Goal: Check status: Check status

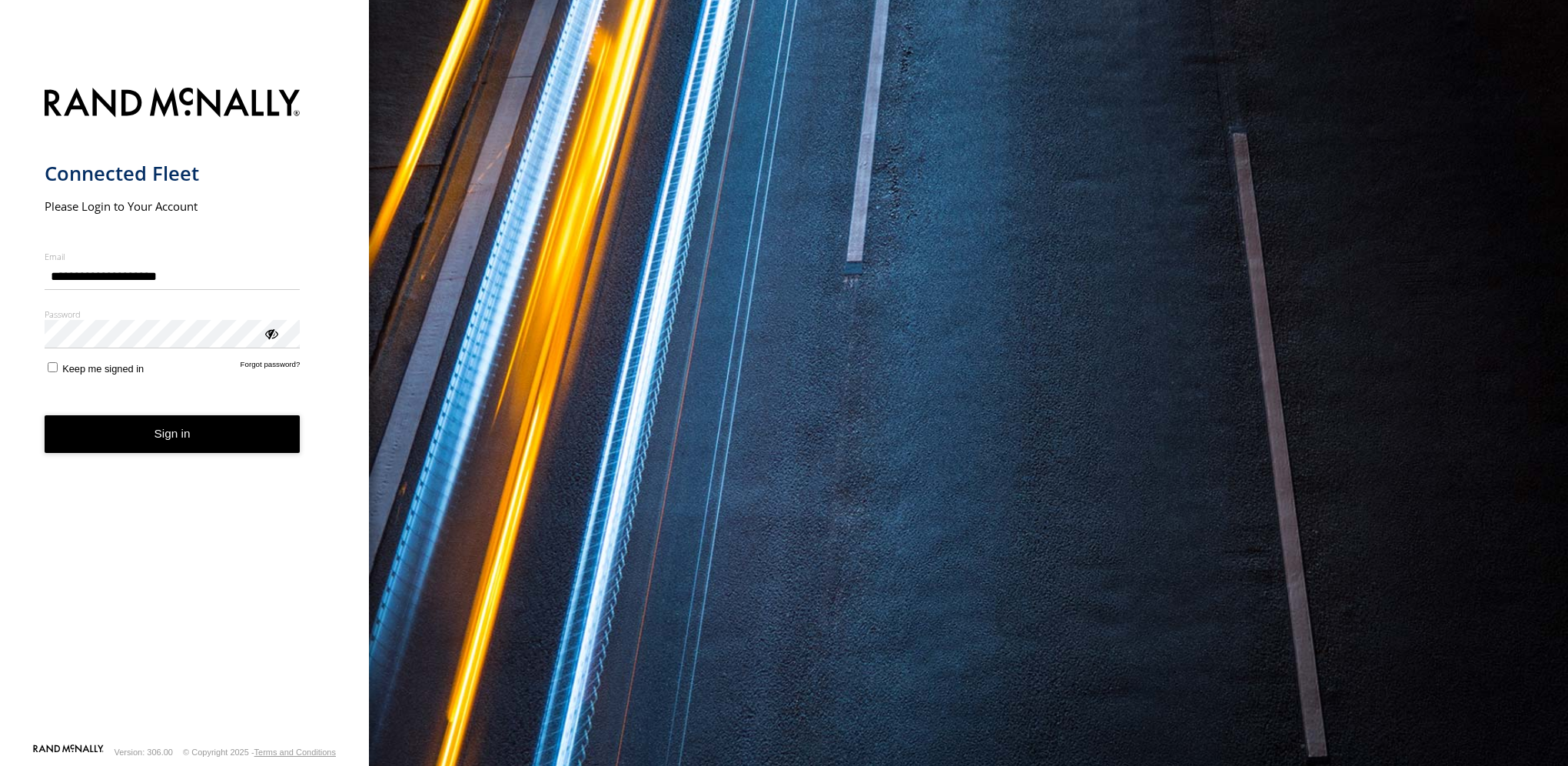
type input "**********"
click at [169, 664] on form "**********" at bounding box center [185, 410] width 281 height 665
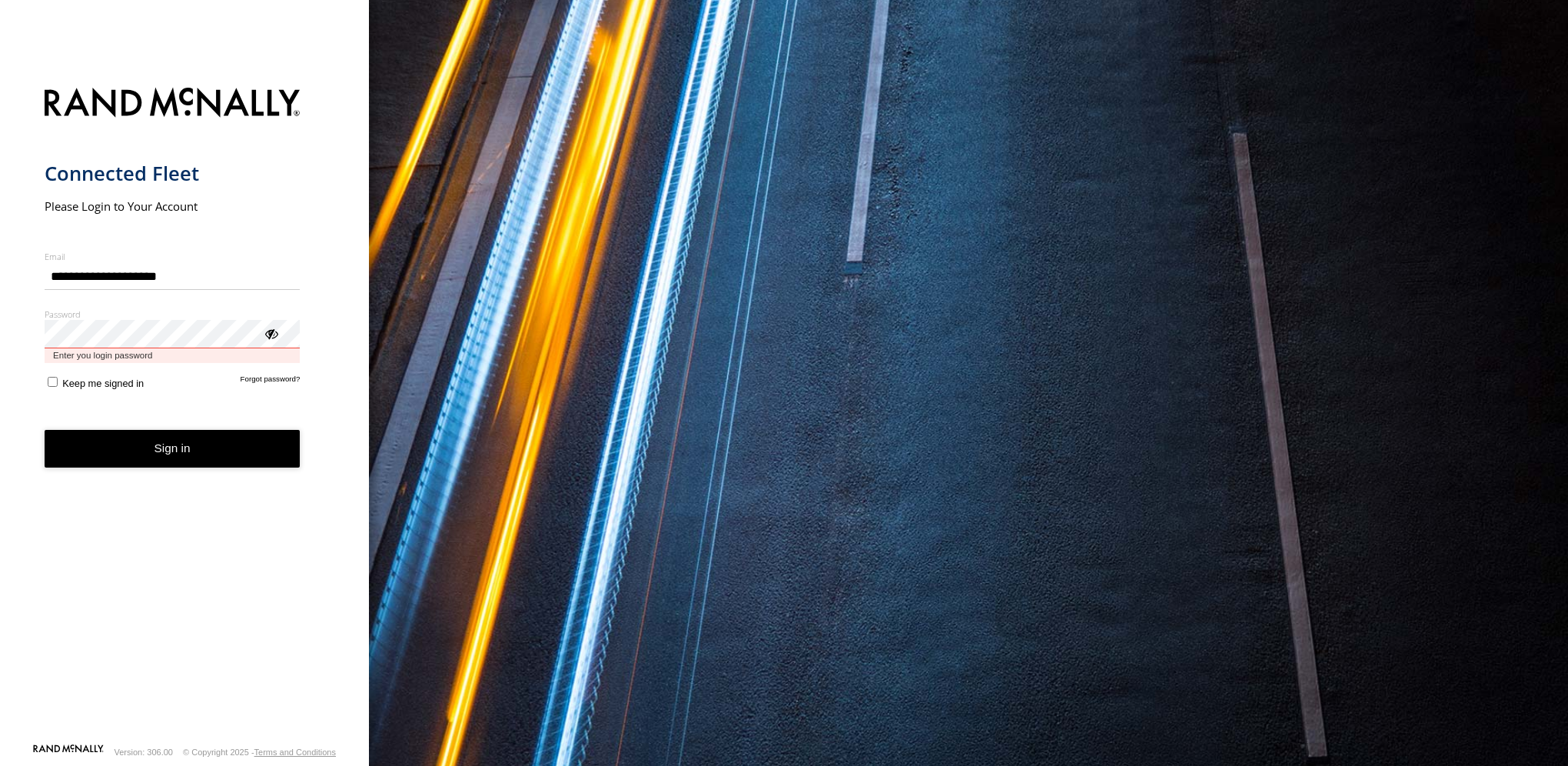
click at [45, 430] on button "Sign in" at bounding box center [173, 449] width 256 height 38
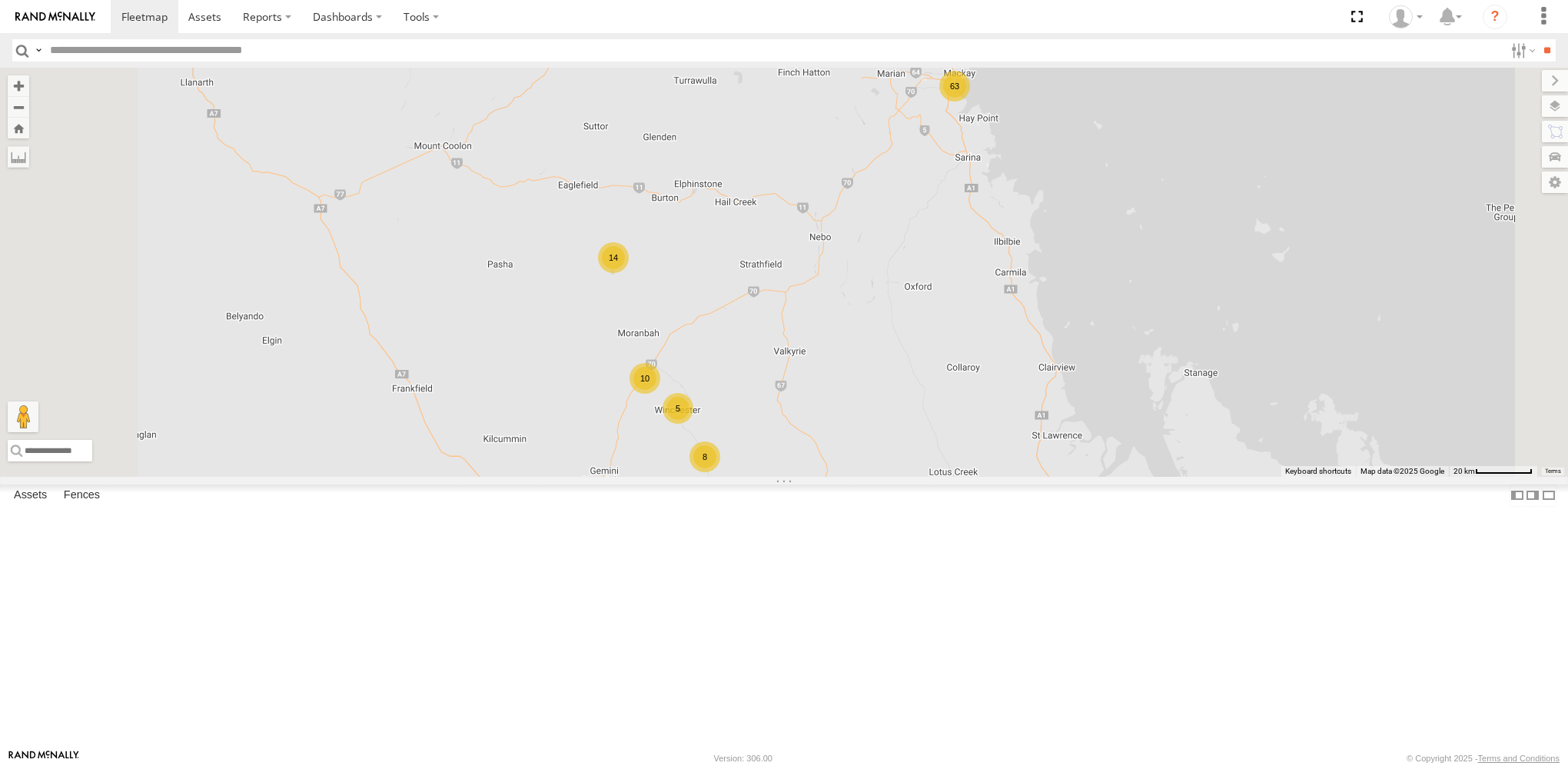
click at [970, 101] on div "63" at bounding box center [955, 86] width 31 height 31
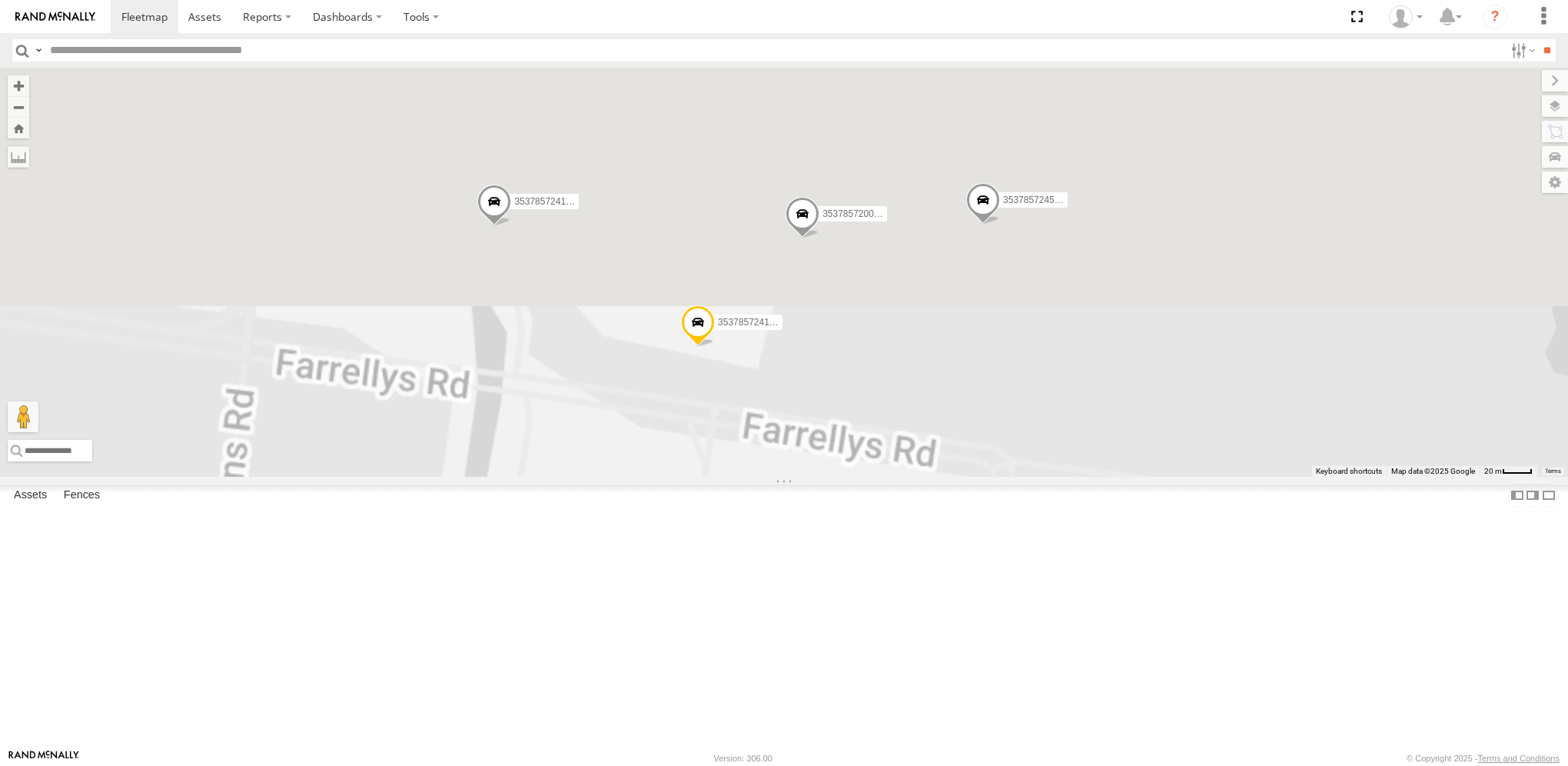
drag, startPoint x: 998, startPoint y: 295, endPoint x: 977, endPoint y: 805, distance: 510.4
click at [977, 765] on html at bounding box center [784, 383] width 1568 height 766
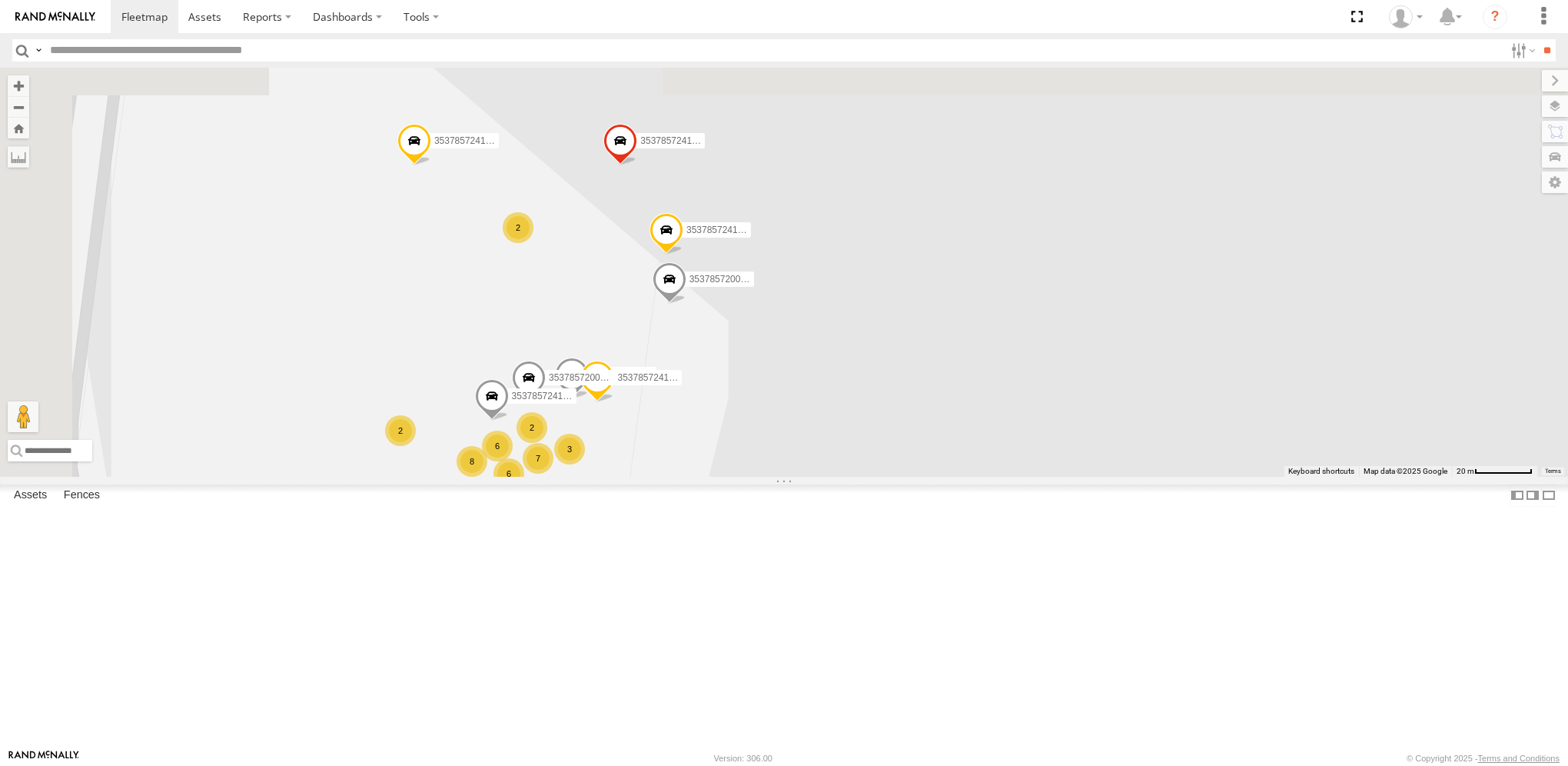
drag, startPoint x: 984, startPoint y: 186, endPoint x: 1122, endPoint y: 479, distance: 323.9
click at [1122, 476] on div "353785724150270 353785724157879 353785724150437 353785724561625 353785720025450…" at bounding box center [784, 272] width 1568 height 408
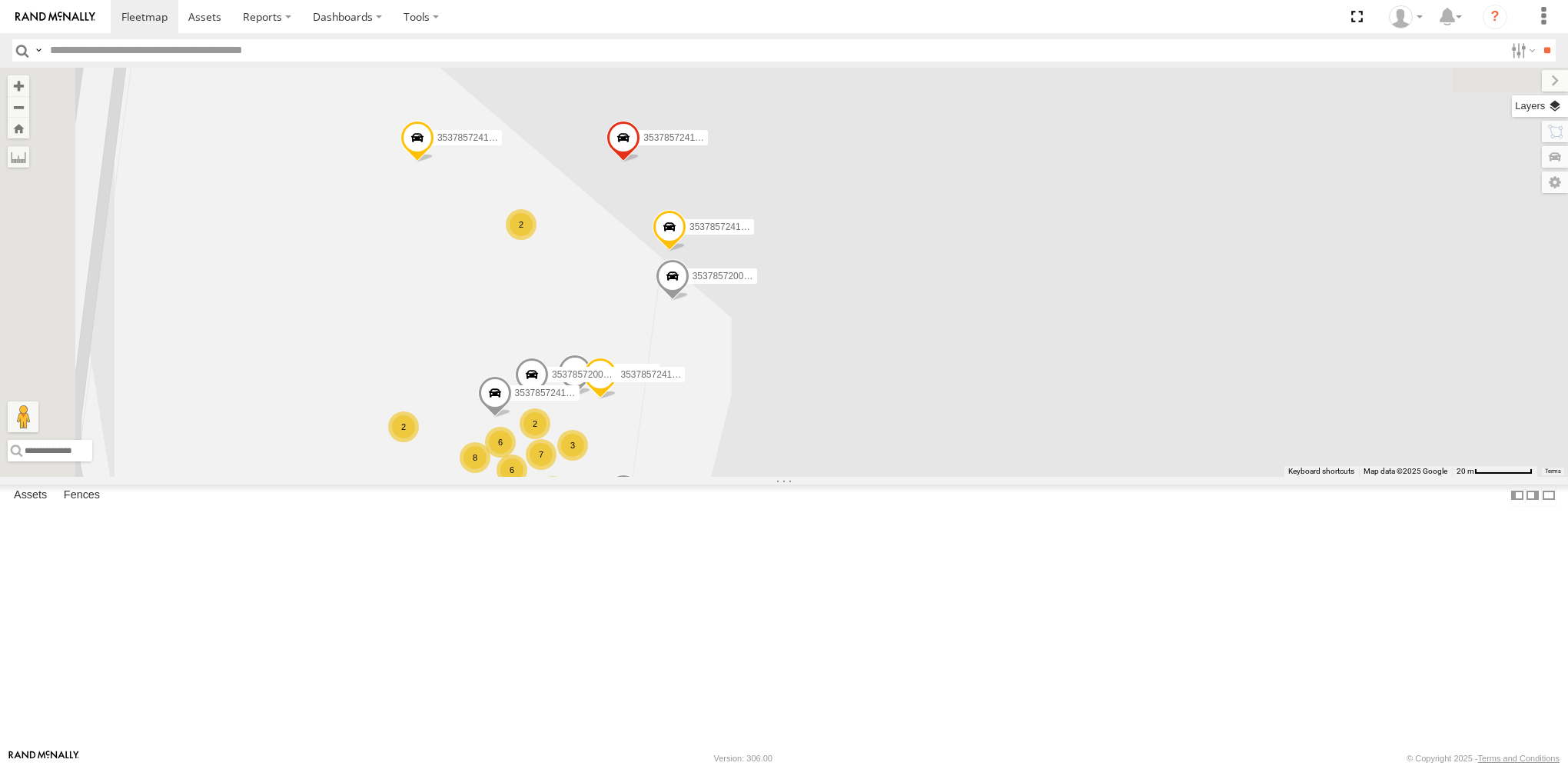
click at [1560, 110] on label at bounding box center [1541, 106] width 56 height 21
click at [1006, 221] on div "353785724150270 353785724157879 353785724150437 353785724561625 353785720025450…" at bounding box center [784, 272] width 1568 height 408
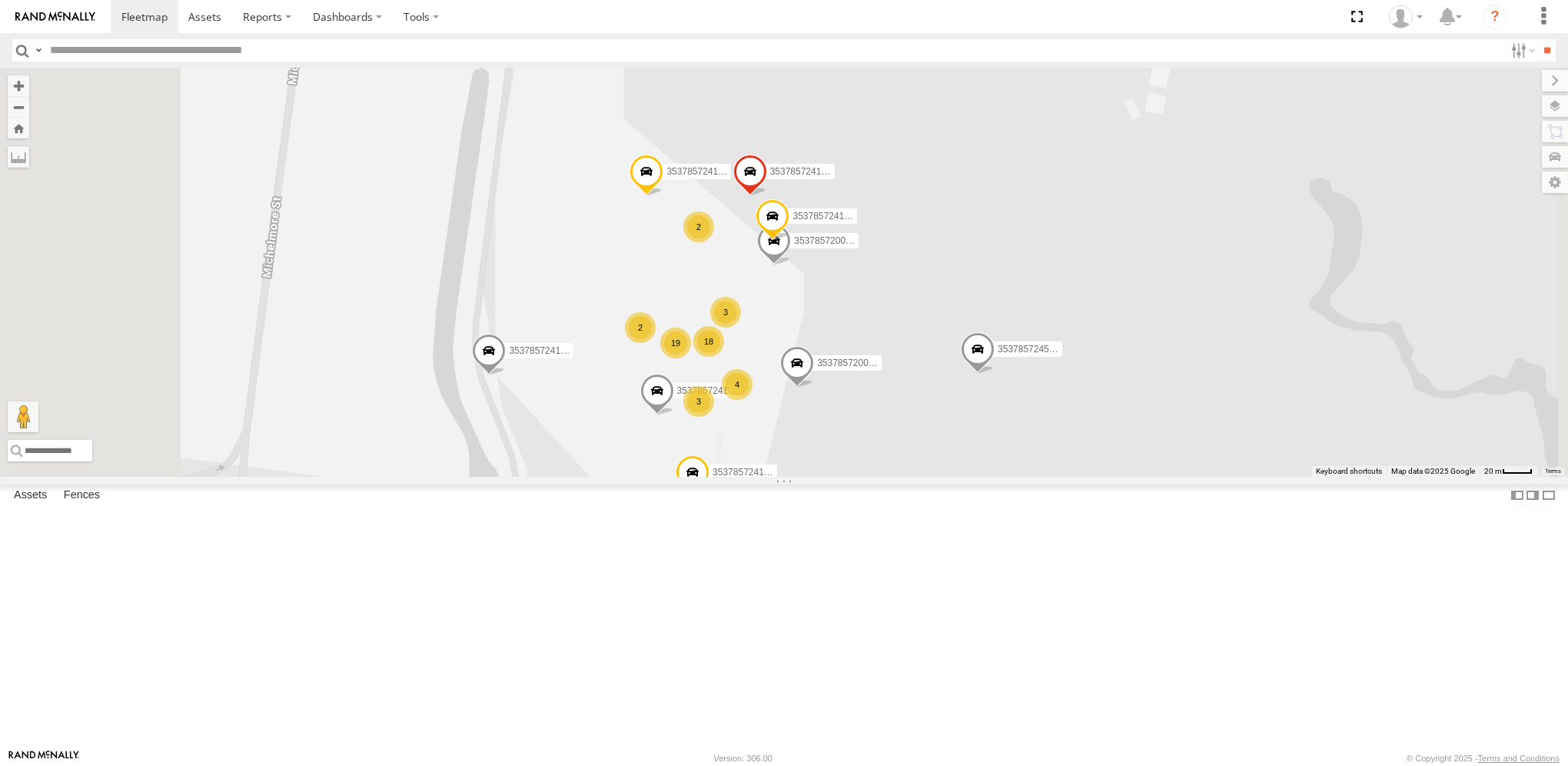
click at [0, 0] on span "Basemaps" at bounding box center [0, 0] width 0 height 0
click at [0, 0] on div "Satellite + Roadmap" at bounding box center [0, 0] width 0 height 0
click at [0, 0] on span "Satellite + Roadmap" at bounding box center [0, 0] width 0 height 0
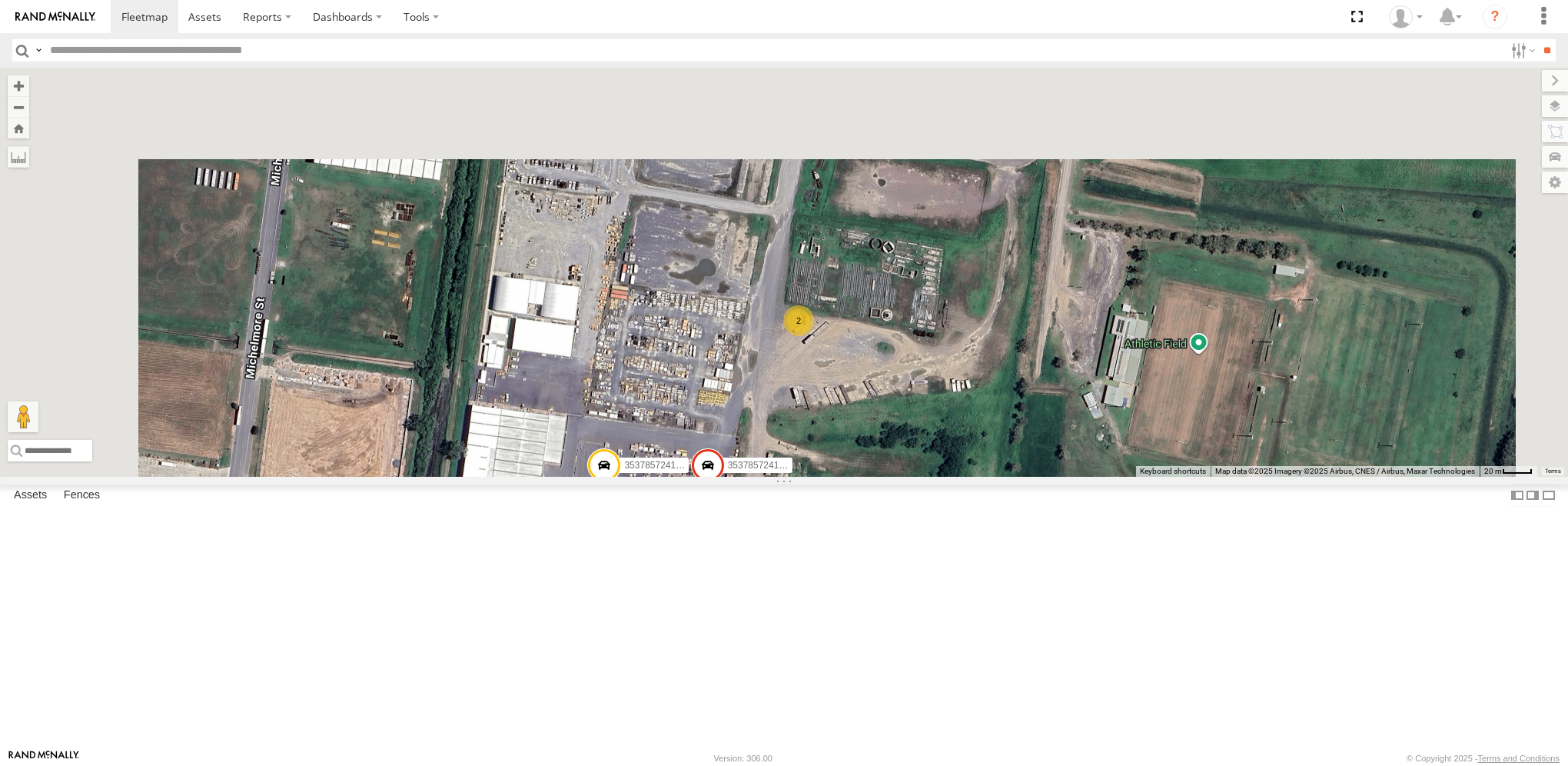
drag, startPoint x: 1089, startPoint y: 116, endPoint x: 1048, endPoint y: 414, distance: 300.8
click at [1048, 414] on div "353785724150270 353785724157879 353785724150437 353785724561625 353785720025450…" at bounding box center [784, 272] width 1568 height 408
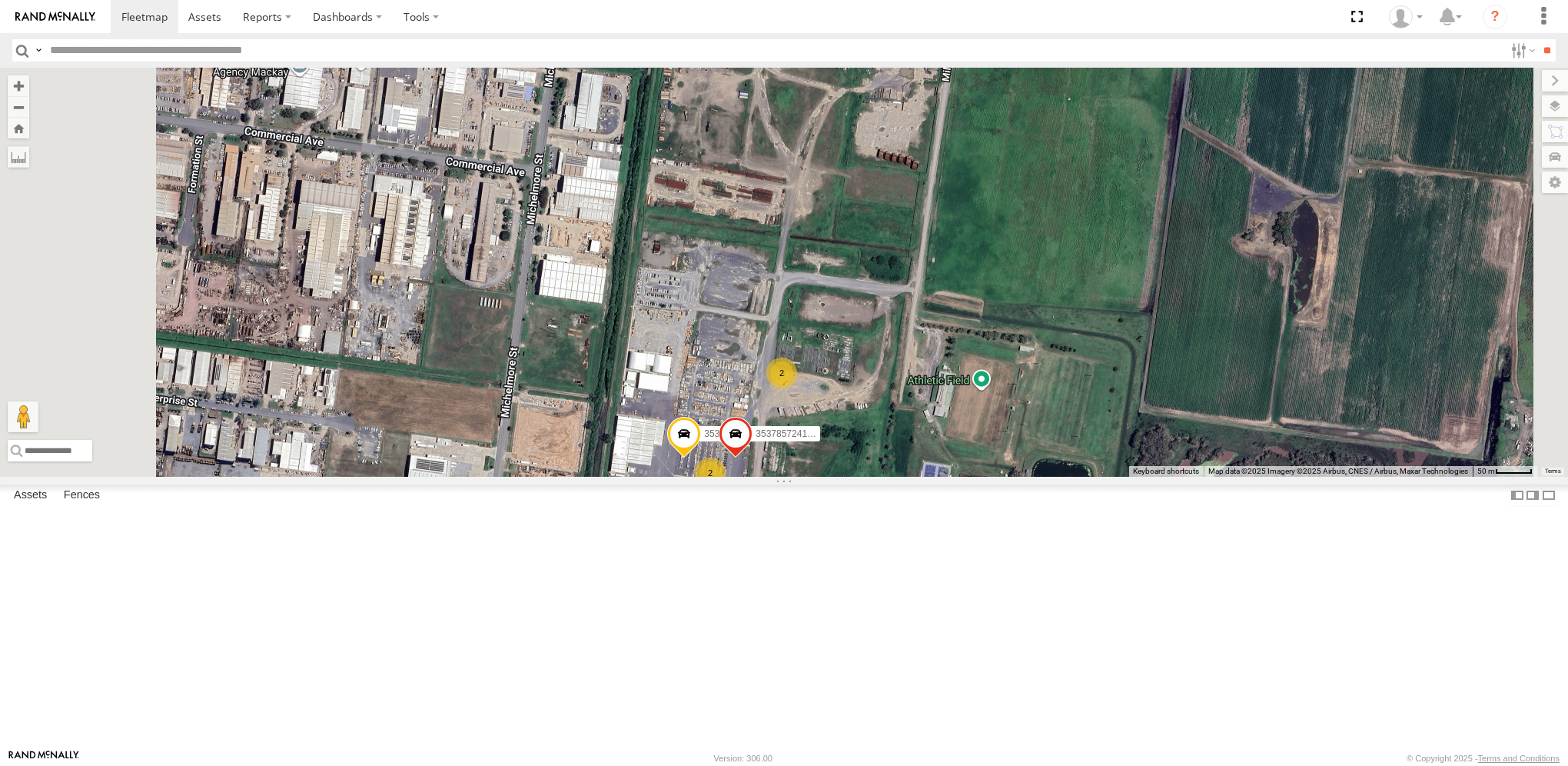
drag, startPoint x: 913, startPoint y: 709, endPoint x: 959, endPoint y: 590, distance: 127.6
click at [764, 508] on div "2" at bounding box center [748, 492] width 31 height 31
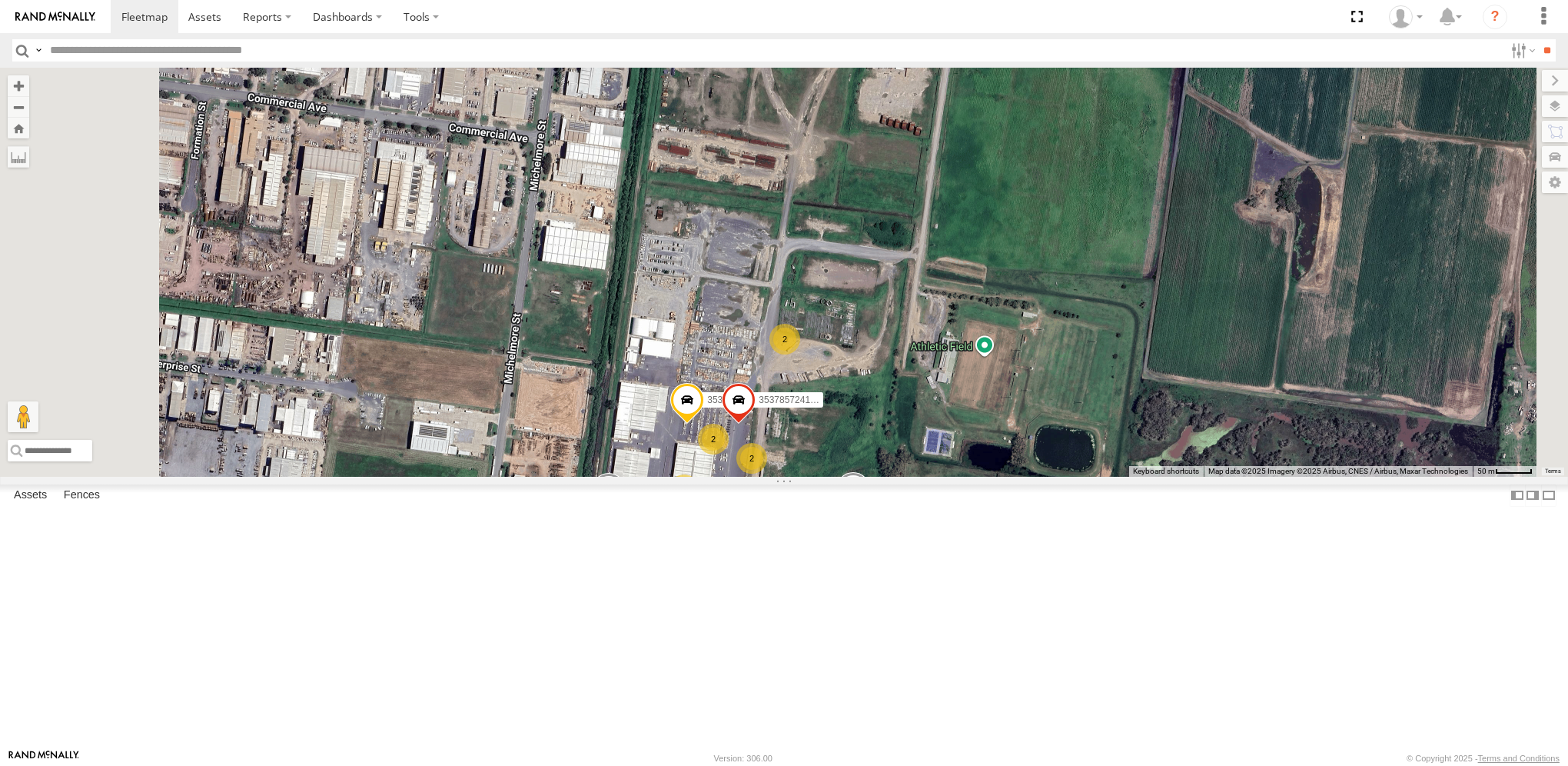
click at [700, 505] on div "5" at bounding box center [684, 490] width 31 height 31
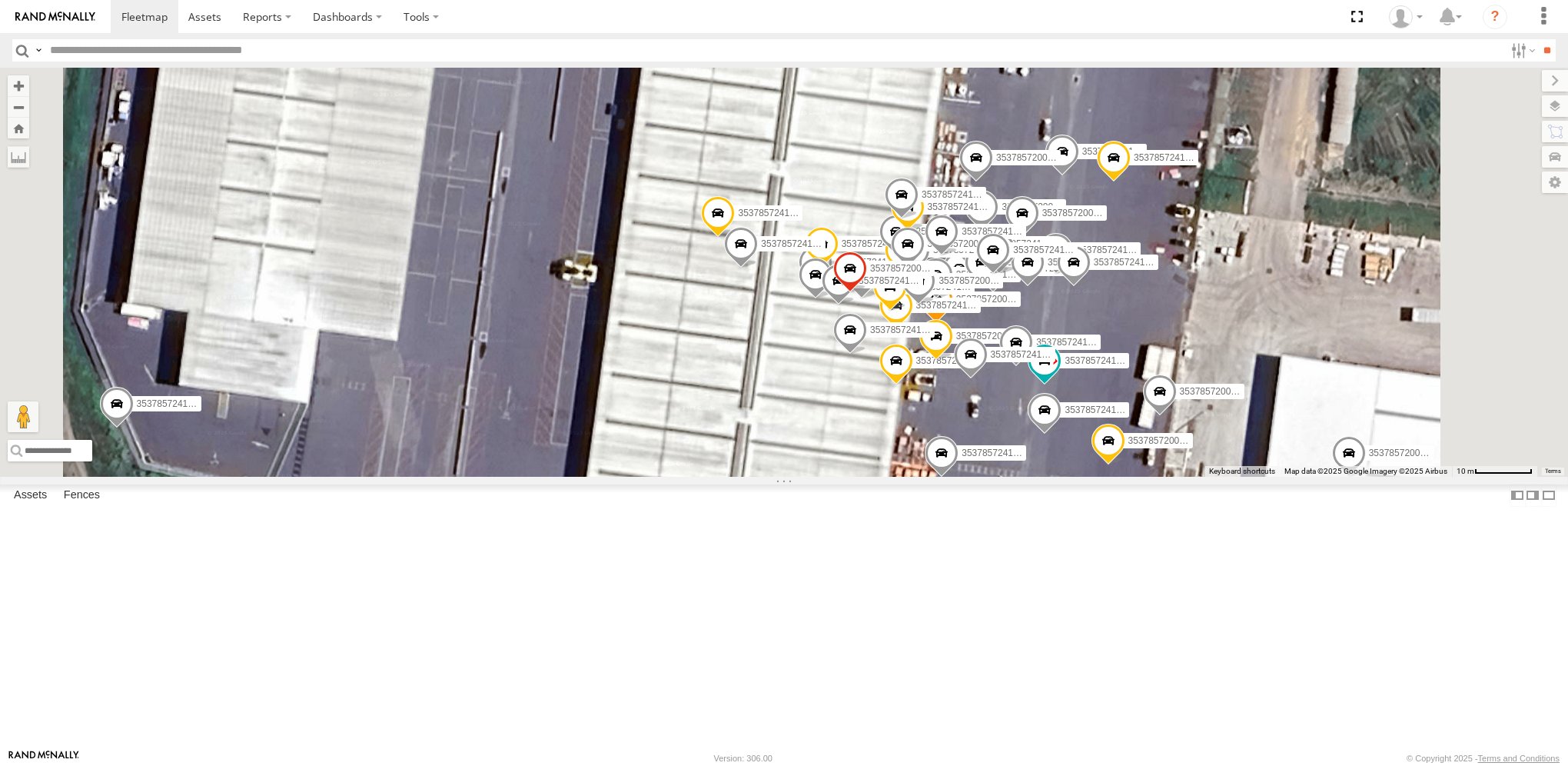
click at [1022, 476] on div "353785724150270 353785724157879 353785724150437 353785724561625 353785720025450…" at bounding box center [784, 272] width 1568 height 408
click at [884, 569] on span "353785724148902" at bounding box center [846, 564] width 77 height 11
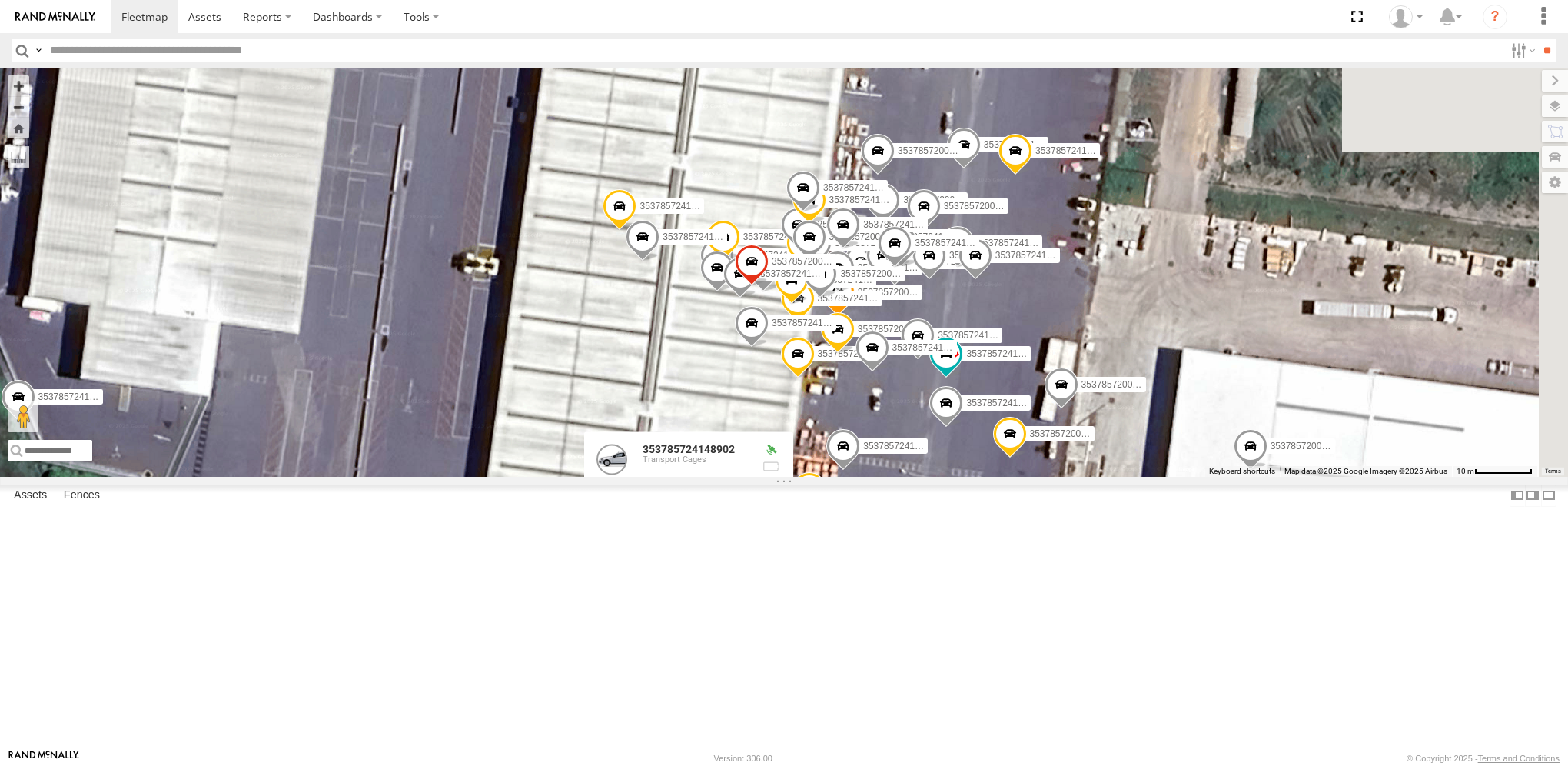
drag, startPoint x: 1283, startPoint y: 696, endPoint x: 1184, endPoint y: 688, distance: 99.3
click at [1184, 476] on div "353785724150270 353785724157879 353785724150437 353785724561625 353785720025450…" at bounding box center [784, 272] width 1568 height 408
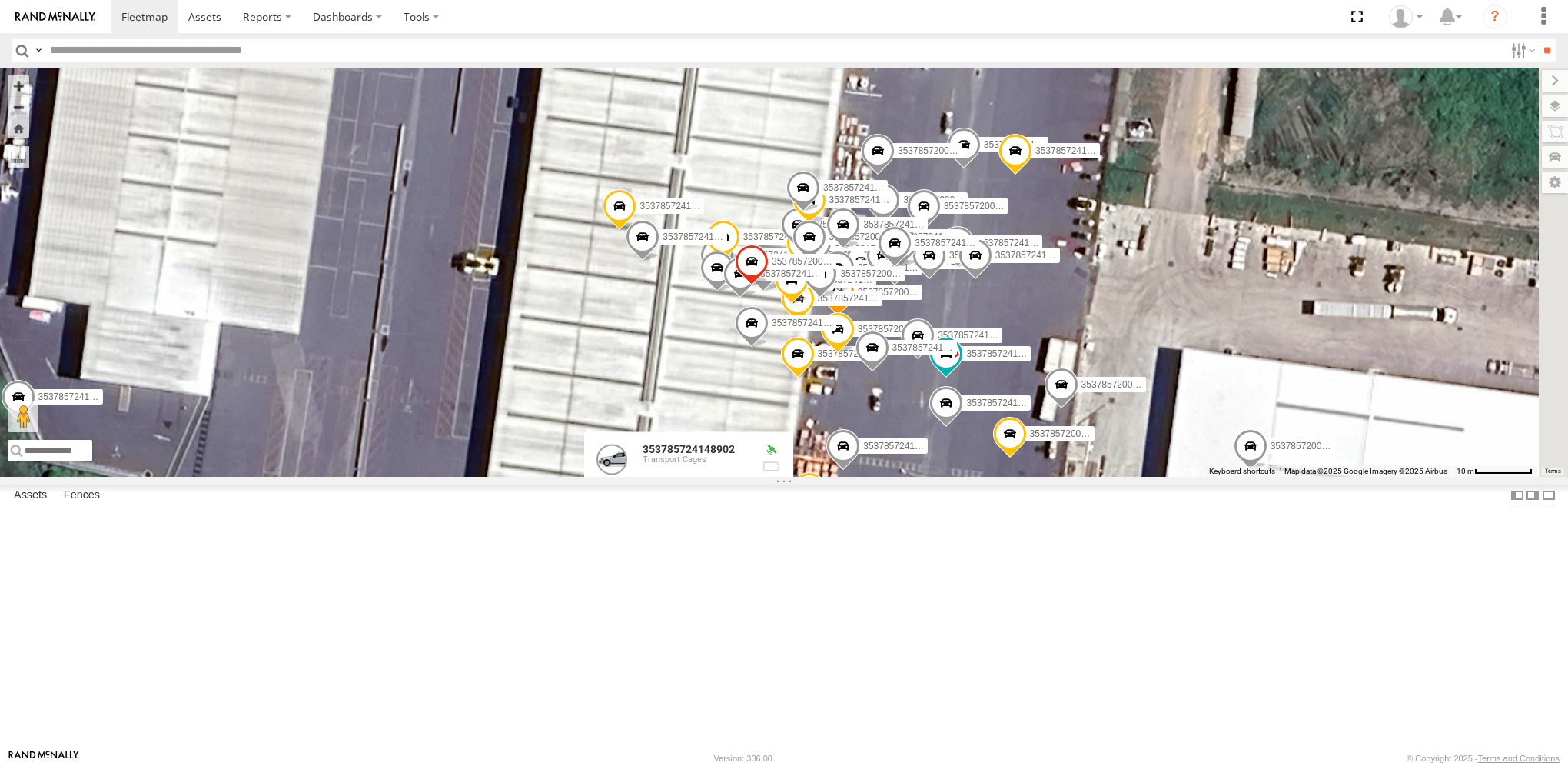
click at [1032, 175] on span at bounding box center [1015, 155] width 34 height 42
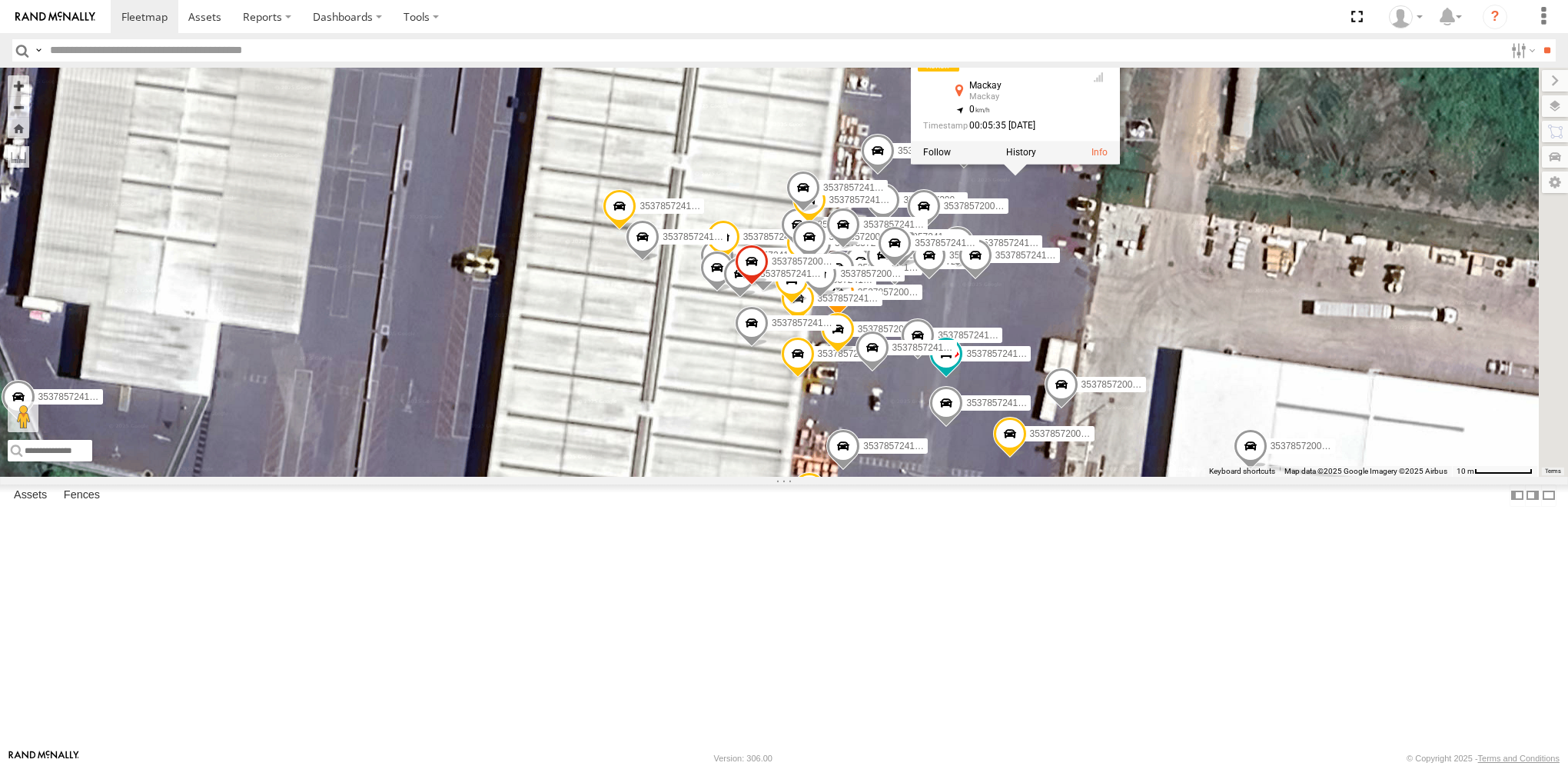
click at [1072, 261] on span "353785724148050" at bounding box center [1034, 256] width 77 height 11
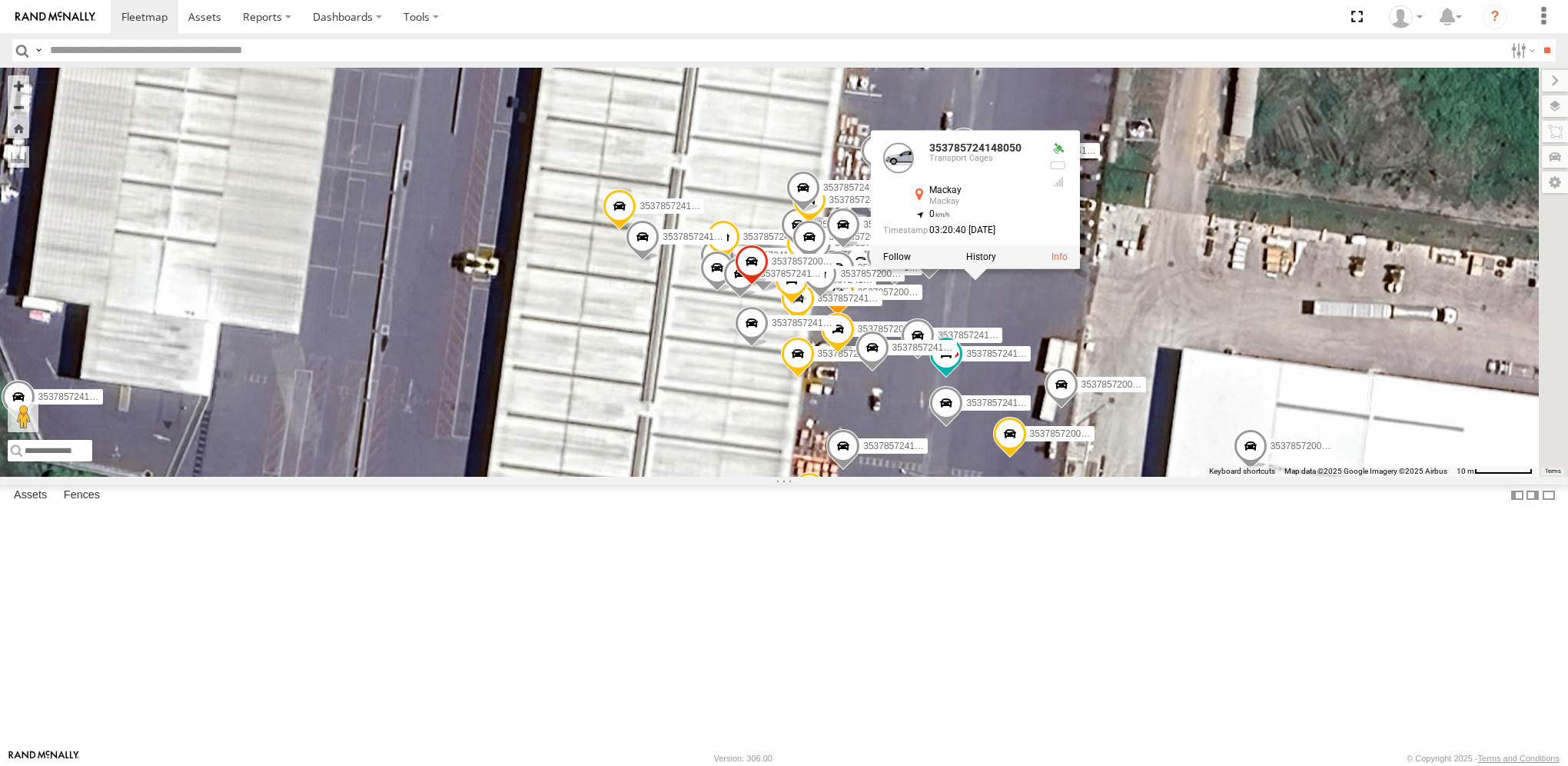
click at [1254, 199] on div "353785724150270 353785724157879 353785724150437 353785724561625 353785720025450…" at bounding box center [784, 272] width 1568 height 408
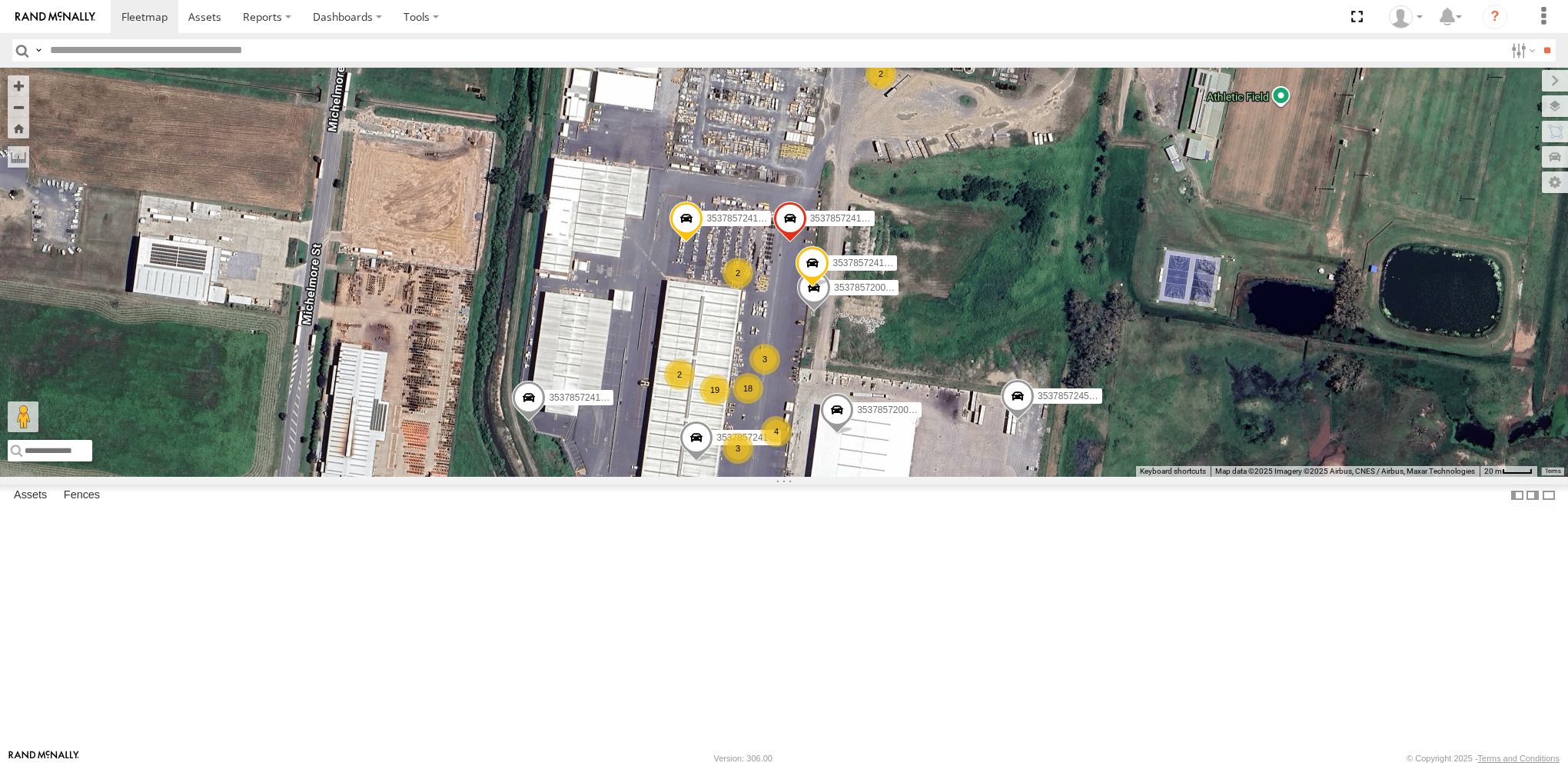
drag, startPoint x: 1252, startPoint y: 314, endPoint x: 1061, endPoint y: 281, distance: 193.8
click at [1061, 281] on div "353785724150270 353785724157879 353785724150437 353785724561625 353785720025450…" at bounding box center [784, 272] width 1568 height 408
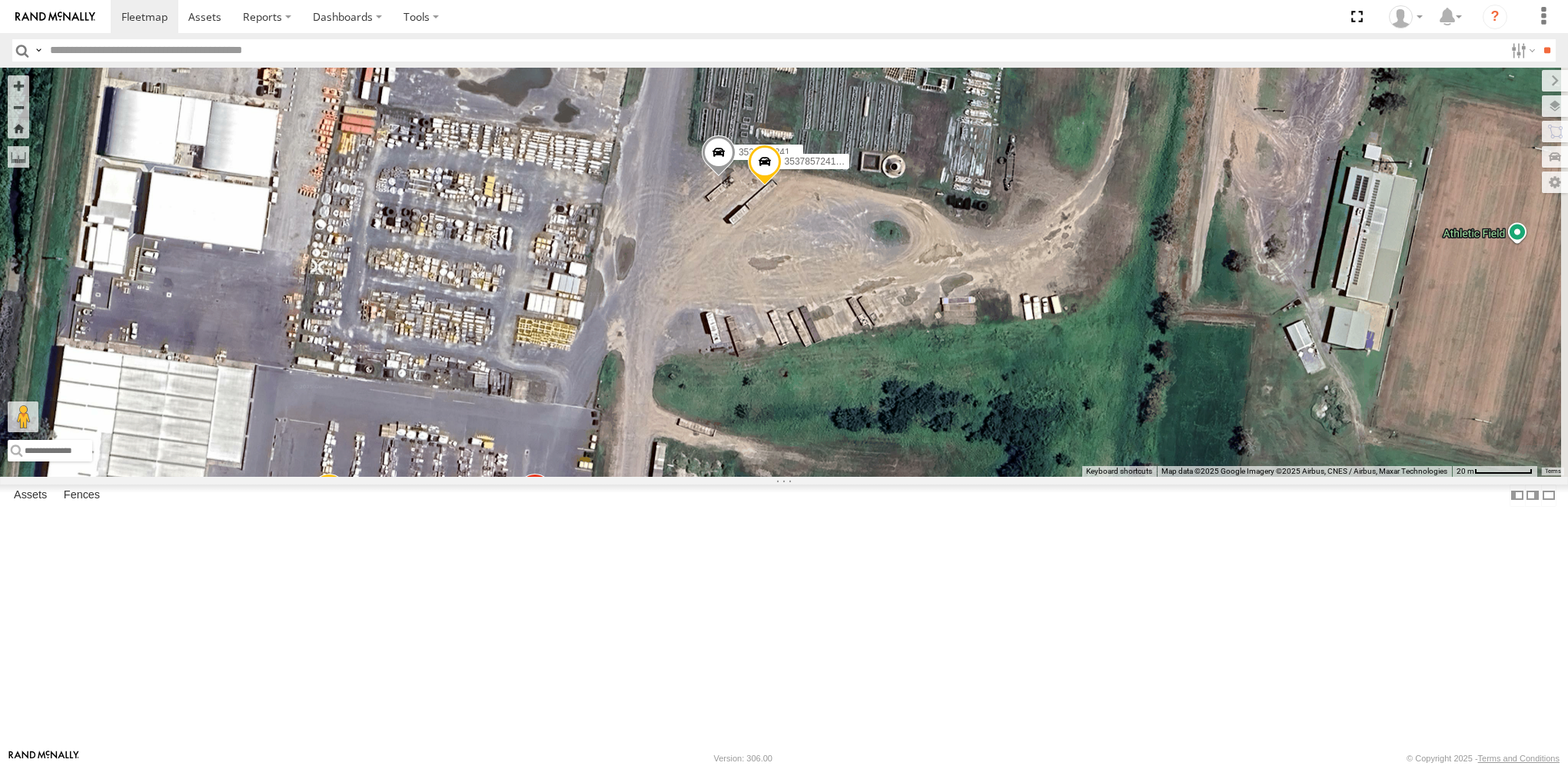
drag, startPoint x: 1187, startPoint y: 341, endPoint x: 1189, endPoint y: 509, distance: 168.0
click at [1188, 476] on div "353785724150270 353785724157879 353785724150437 353785724561625 353785720025450…" at bounding box center [784, 272] width 1568 height 408
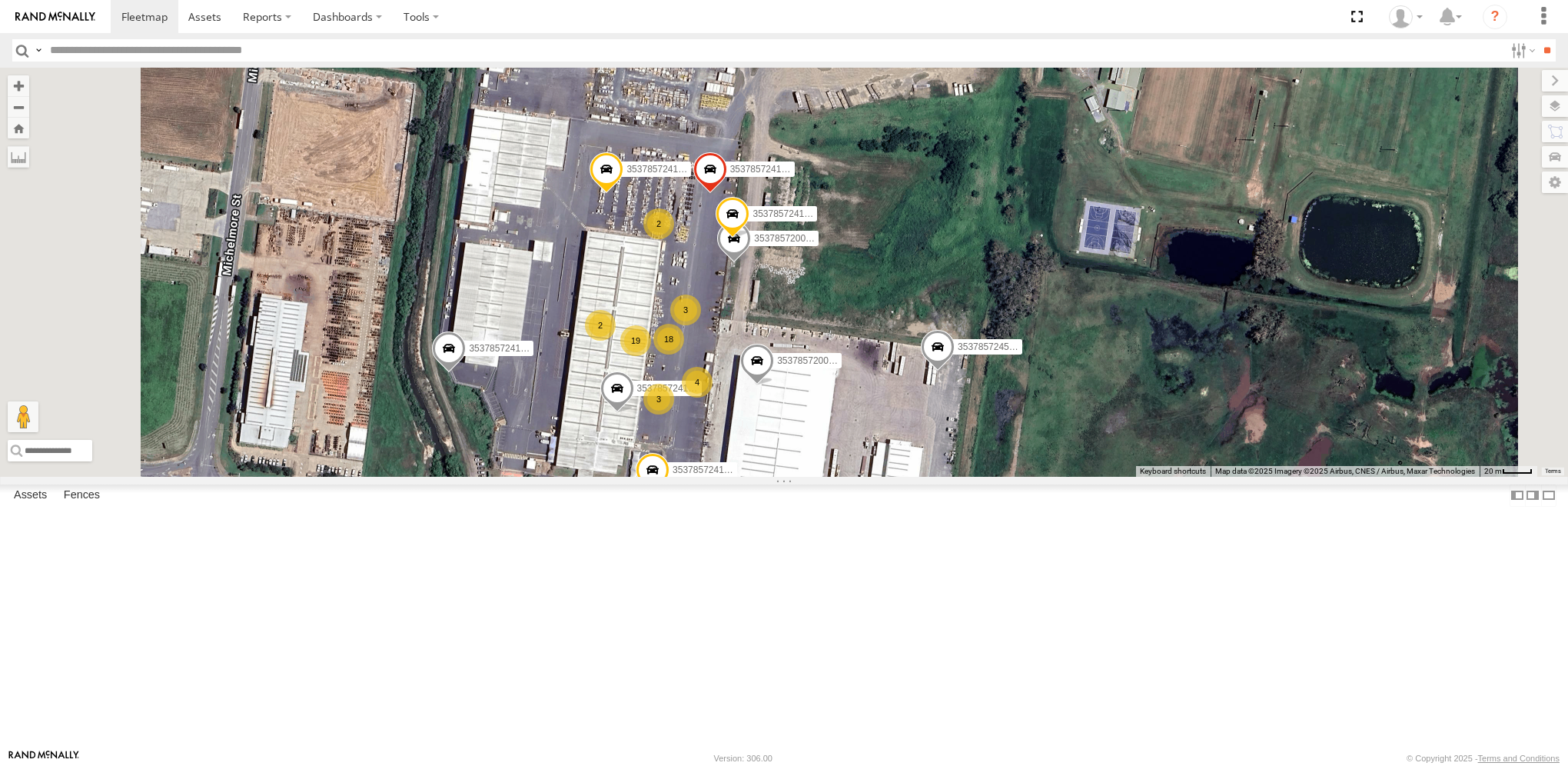
drag, startPoint x: 851, startPoint y: 616, endPoint x: 833, endPoint y: 429, distance: 187.9
click at [833, 429] on div "353785724150270 353785724157879 353785724150437 353785724561625 353785720025450…" at bounding box center [784, 272] width 1568 height 408
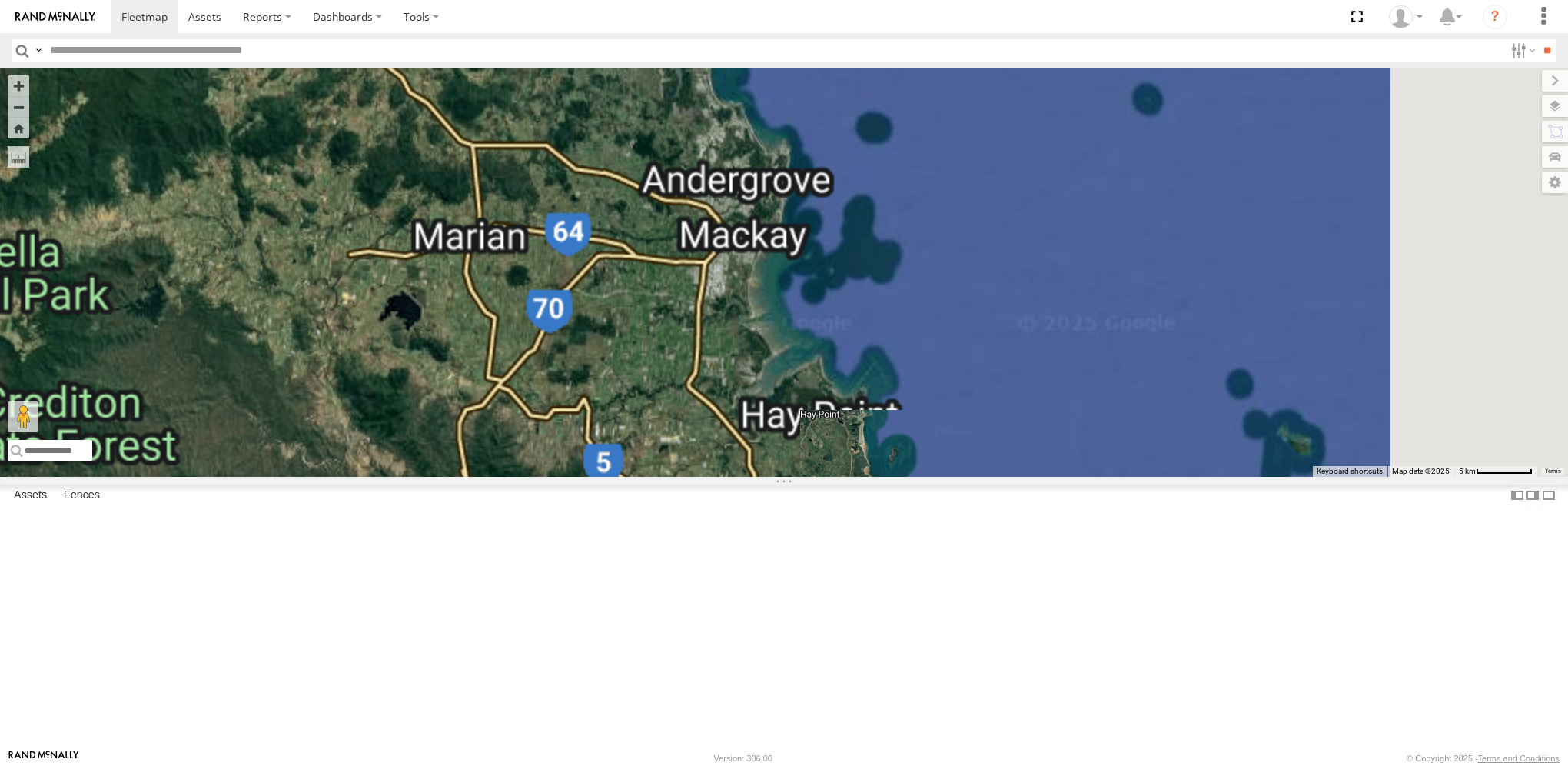
drag, startPoint x: 1184, startPoint y: 188, endPoint x: 1021, endPoint y: 632, distance: 473.0
click at [1021, 476] on div at bounding box center [784, 272] width 1568 height 408
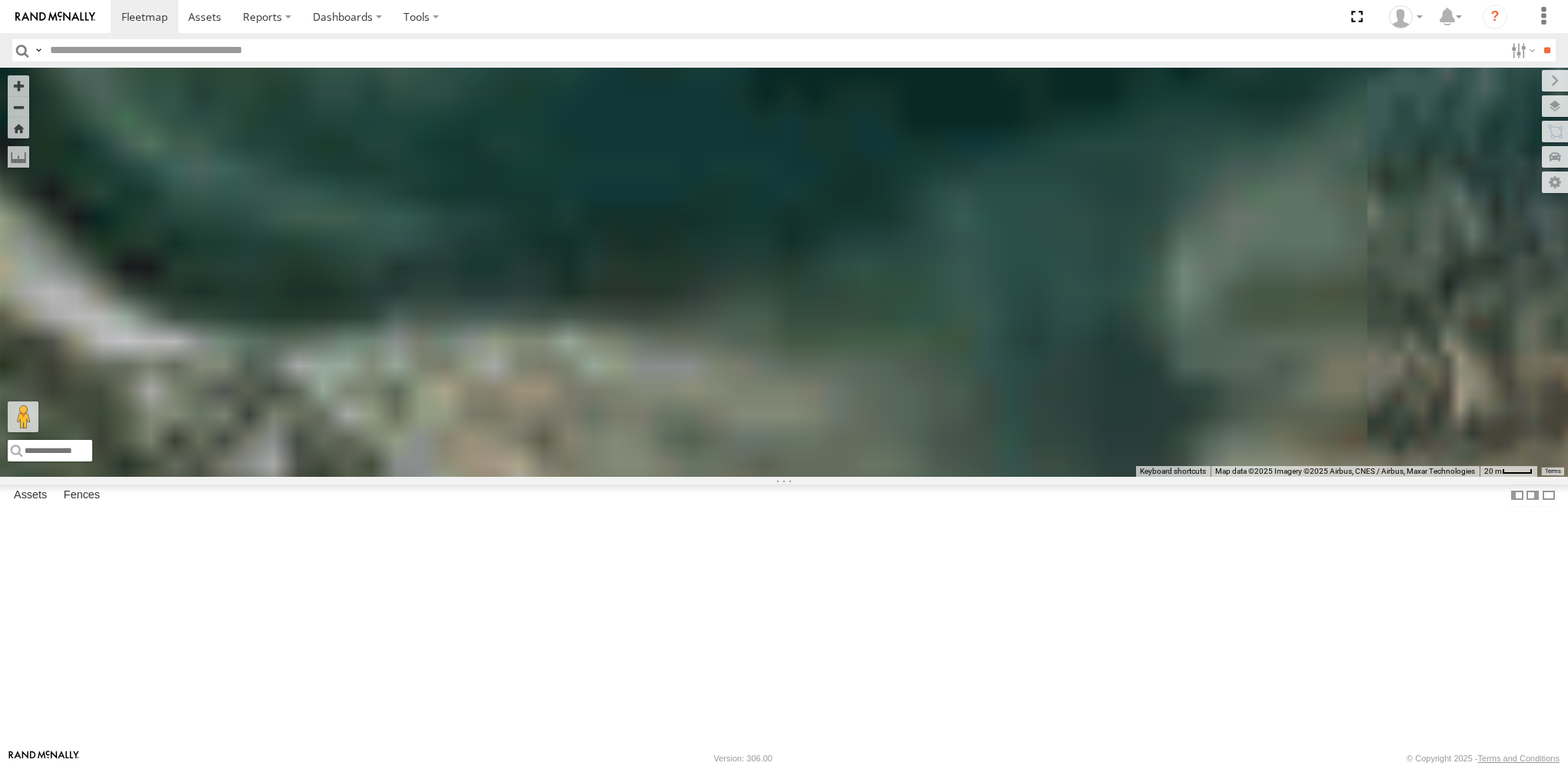
drag, startPoint x: 641, startPoint y: 362, endPoint x: 1454, endPoint y: 765, distance: 907.4
click at [1453, 765] on body at bounding box center [784, 383] width 1568 height 766
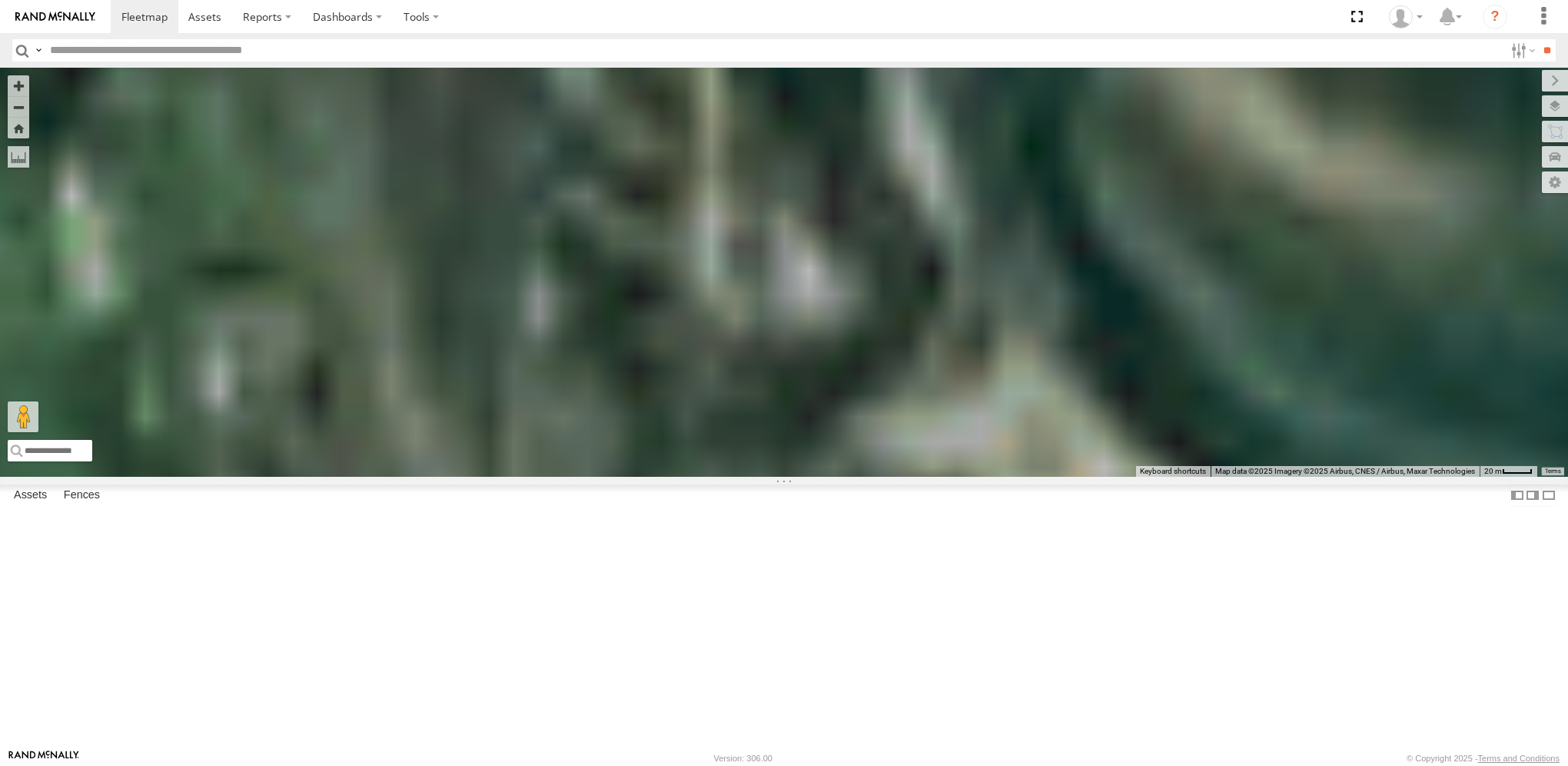
drag, startPoint x: 780, startPoint y: 503, endPoint x: 1550, endPoint y: 622, distance: 779.1
click at [1567, 621] on html at bounding box center [784, 383] width 1568 height 766
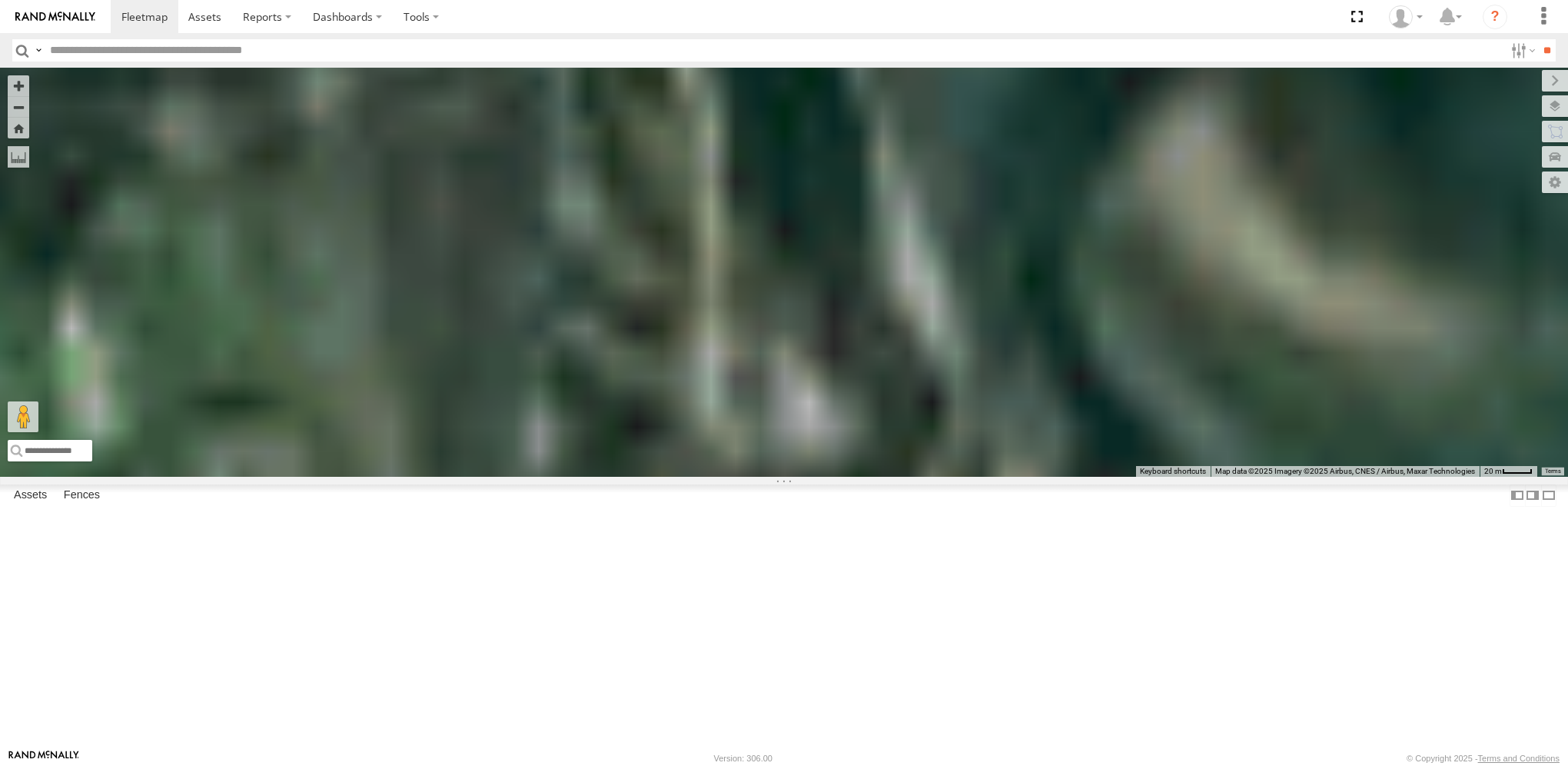
drag, startPoint x: 892, startPoint y: 468, endPoint x: 957, endPoint y: 740, distance: 279.7
click at [954, 476] on div "353785724150270" at bounding box center [784, 272] width 1568 height 408
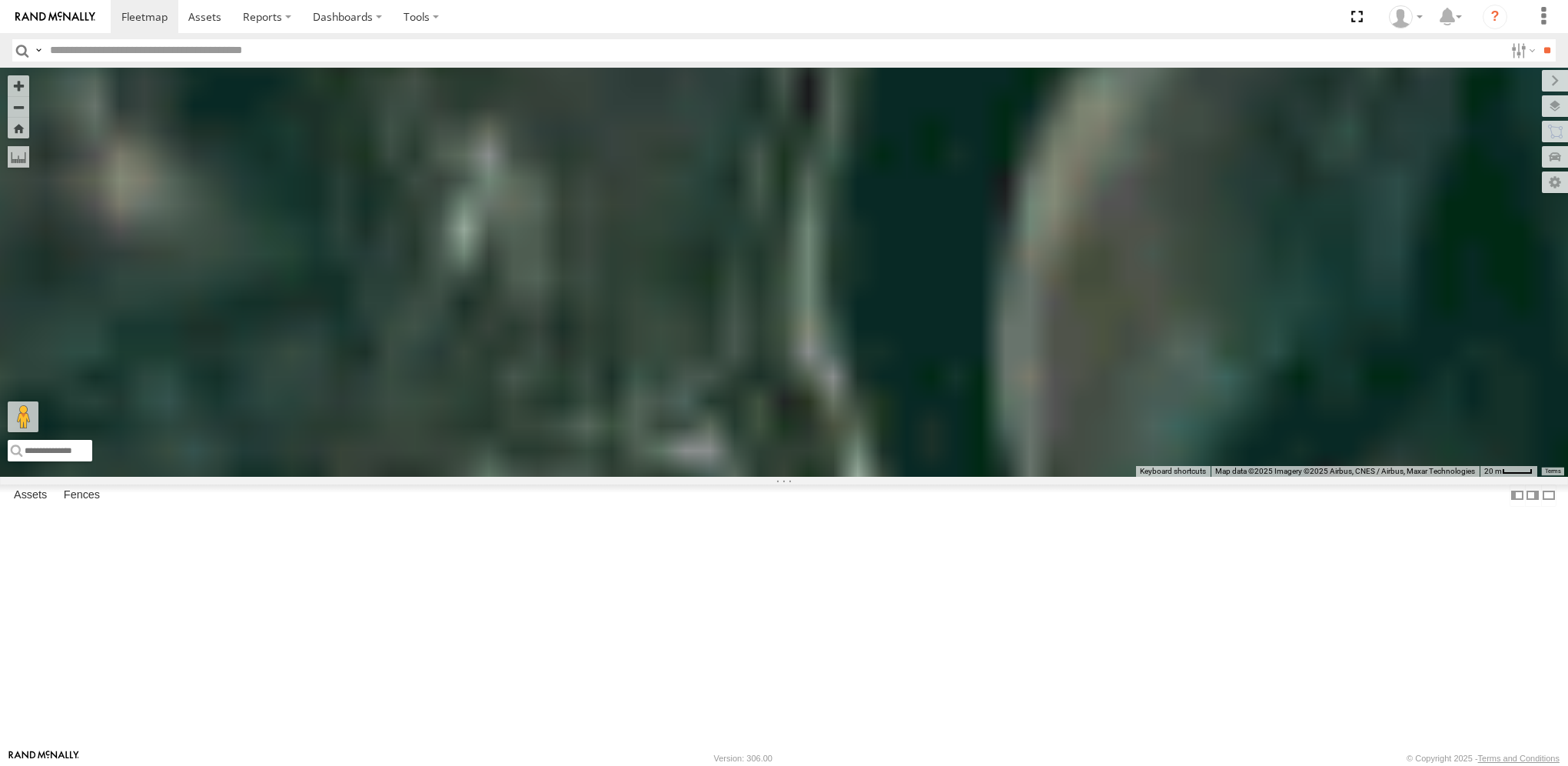
drag, startPoint x: 791, startPoint y: 489, endPoint x: 838, endPoint y: 590, distance: 111.4
click at [835, 476] on div "353785724150270" at bounding box center [784, 272] width 1568 height 408
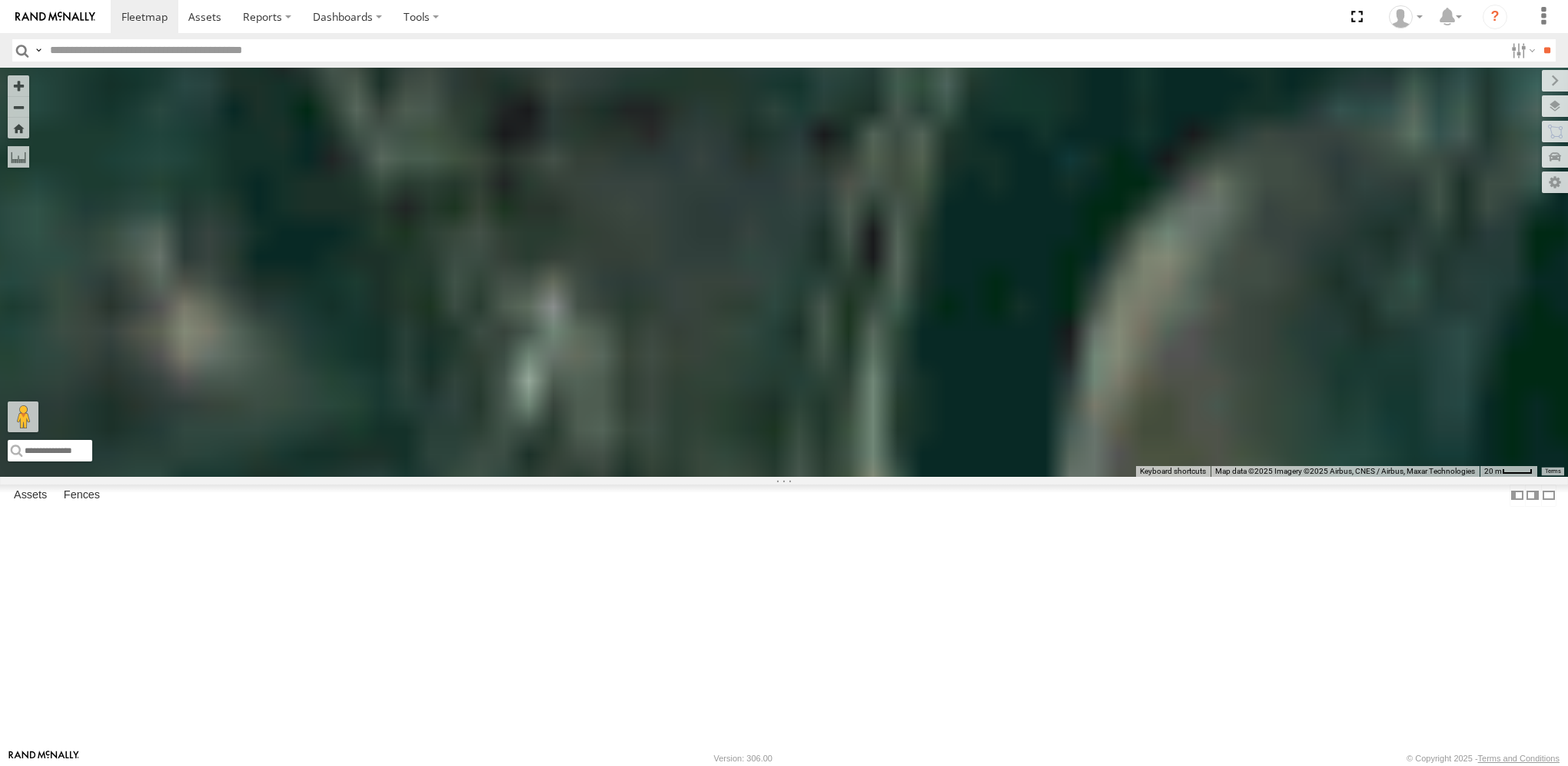
click at [817, 476] on div "353785724150270" at bounding box center [784, 272] width 1568 height 408
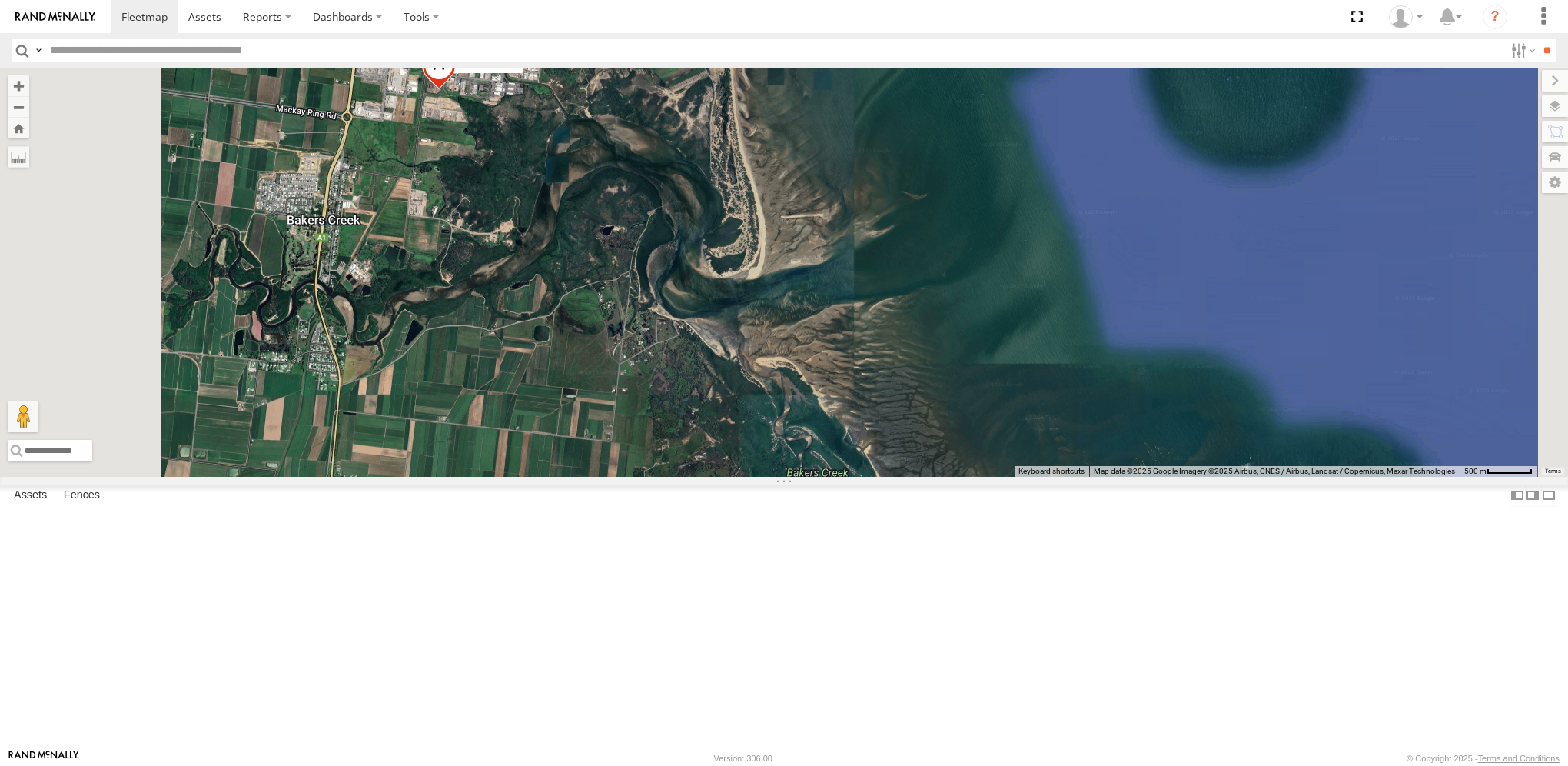
click at [546, 28] on div "62" at bounding box center [530, 13] width 31 height 31
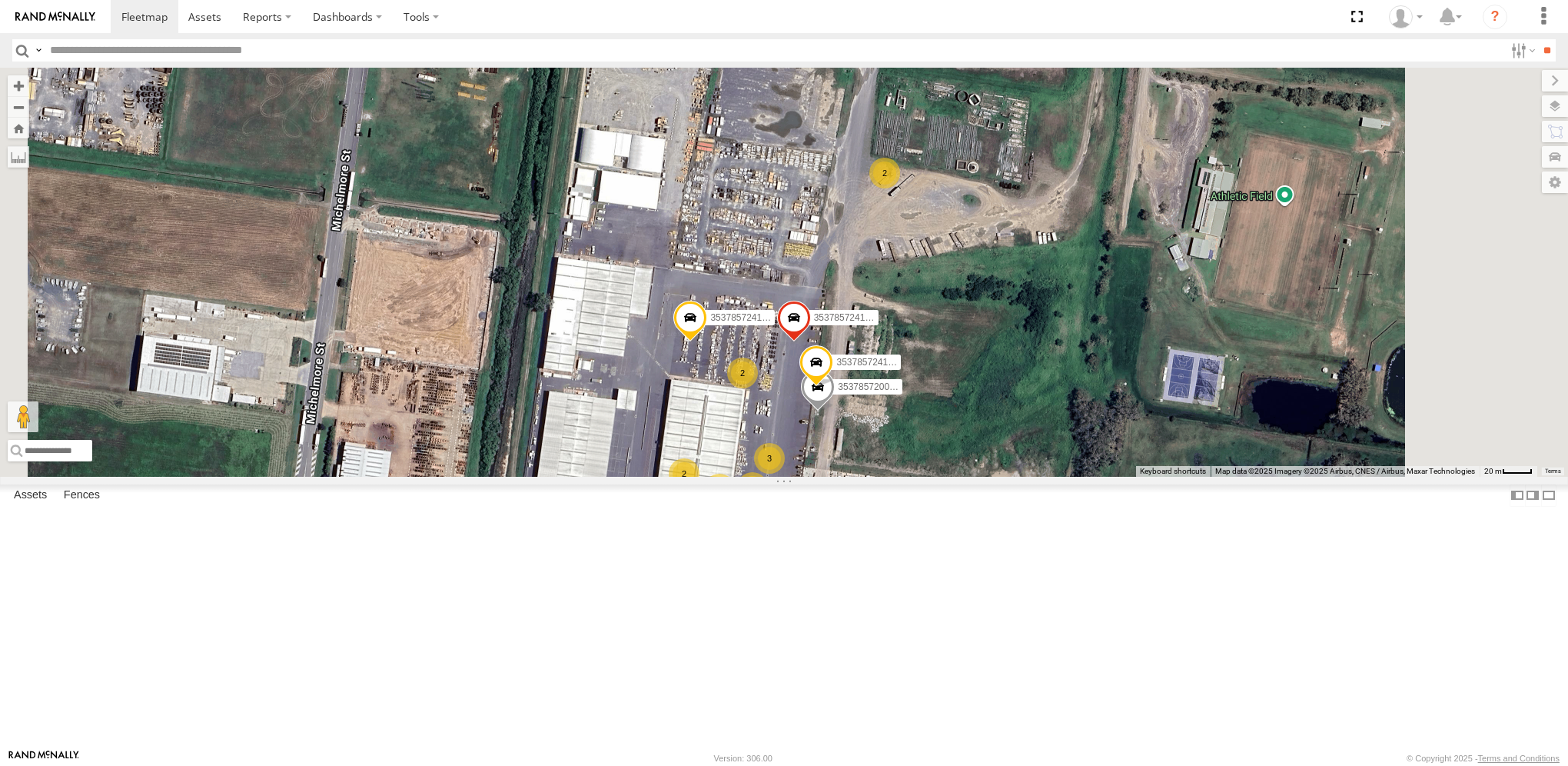
drag, startPoint x: 1104, startPoint y: 213, endPoint x: 1096, endPoint y: 356, distance: 143.2
click at [1096, 356] on div "353785724150270 353785720024461 18 19 3 2 2 3 2 4 353785724151229 3537857241578…" at bounding box center [784, 272] width 1568 height 408
click at [900, 188] on div "2" at bounding box center [884, 173] width 31 height 31
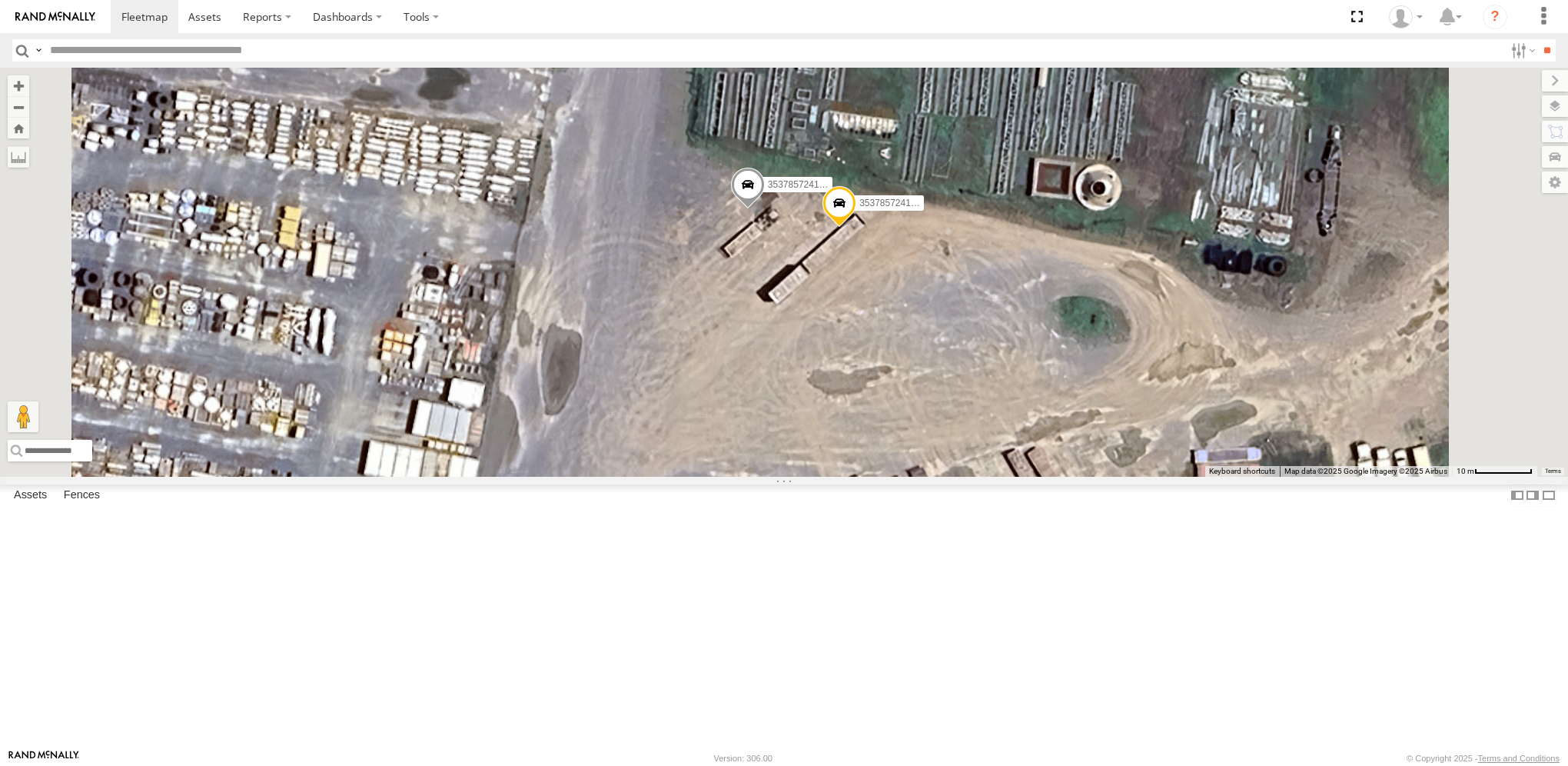
drag, startPoint x: 833, startPoint y: 442, endPoint x: 849, endPoint y: 399, distance: 45.9
click at [849, 399] on div "353785724150270 353785720024461 353785724151229 353785724157879 353785724148902…" at bounding box center [784, 272] width 1568 height 408
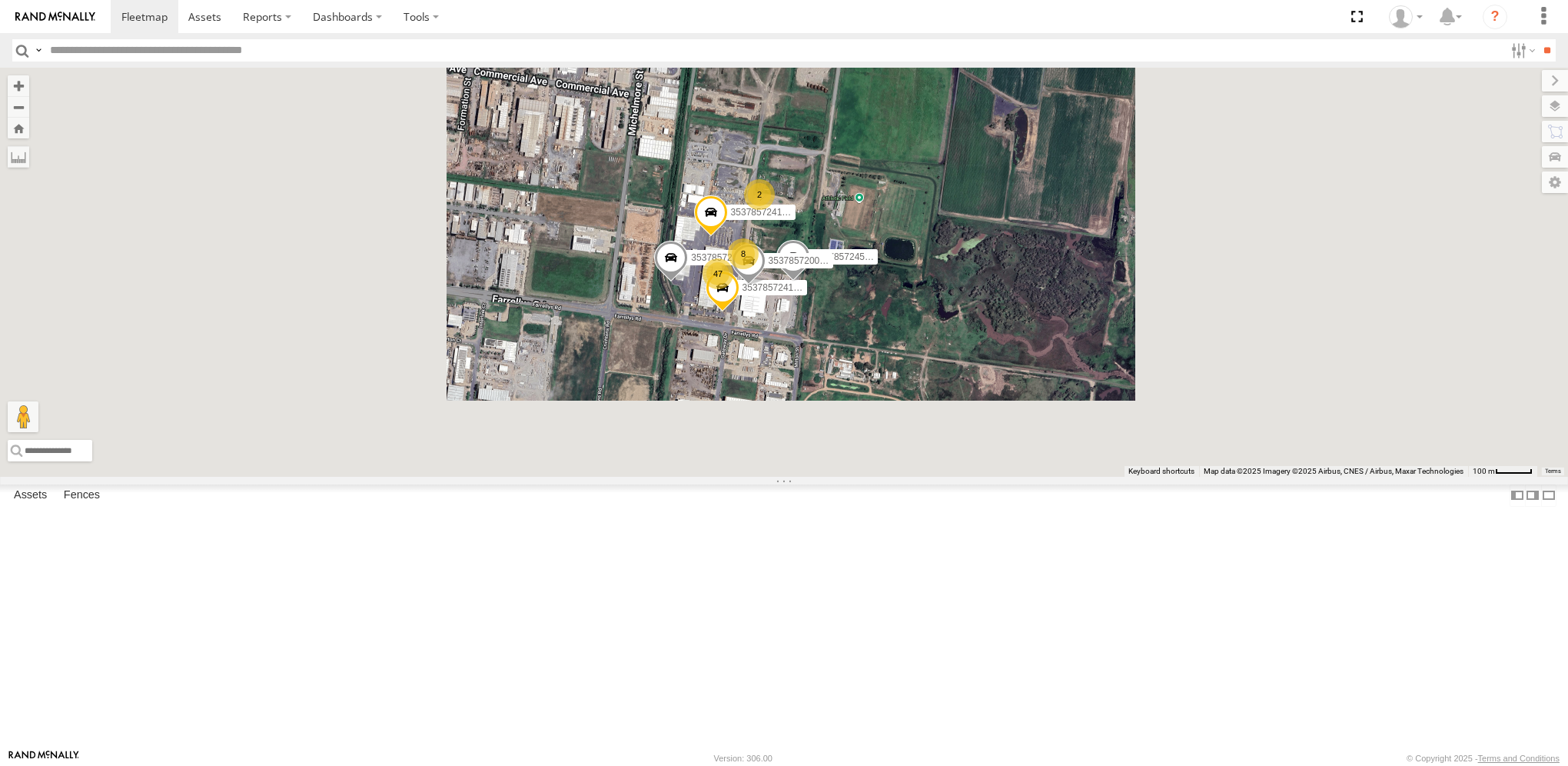
drag, startPoint x: 812, startPoint y: 529, endPoint x: 803, endPoint y: 292, distance: 237.2
click at [803, 309] on div "353785724150270 353785724157879 353785724150437 353785724561625 353785720025450…" at bounding box center [784, 272] width 1568 height 408
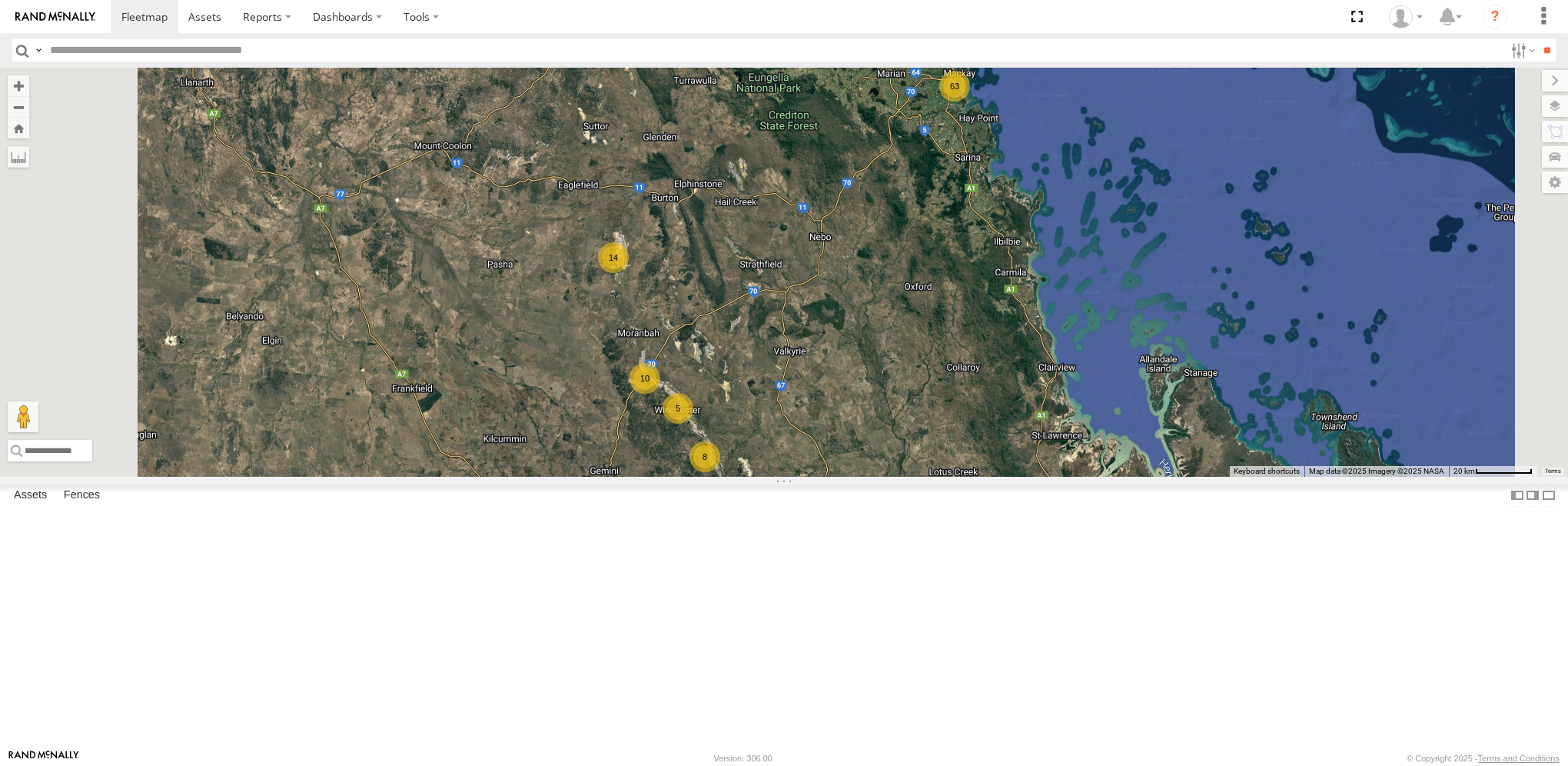
click at [970, 101] on div "63" at bounding box center [955, 86] width 31 height 31
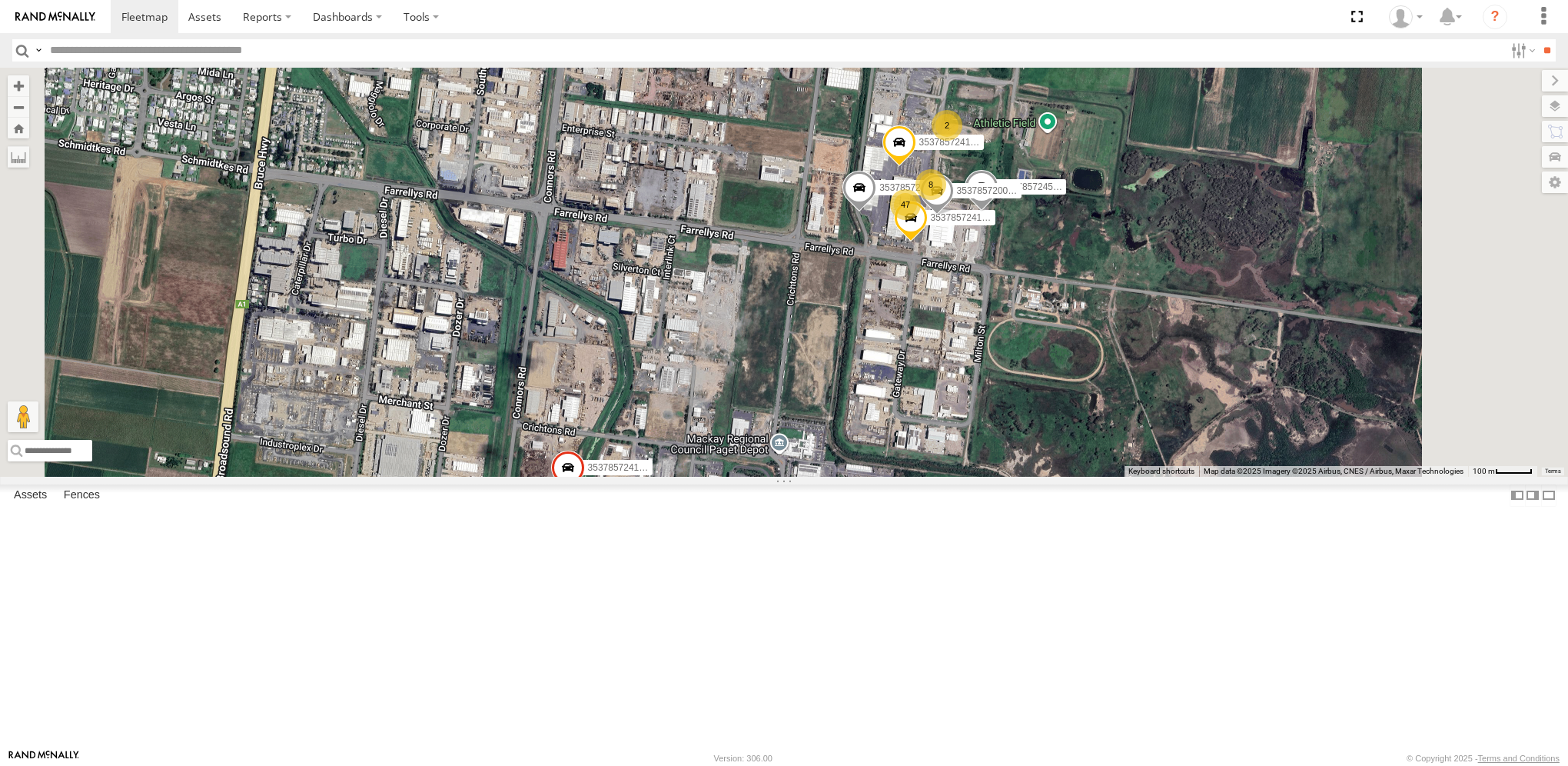
drag, startPoint x: 806, startPoint y: 520, endPoint x: 798, endPoint y: 548, distance: 29.1
click at [798, 476] on div "8 353785724150270 47 2 353785724157879 353785724150437 353785724561625 35378572…" at bounding box center [784, 272] width 1568 height 408
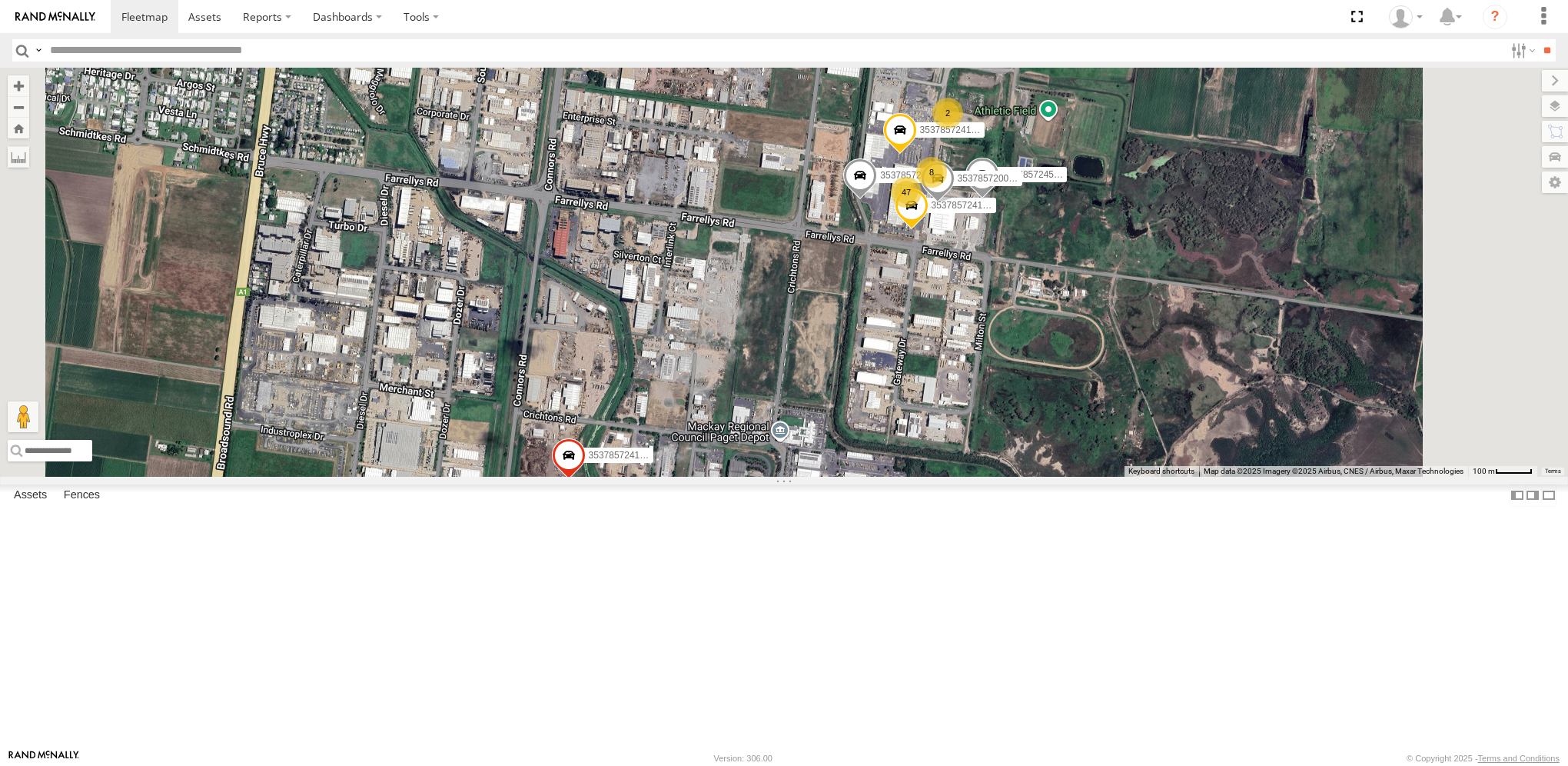
click at [586, 480] on span at bounding box center [569, 459] width 34 height 42
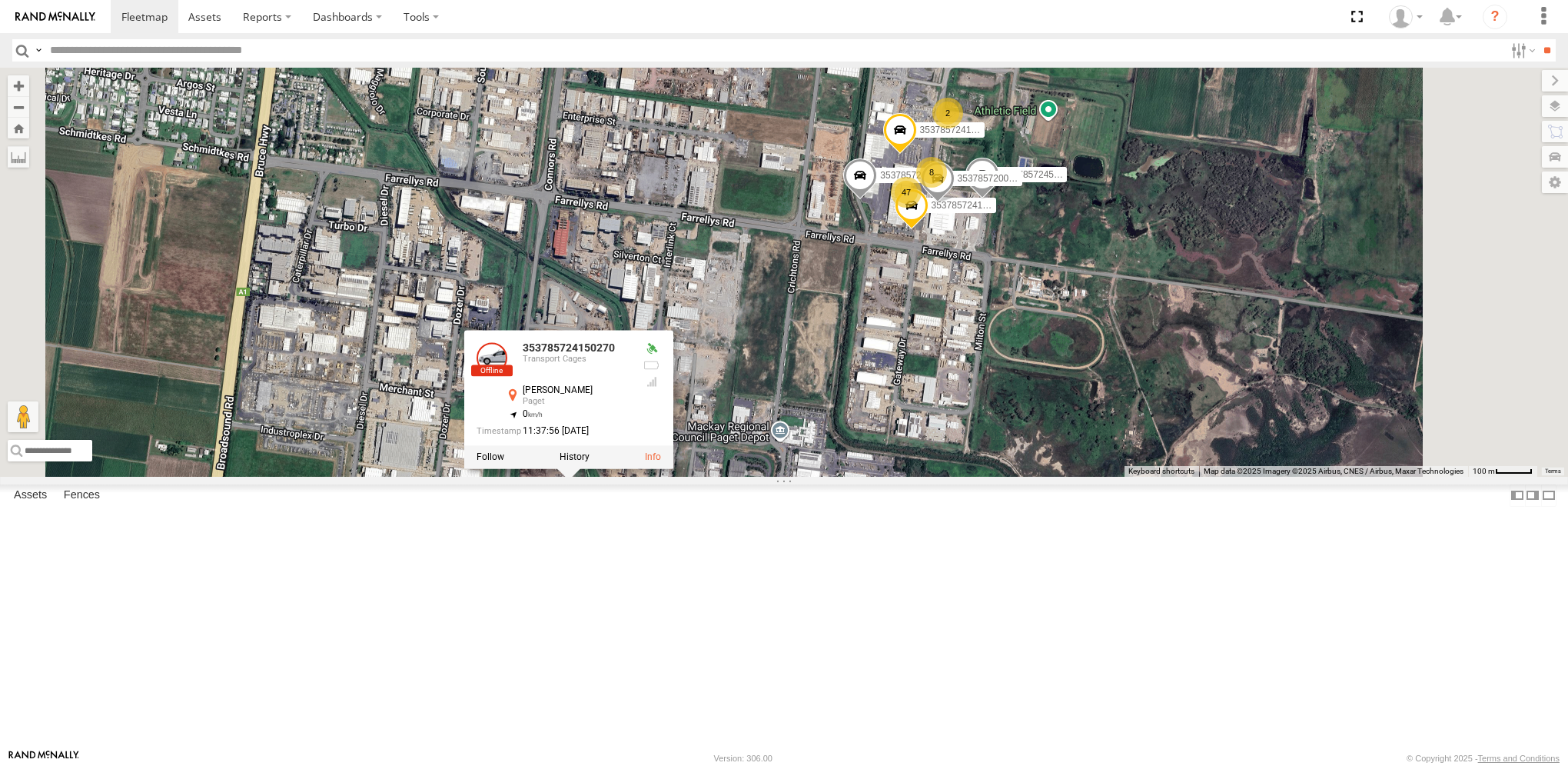
click at [508, 374] on link at bounding box center [492, 358] width 31 height 31
click at [674, 469] on div "353785724150270 Transport Cages [PERSON_NAME] [PERSON_NAME] -21.19374 , 149.159…" at bounding box center [569, 399] width 209 height 138
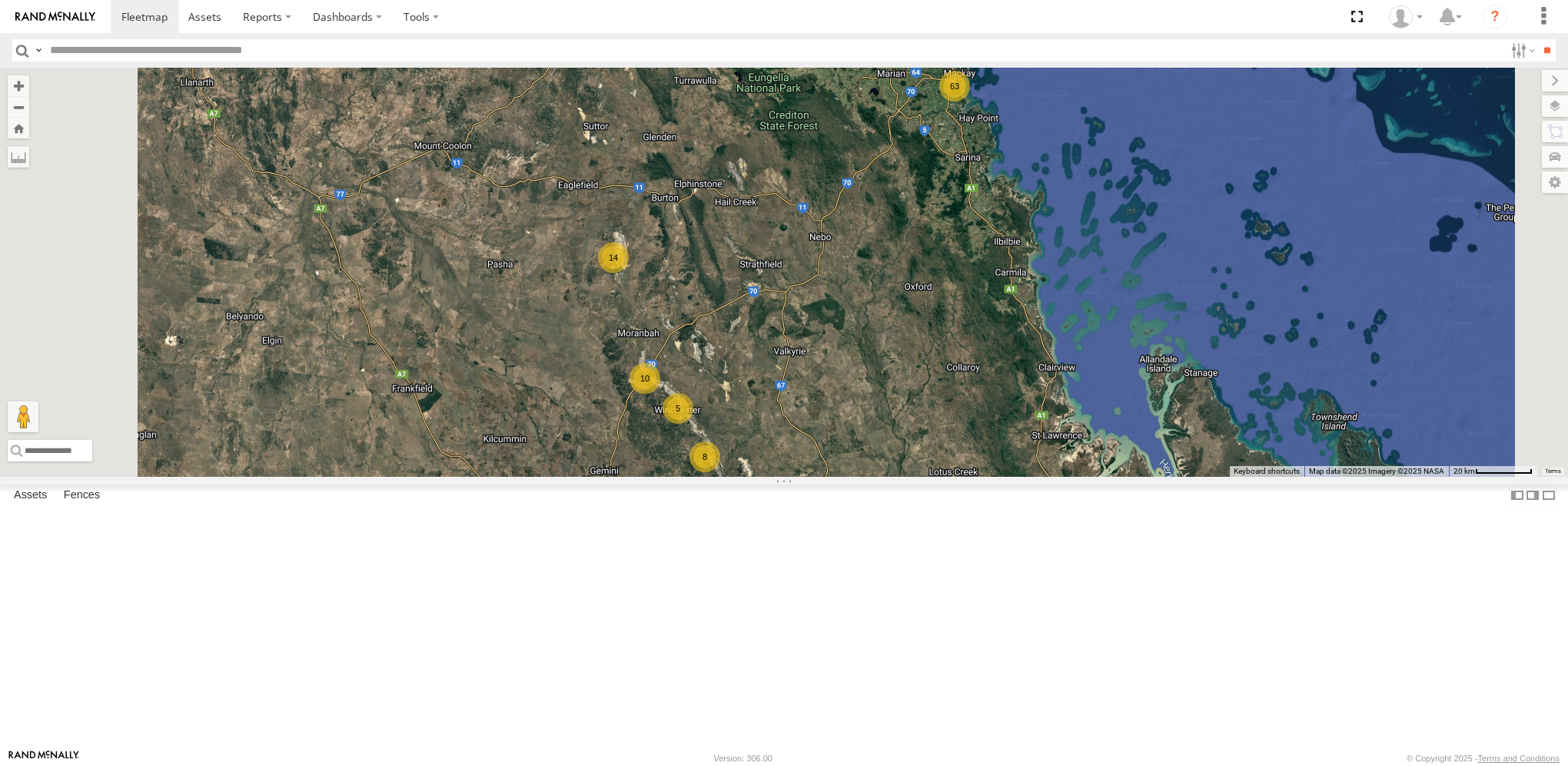
click at [1147, 243] on div "63 10 14 5 8" at bounding box center [784, 272] width 1568 height 408
click at [970, 101] on div "63" at bounding box center [955, 86] width 31 height 31
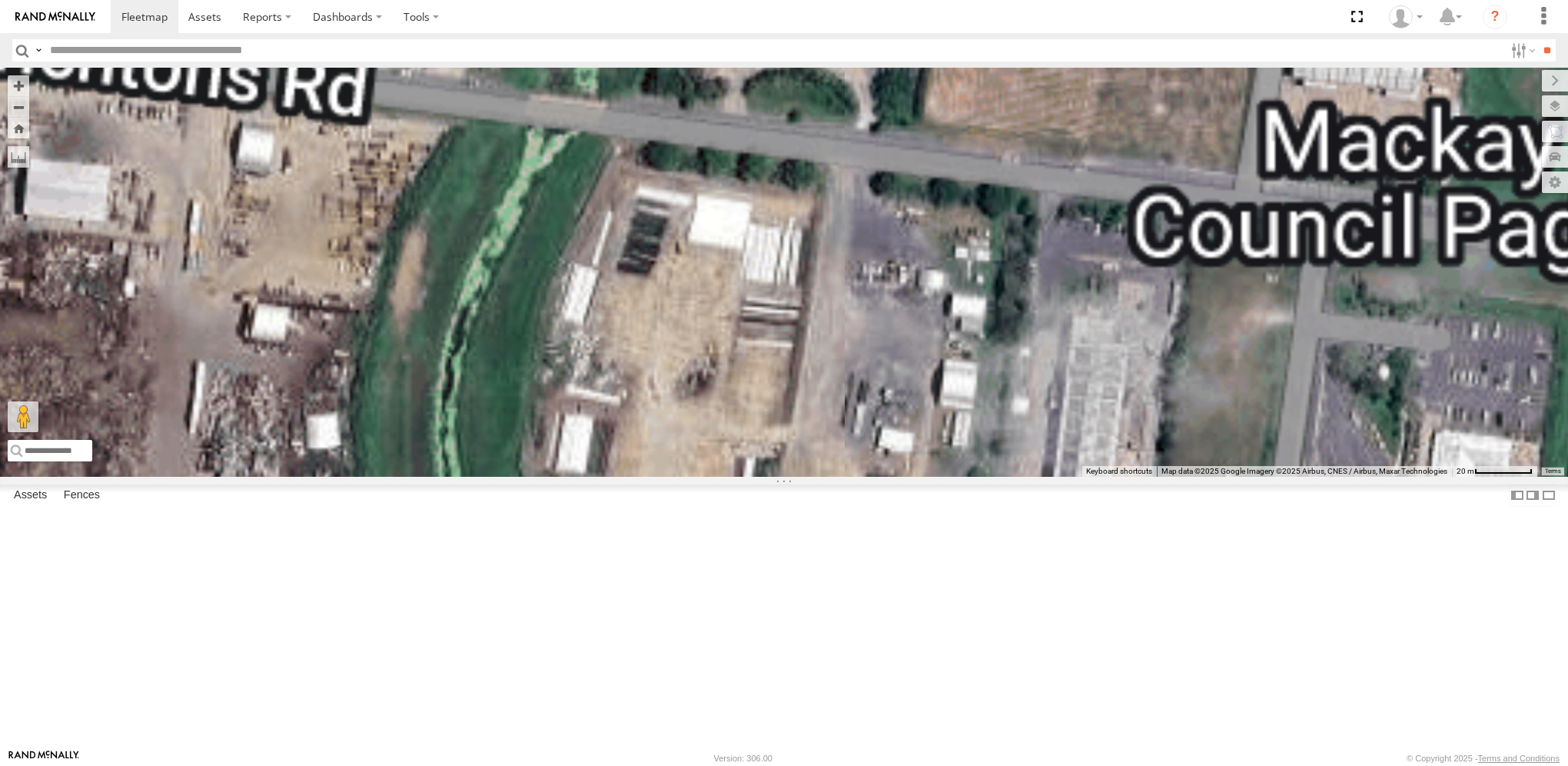
drag, startPoint x: 621, startPoint y: 614, endPoint x: 658, endPoint y: 429, distance: 188.7
click at [657, 431] on div "353785724150270 353785724561625 353785724150437" at bounding box center [784, 272] width 1568 height 408
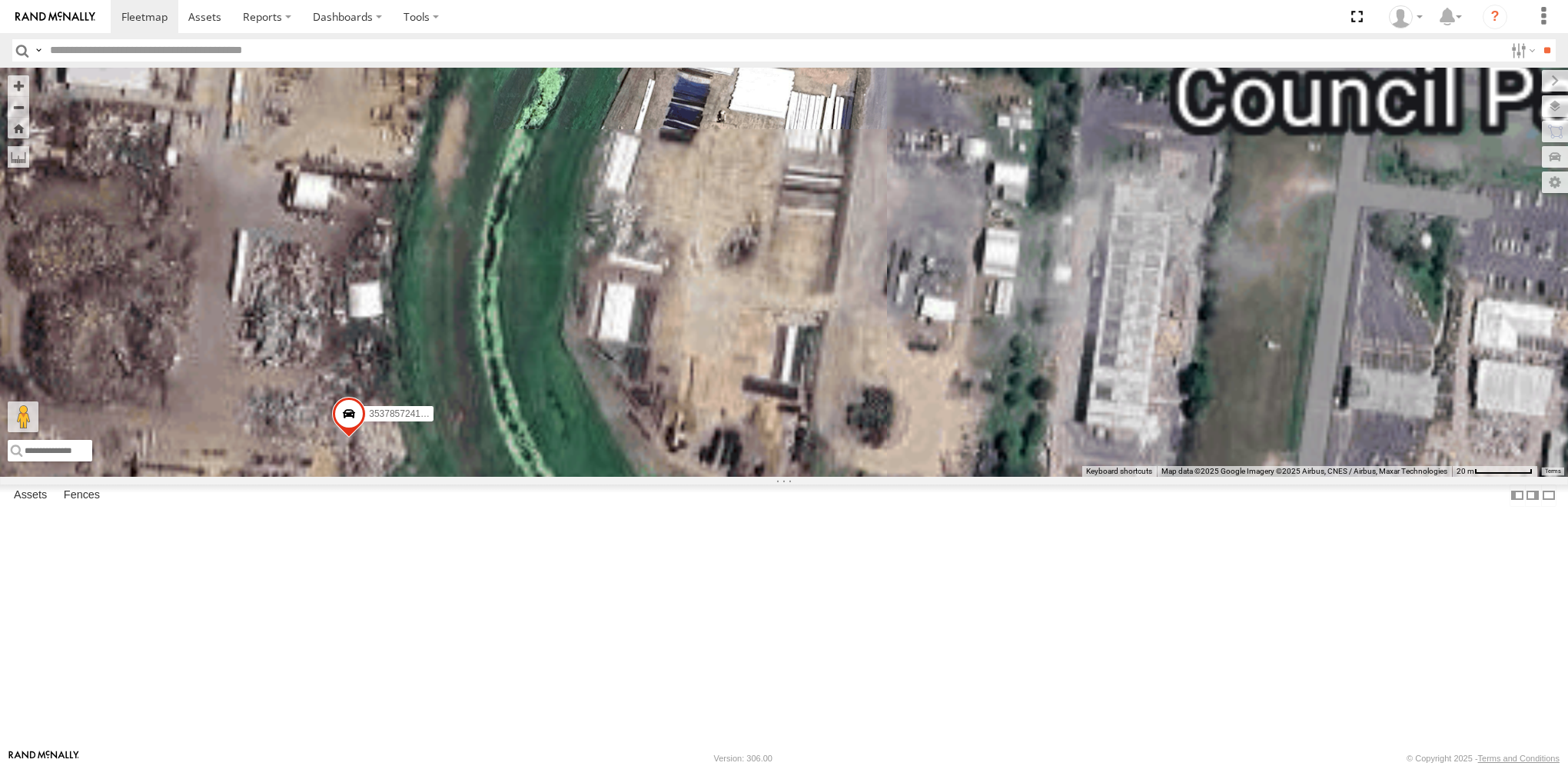
drag, startPoint x: 556, startPoint y: 588, endPoint x: 566, endPoint y: 567, distance: 23.3
click at [566, 476] on div "353785724150270 353785724561625 353785724150437" at bounding box center [784, 272] width 1568 height 408
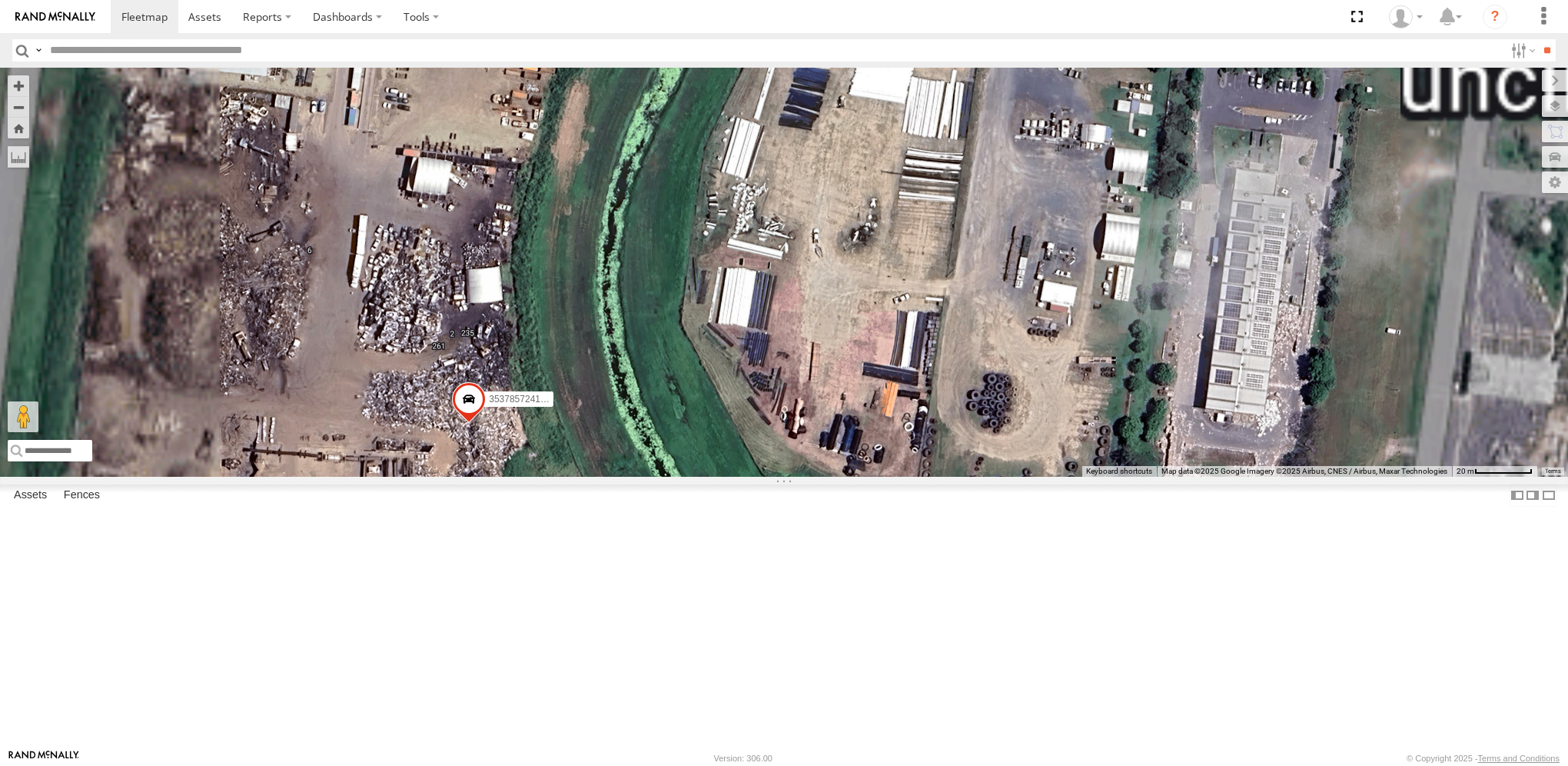
drag, startPoint x: 435, startPoint y: 596, endPoint x: 551, endPoint y: 593, distance: 116.0
click at [551, 476] on div "353785724150270 353785724561625 353785724150437" at bounding box center [784, 272] width 1568 height 408
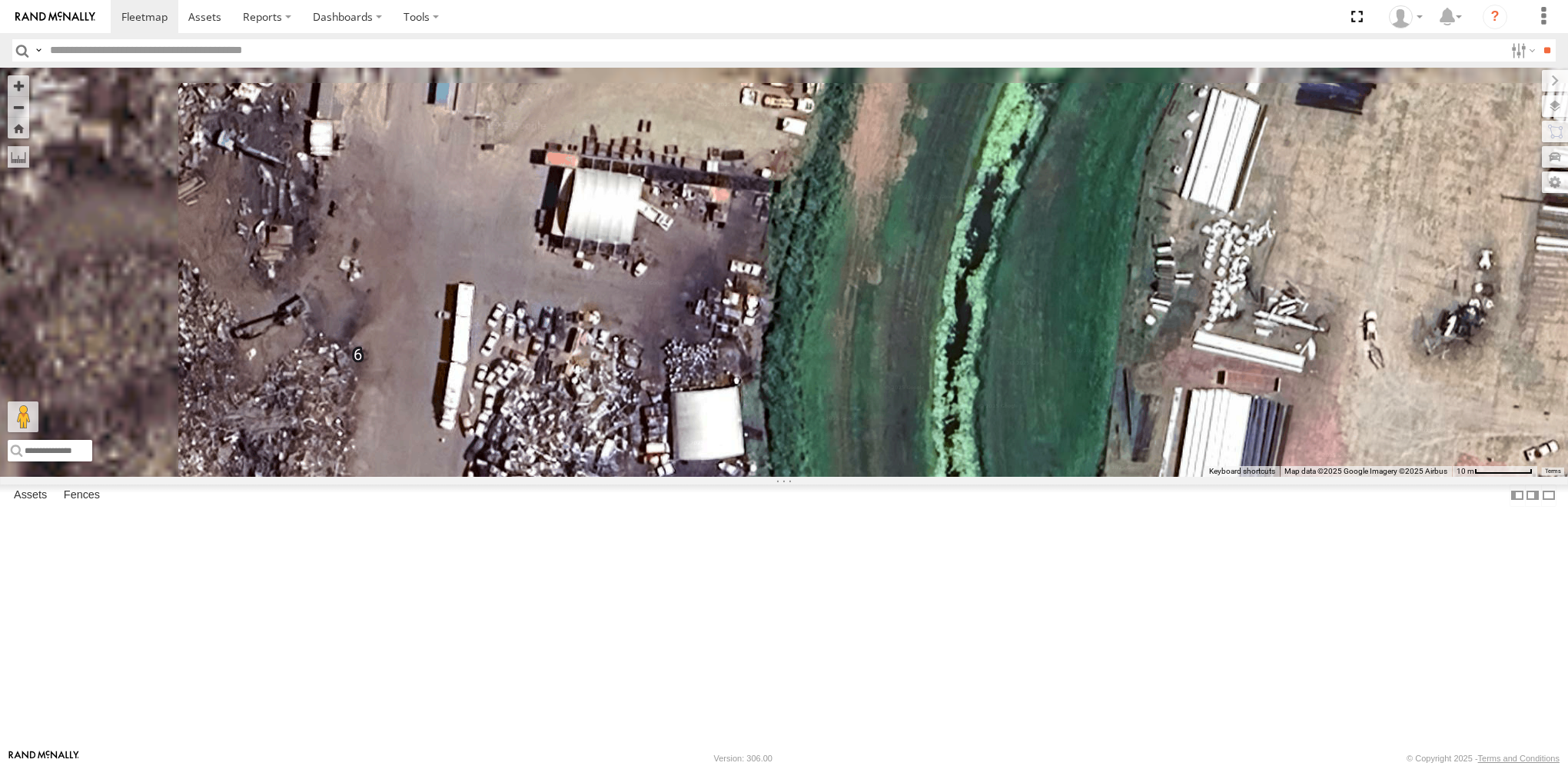
drag, startPoint x: 575, startPoint y: 457, endPoint x: 781, endPoint y: 626, distance: 266.5
click at [781, 476] on div "353785724150270 353785724561625 353785724150437" at bounding box center [784, 272] width 1568 height 408
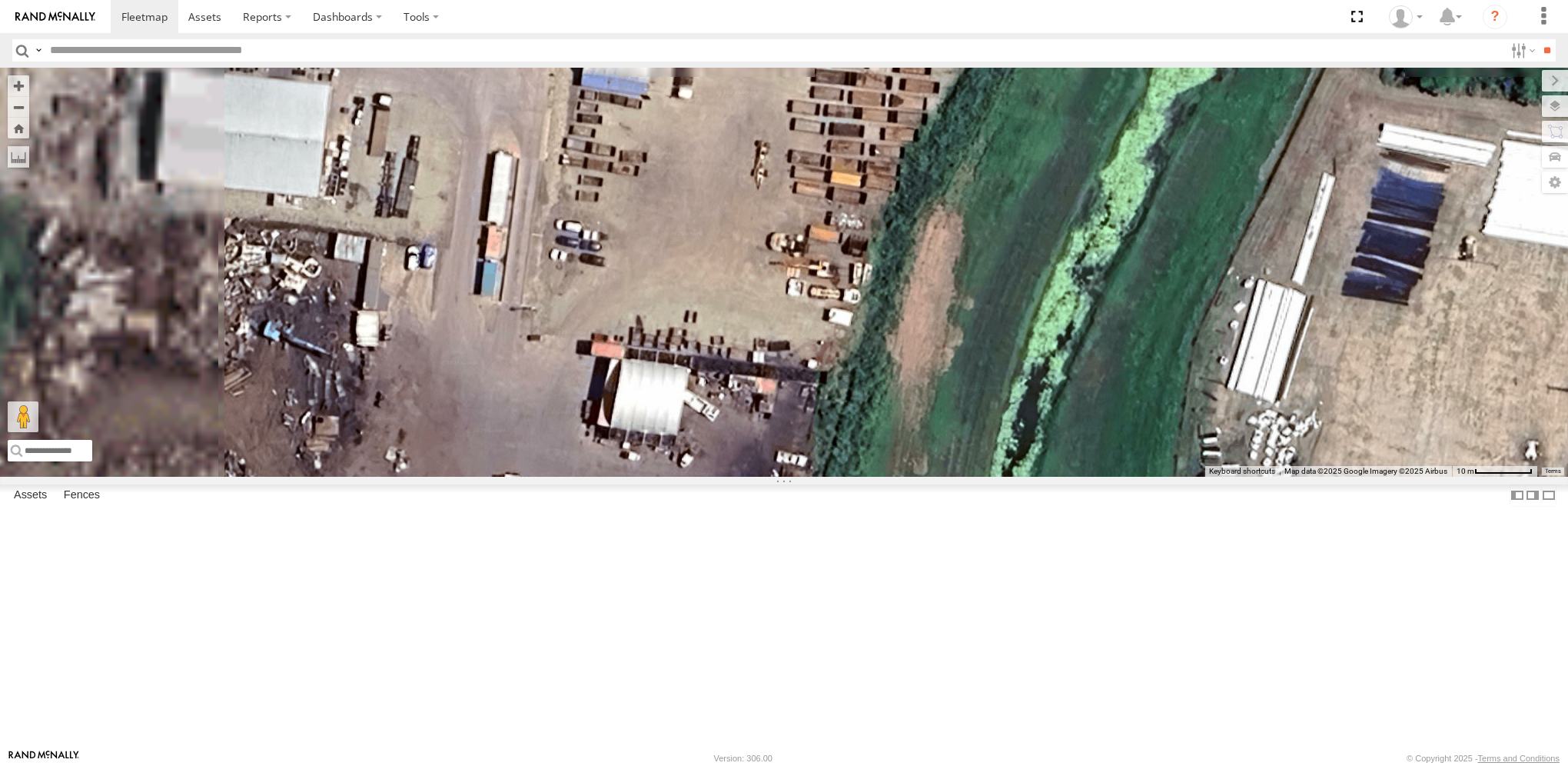
drag, startPoint x: 588, startPoint y: 421, endPoint x: 633, endPoint y: 603, distance: 187.5
click at [633, 476] on div "353785724150270 353785724561625 353785724150437" at bounding box center [784, 272] width 1568 height 408
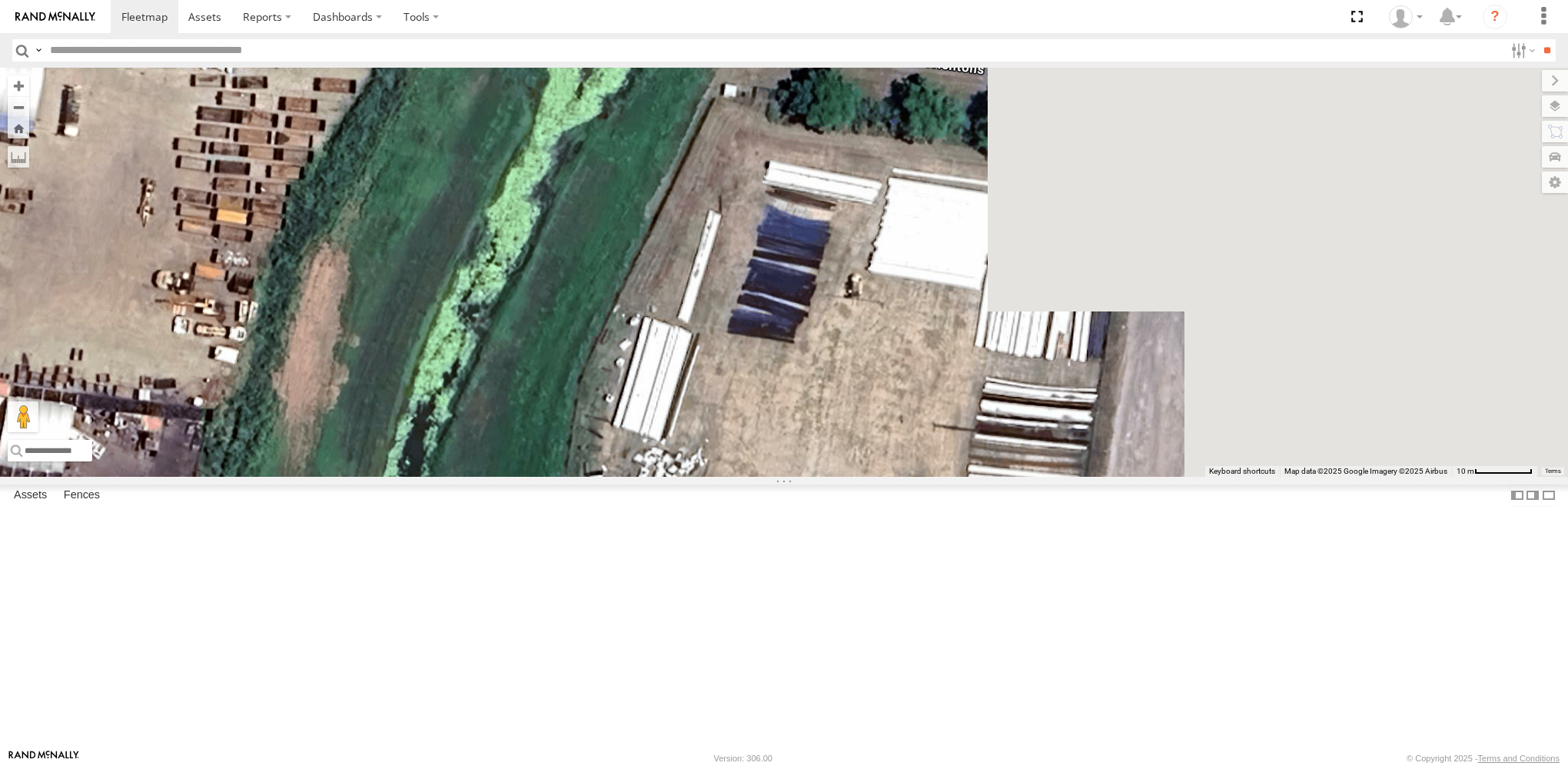
drag, startPoint x: 1095, startPoint y: 341, endPoint x: 660, endPoint y: 29, distance: 535.3
click at [660, 30] on body at bounding box center [784, 383] width 1568 height 766
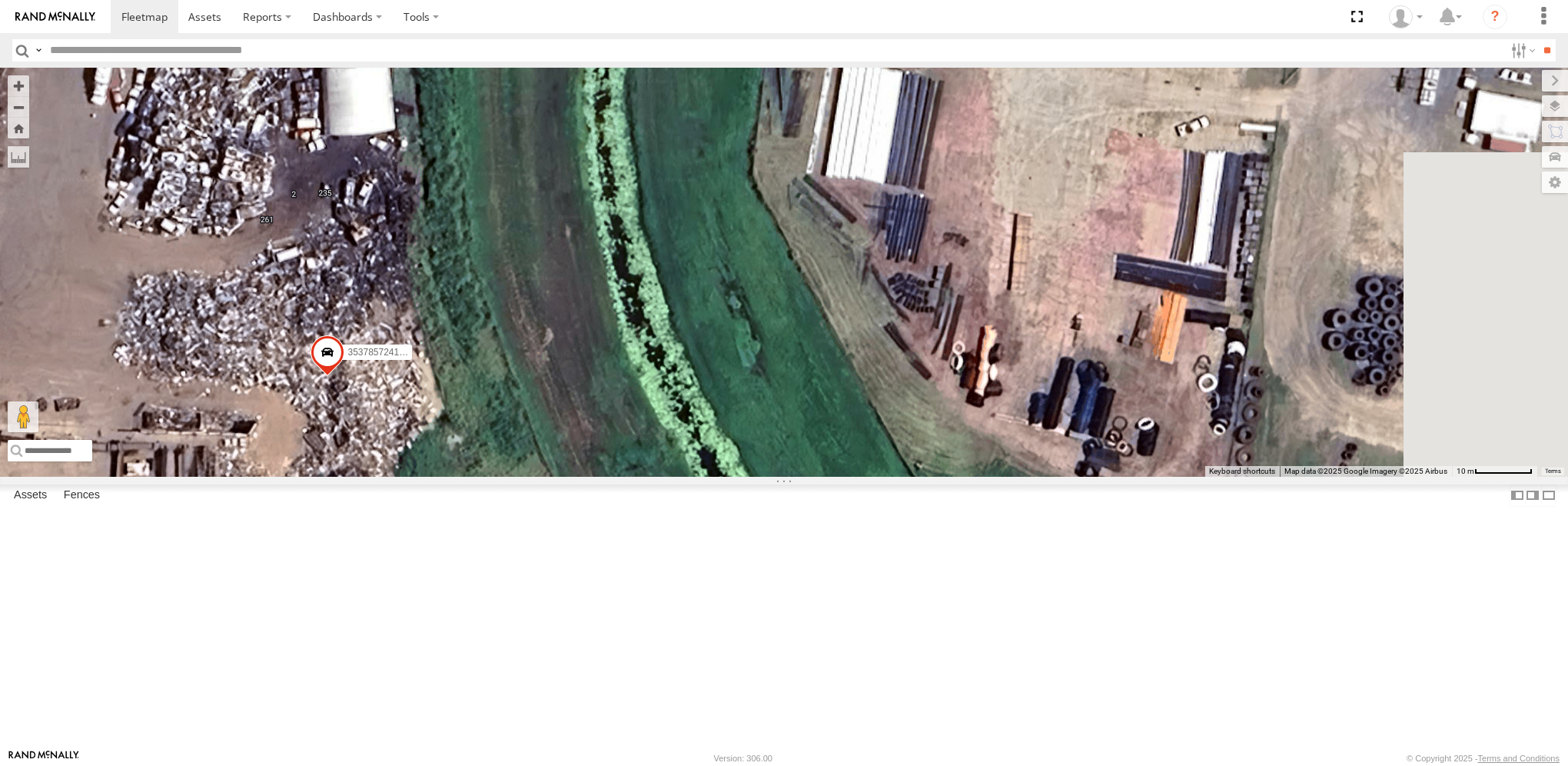
drag, startPoint x: 658, startPoint y: 298, endPoint x: 690, endPoint y: 210, distance: 93.6
click at [690, 210] on div "353785724150270 353785724561625 353785724150437" at bounding box center [784, 272] width 1568 height 408
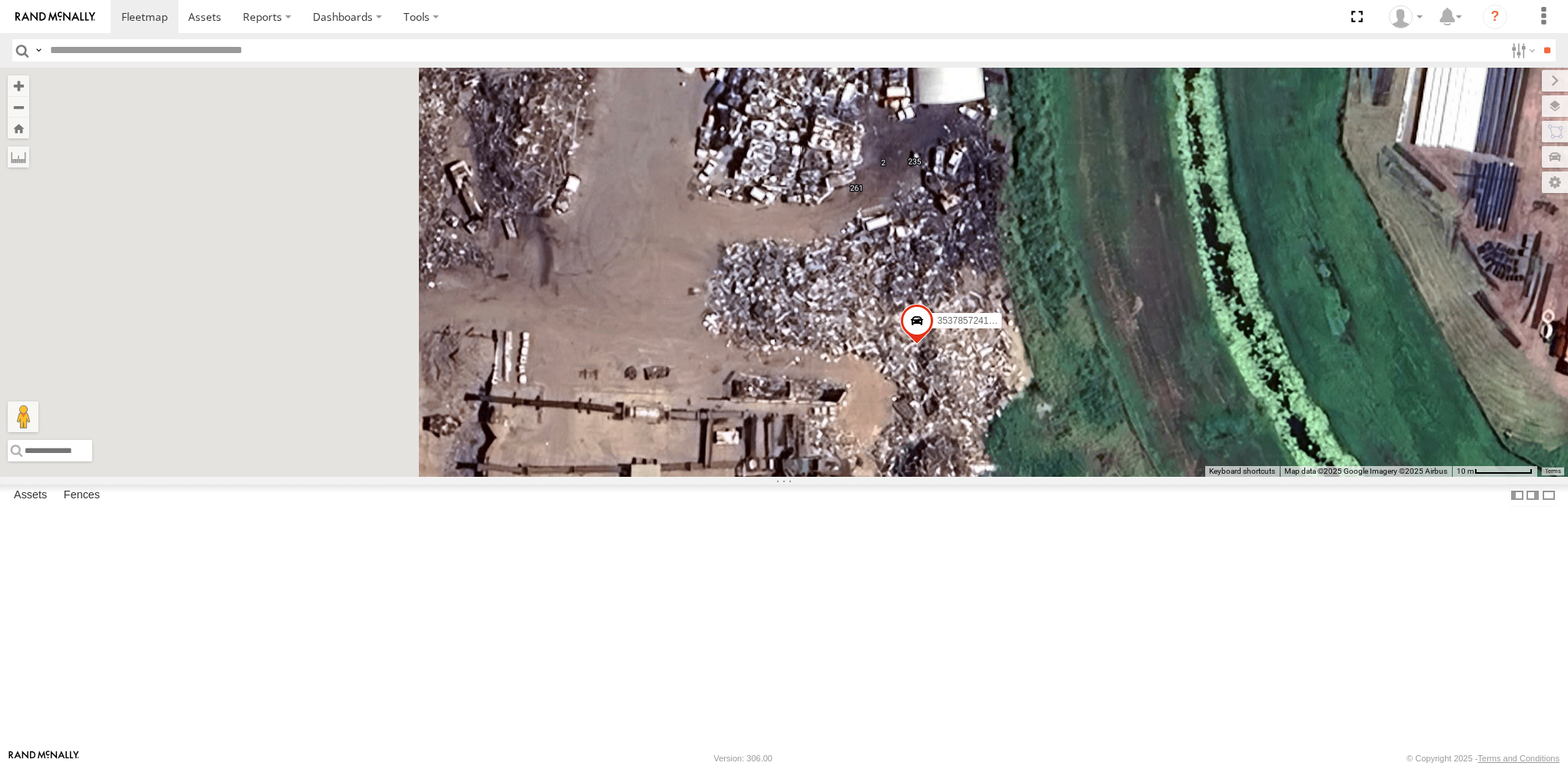
drag, startPoint x: 556, startPoint y: 487, endPoint x: 1280, endPoint y: 625, distance: 737.0
click at [1280, 476] on div "353785724150270 353785724561625 353785724150437" at bounding box center [784, 272] width 1568 height 408
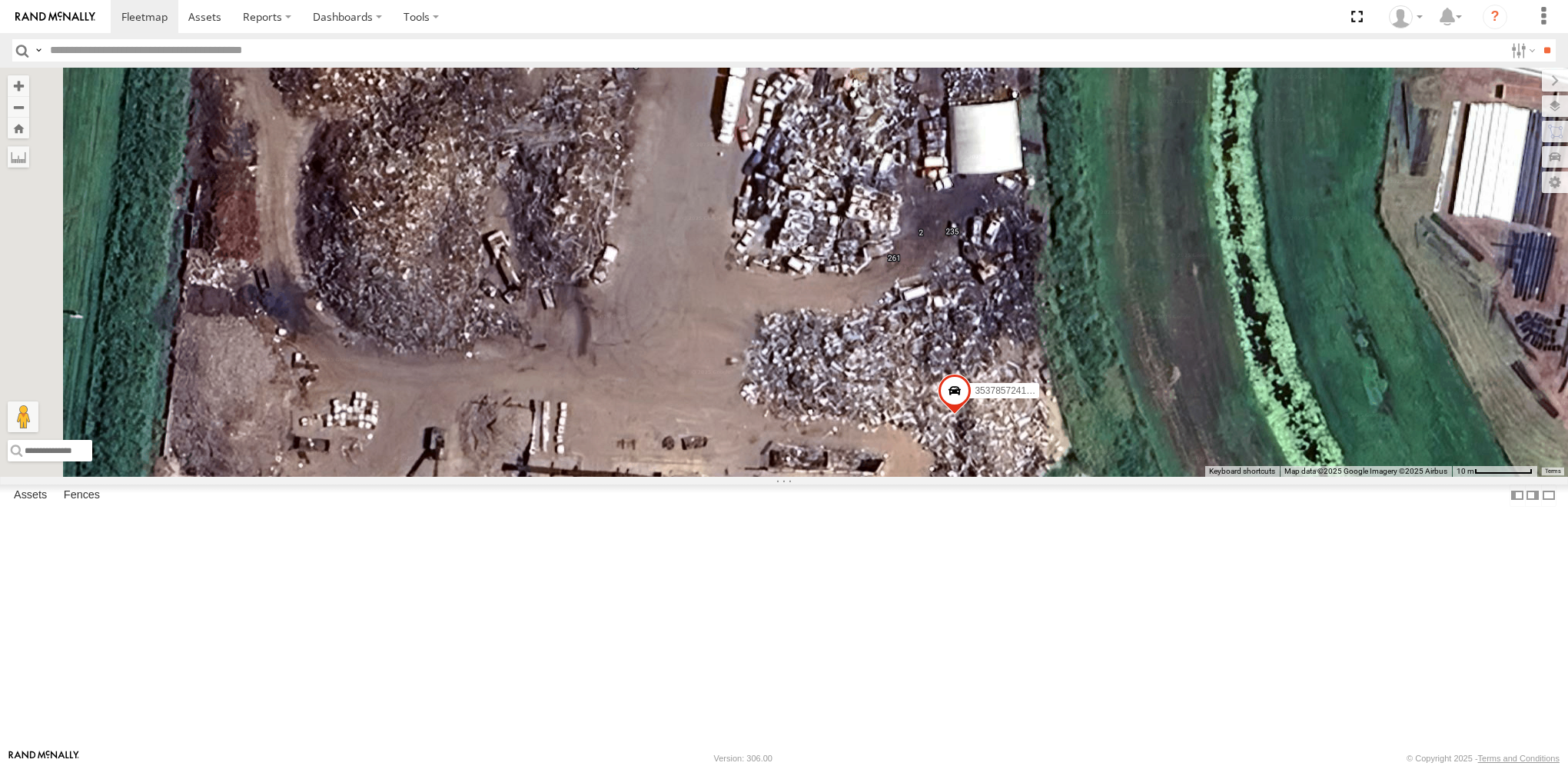
drag, startPoint x: 888, startPoint y: 412, endPoint x: 877, endPoint y: 436, distance: 26.4
click at [877, 437] on div "353785724150270 353785724561625 353785724150437" at bounding box center [784, 272] width 1568 height 408
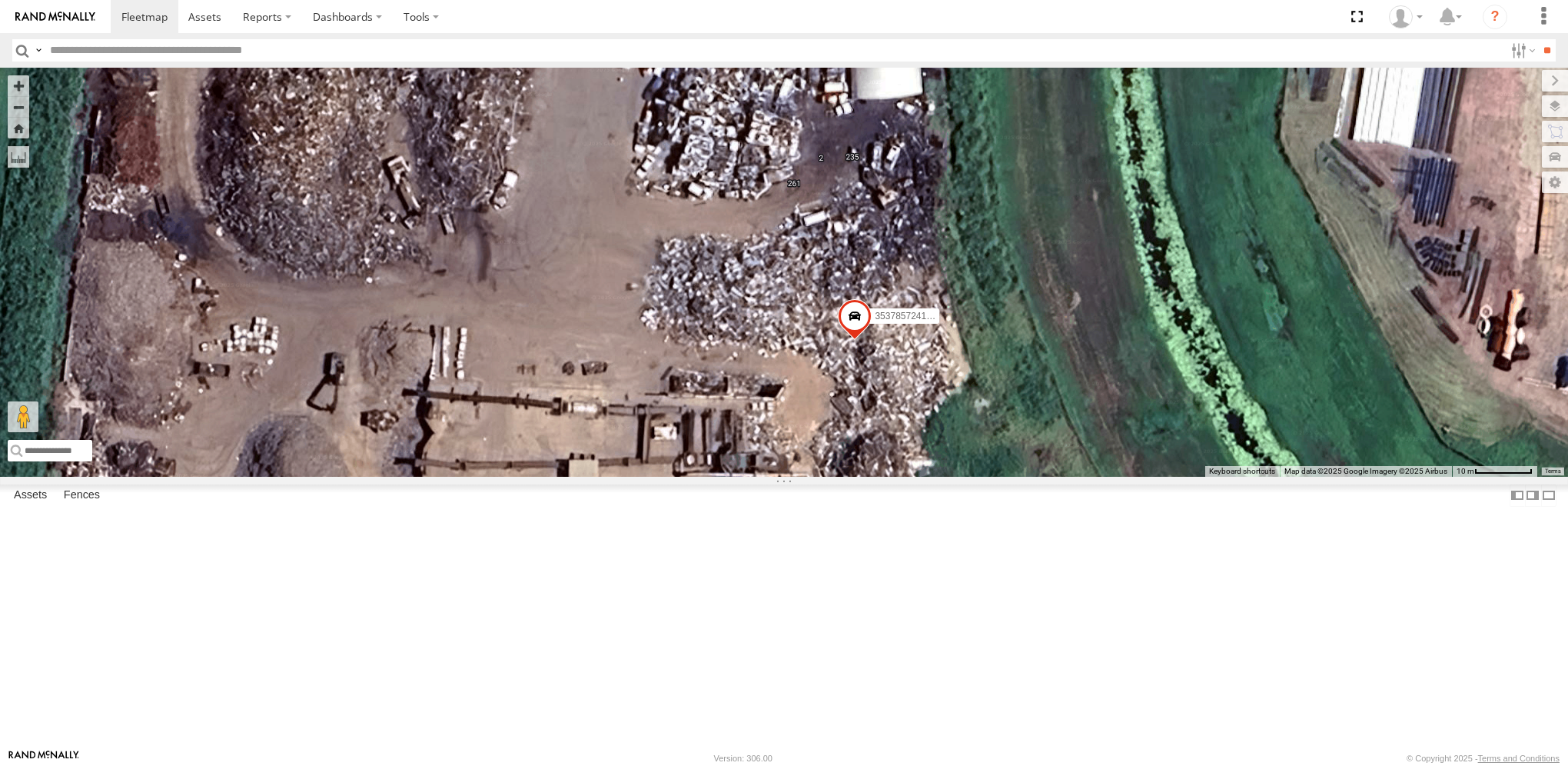
drag, startPoint x: 839, startPoint y: 382, endPoint x: 744, endPoint y: 341, distance: 103.5
click at [744, 341] on div "353785724150270 353785724561625 353785724150437" at bounding box center [784, 272] width 1568 height 408
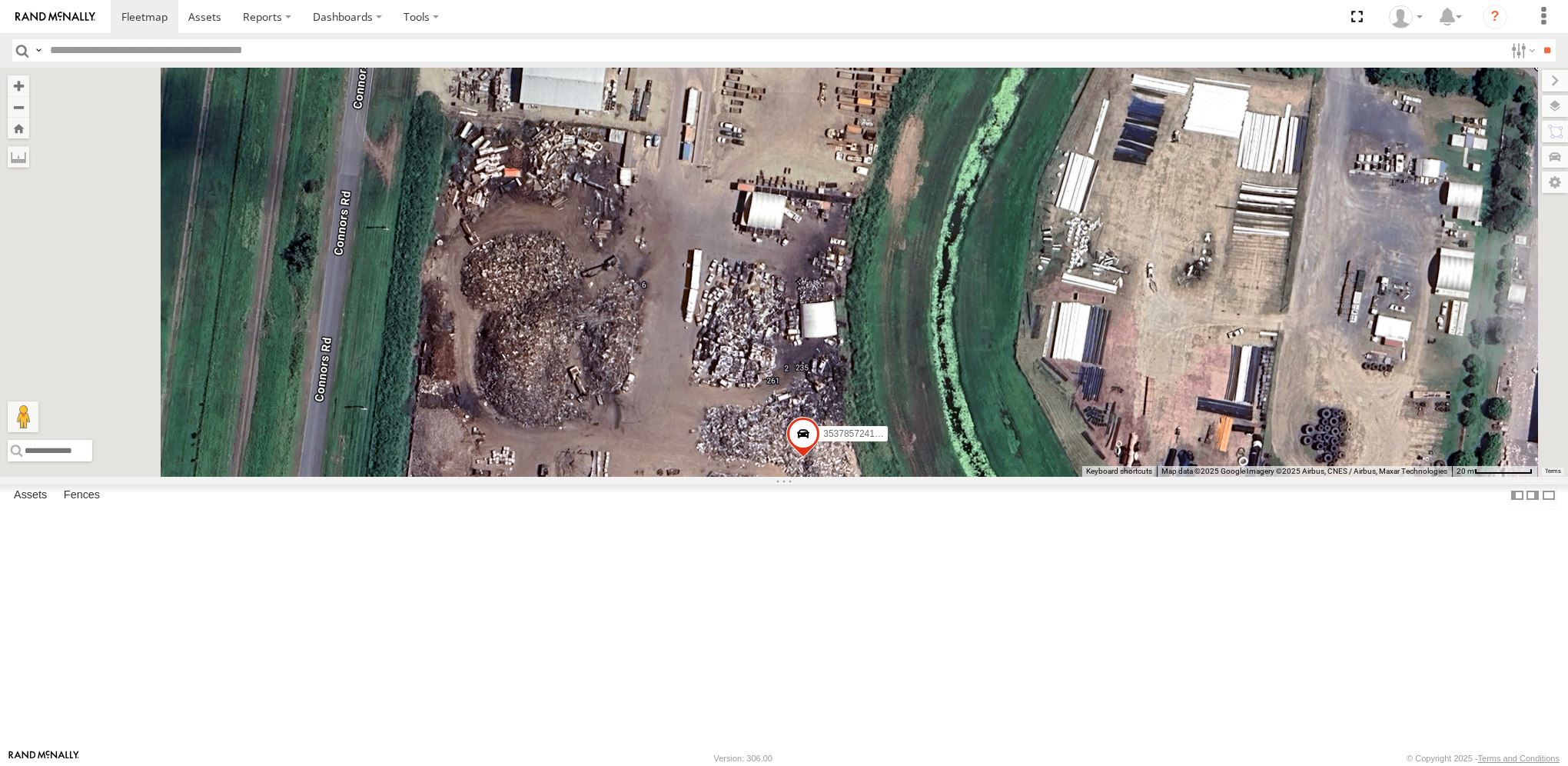
drag, startPoint x: 836, startPoint y: 312, endPoint x: 855, endPoint y: 492, distance: 181.0
click at [855, 476] on div "353785724150270 353785724561625 353785724150437" at bounding box center [784, 272] width 1568 height 408
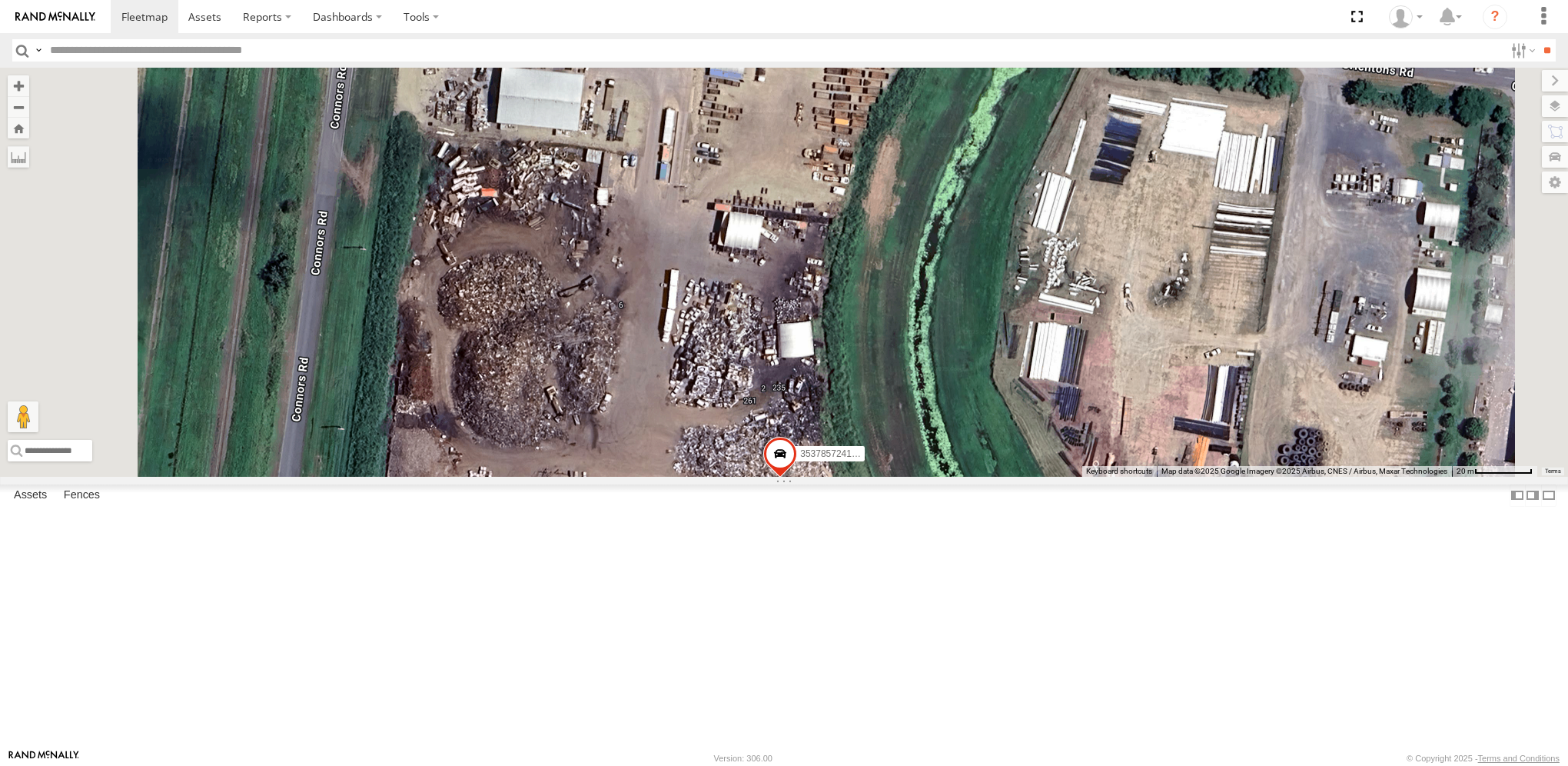
drag, startPoint x: 886, startPoint y: 368, endPoint x: 860, endPoint y: 401, distance: 42.0
click at [860, 401] on div "353785724150270 353785724561625 353785724150437" at bounding box center [784, 272] width 1568 height 408
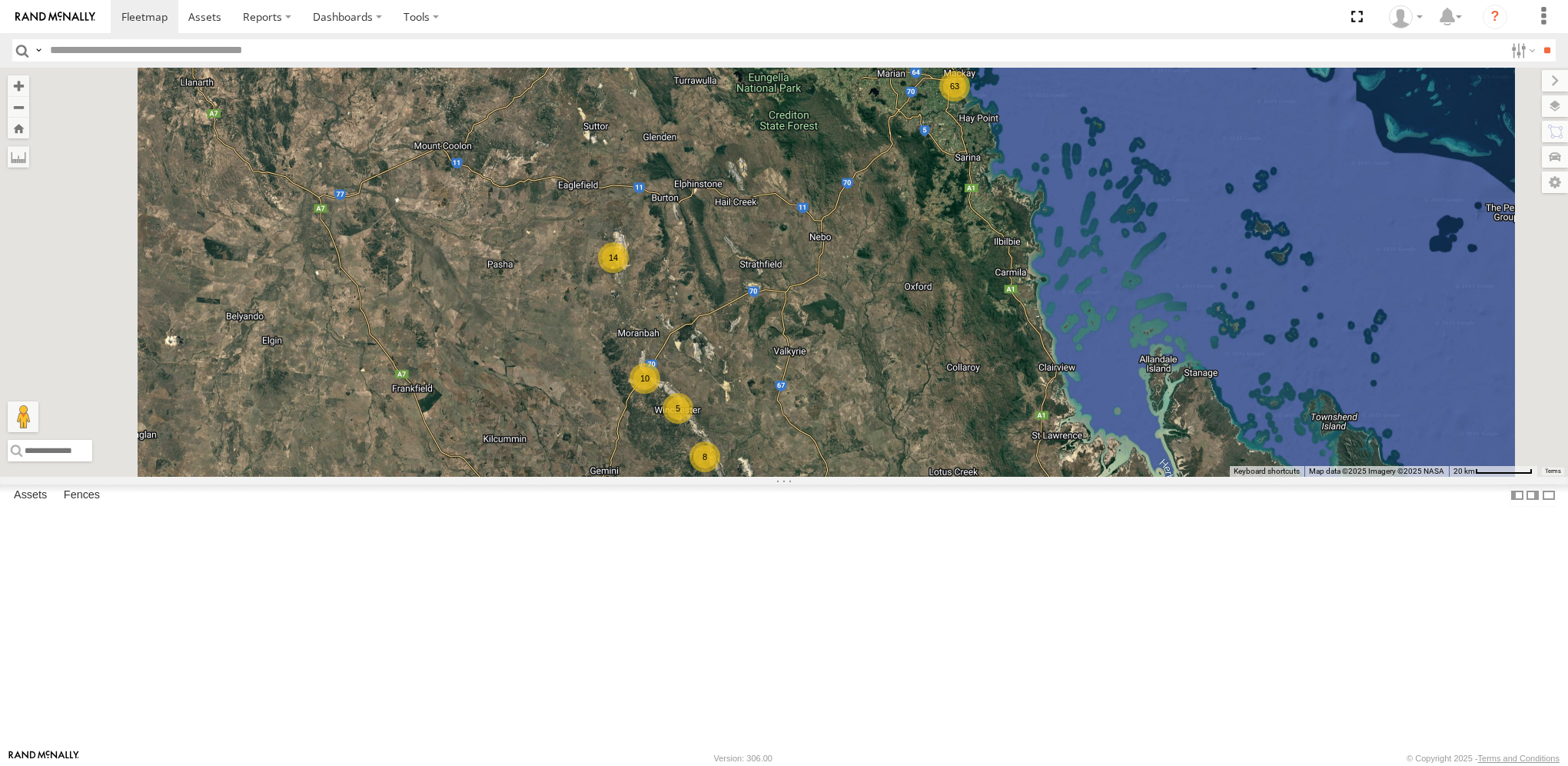
click at [970, 101] on div "63" at bounding box center [955, 86] width 31 height 31
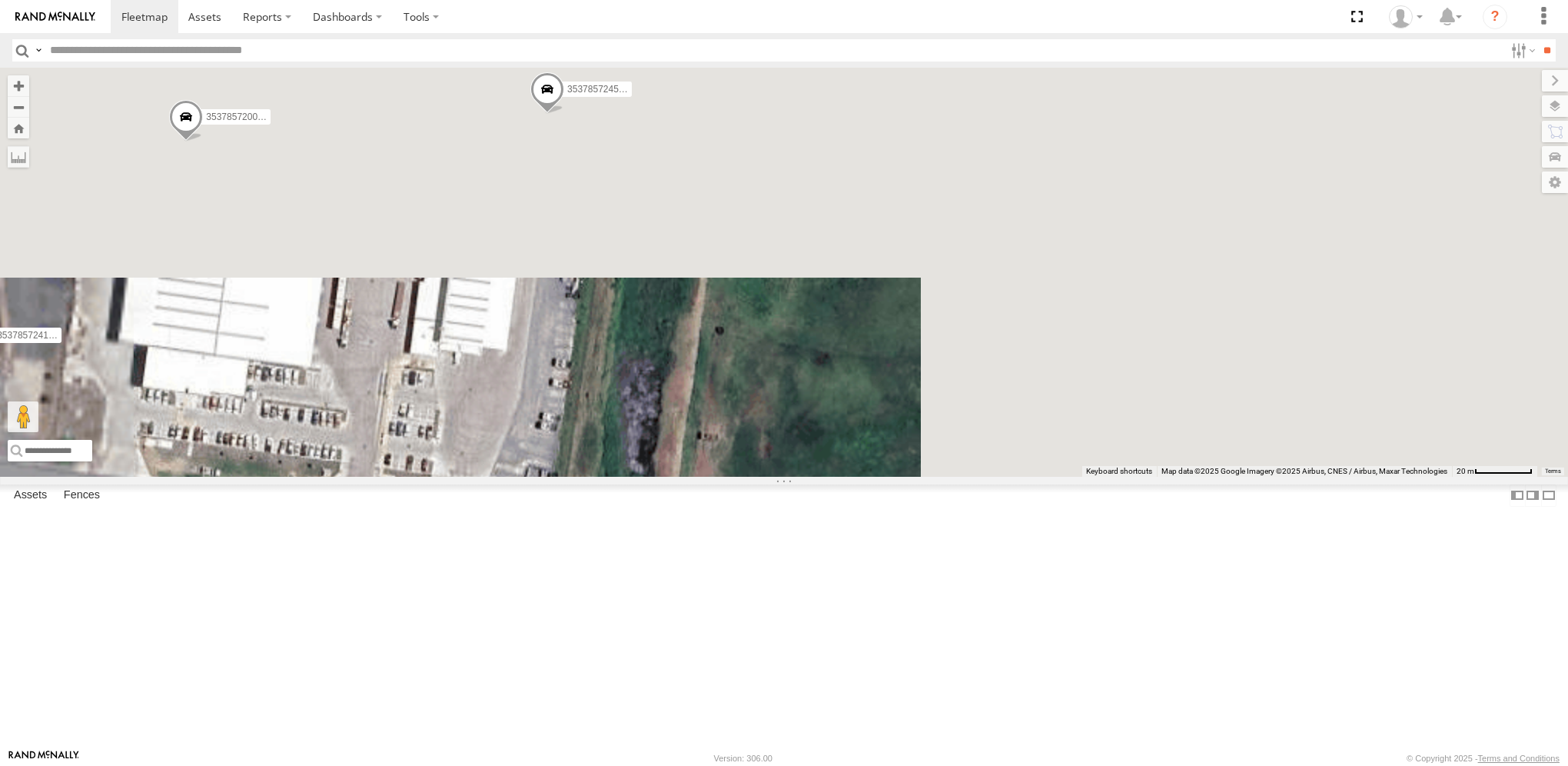
drag, startPoint x: 1079, startPoint y: 232, endPoint x: 628, endPoint y: 735, distance: 675.6
click at [534, 765] on html at bounding box center [784, 383] width 1568 height 766
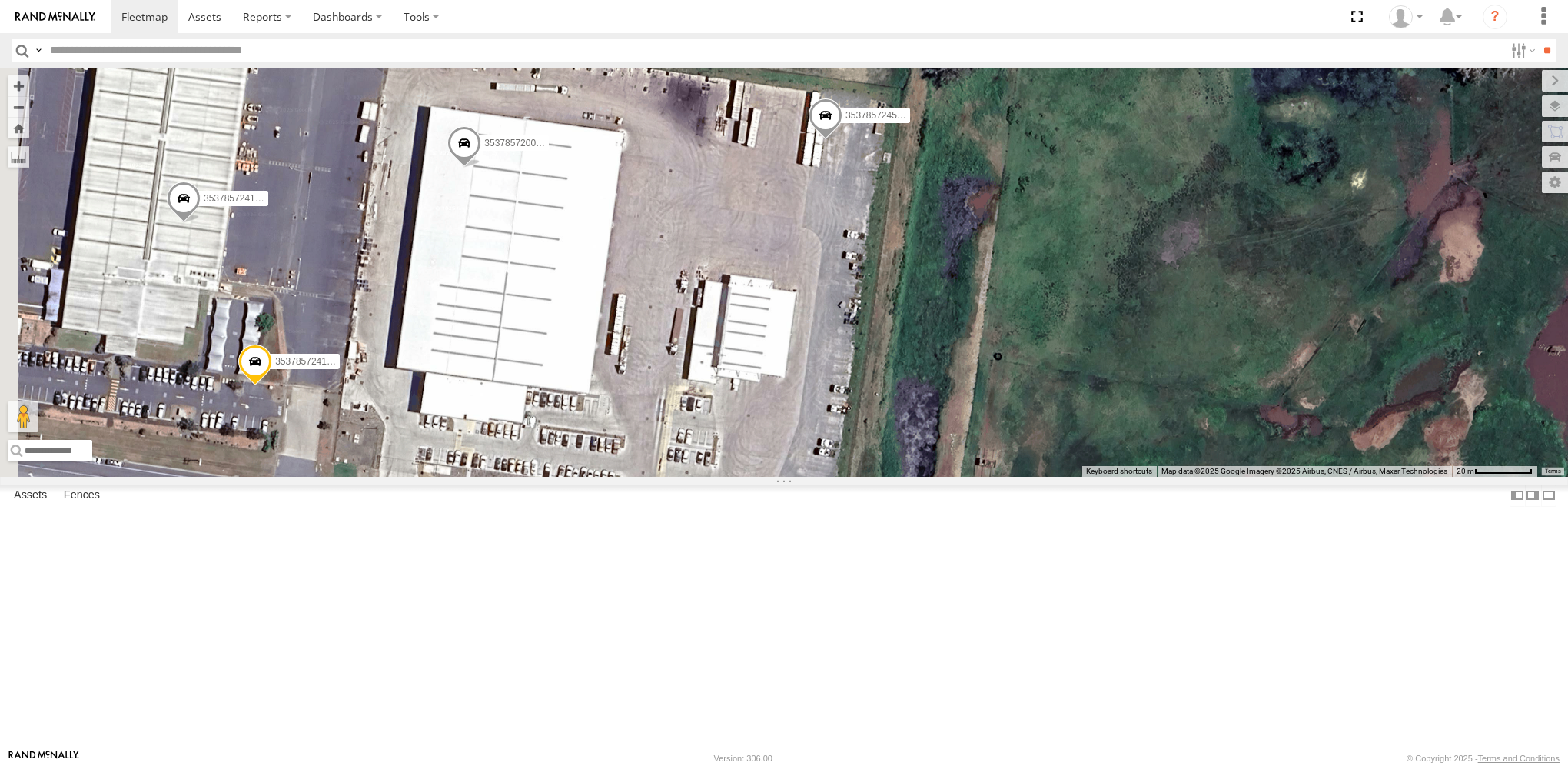
drag, startPoint x: 895, startPoint y: 573, endPoint x: 1219, endPoint y: 433, distance: 353.0
click at [1267, 476] on div "353785724150270 353785724157879 353785724150437 353785724561625 353785720025450…" at bounding box center [784, 272] width 1568 height 408
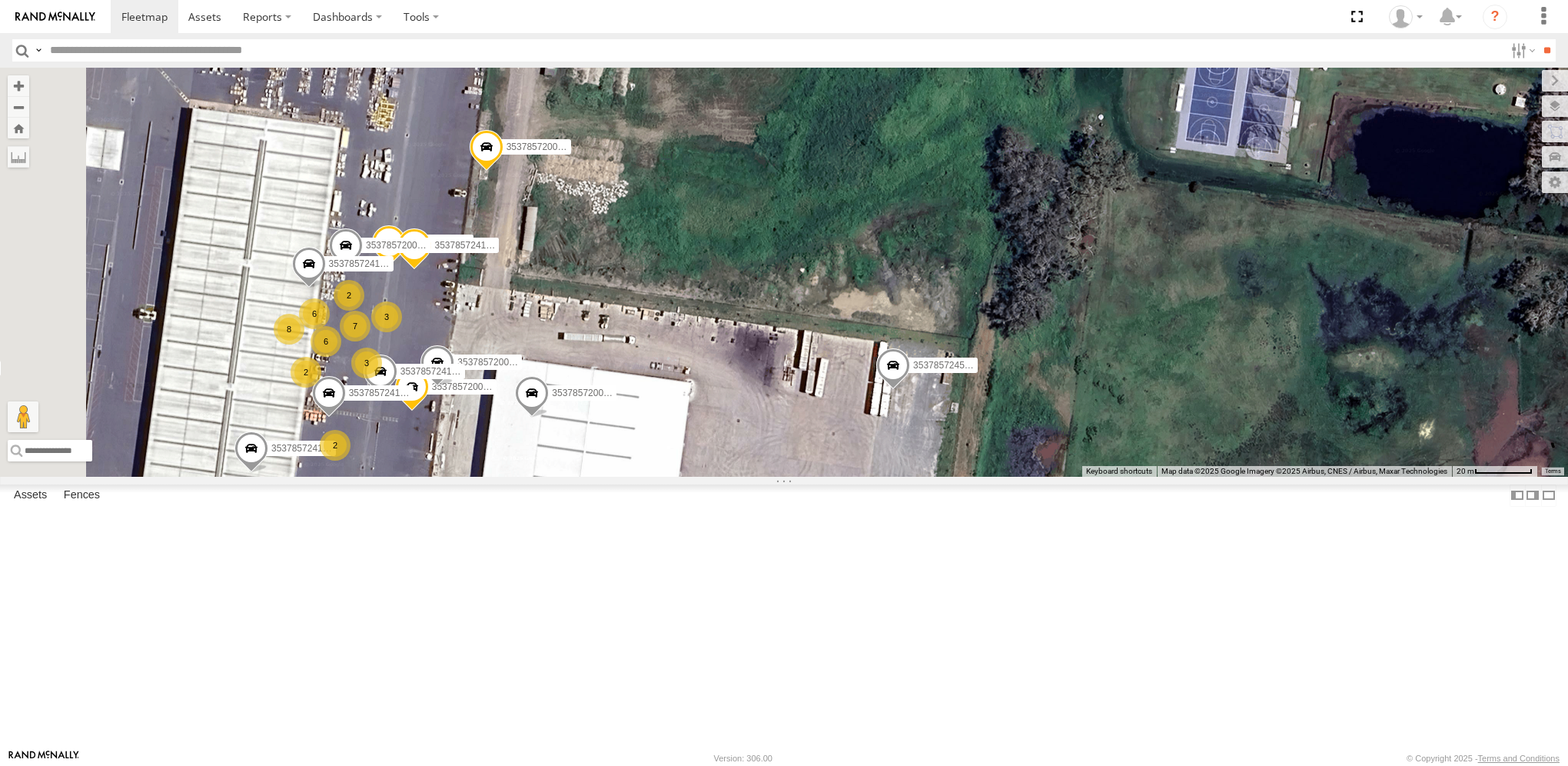
drag, startPoint x: 752, startPoint y: 320, endPoint x: 821, endPoint y: 572, distance: 261.3
click at [821, 476] on div "353785724150270 353785724157879 353785724150437 353785724561625 353785720025450…" at bounding box center [784, 272] width 1568 height 408
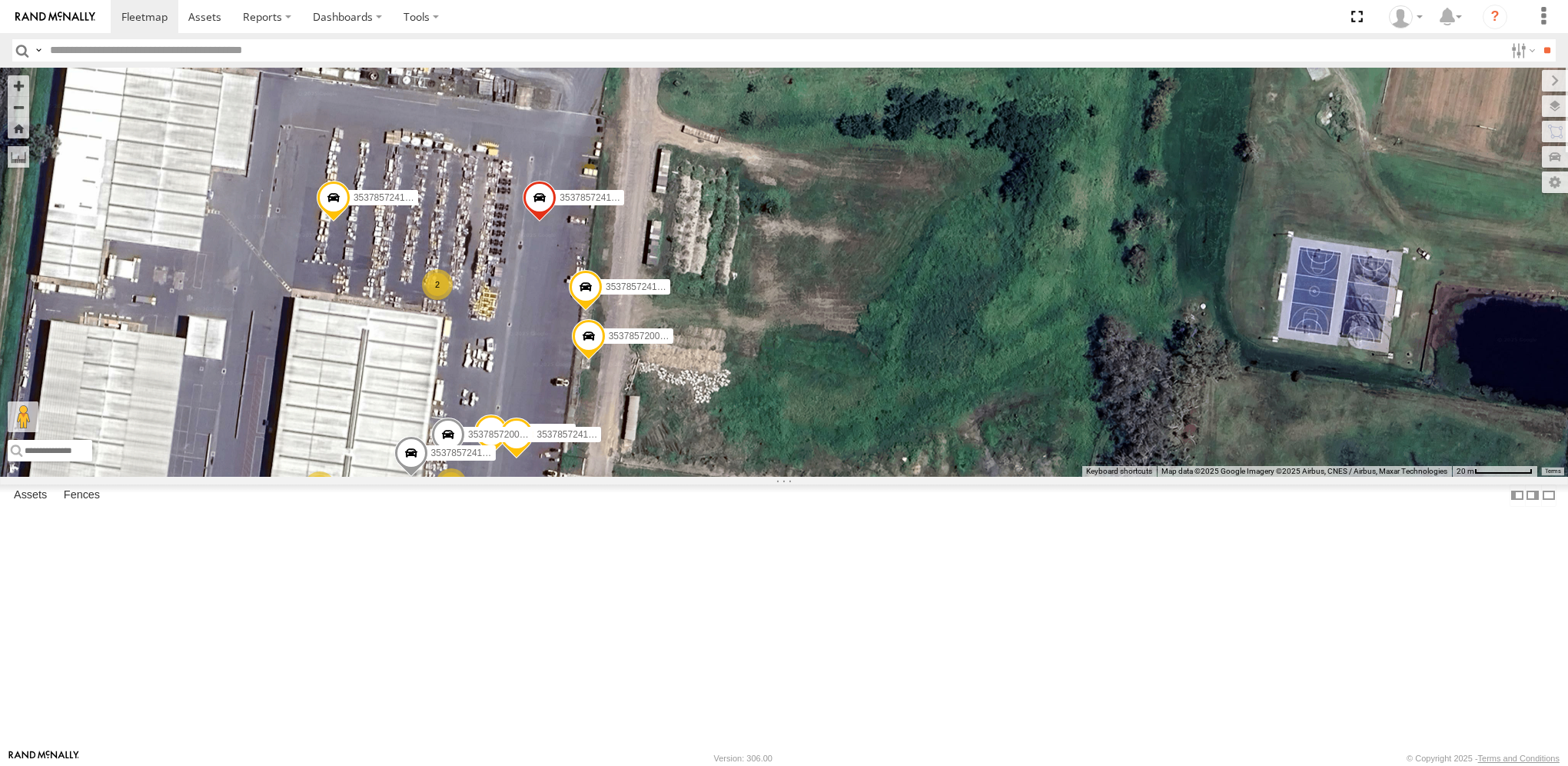
drag, startPoint x: 849, startPoint y: 277, endPoint x: 948, endPoint y: 461, distance: 208.9
click at [948, 461] on div "353785724150270 353785724157879 353785724150437 353785724561625 353785720025450…" at bounding box center [784, 272] width 1568 height 408
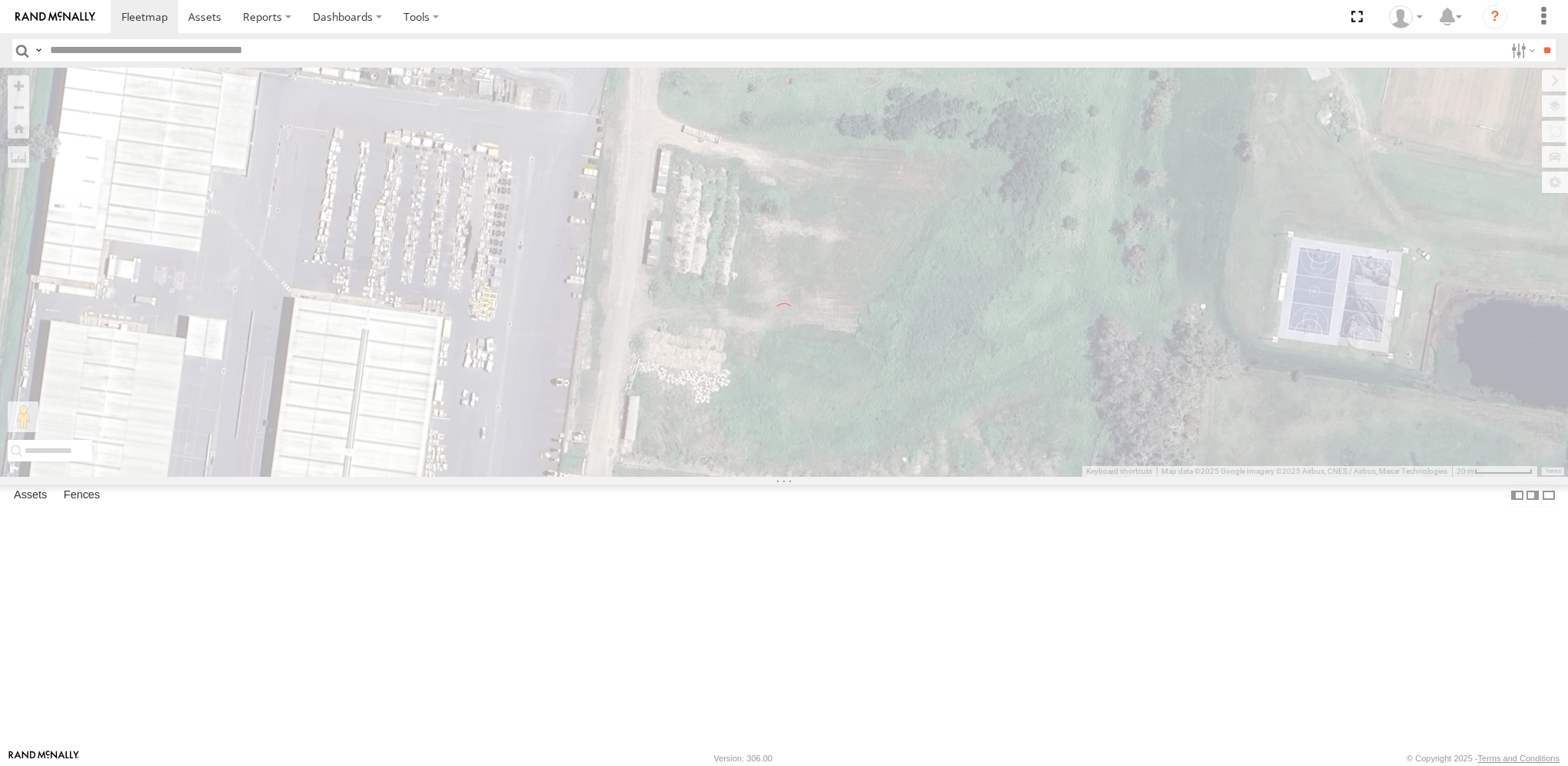
drag, startPoint x: 936, startPoint y: 236, endPoint x: 937, endPoint y: 255, distance: 19.0
click at [937, 255] on div "To navigate the map with touch gestures double-tap and hold your finger on the …" at bounding box center [784, 272] width 1568 height 408
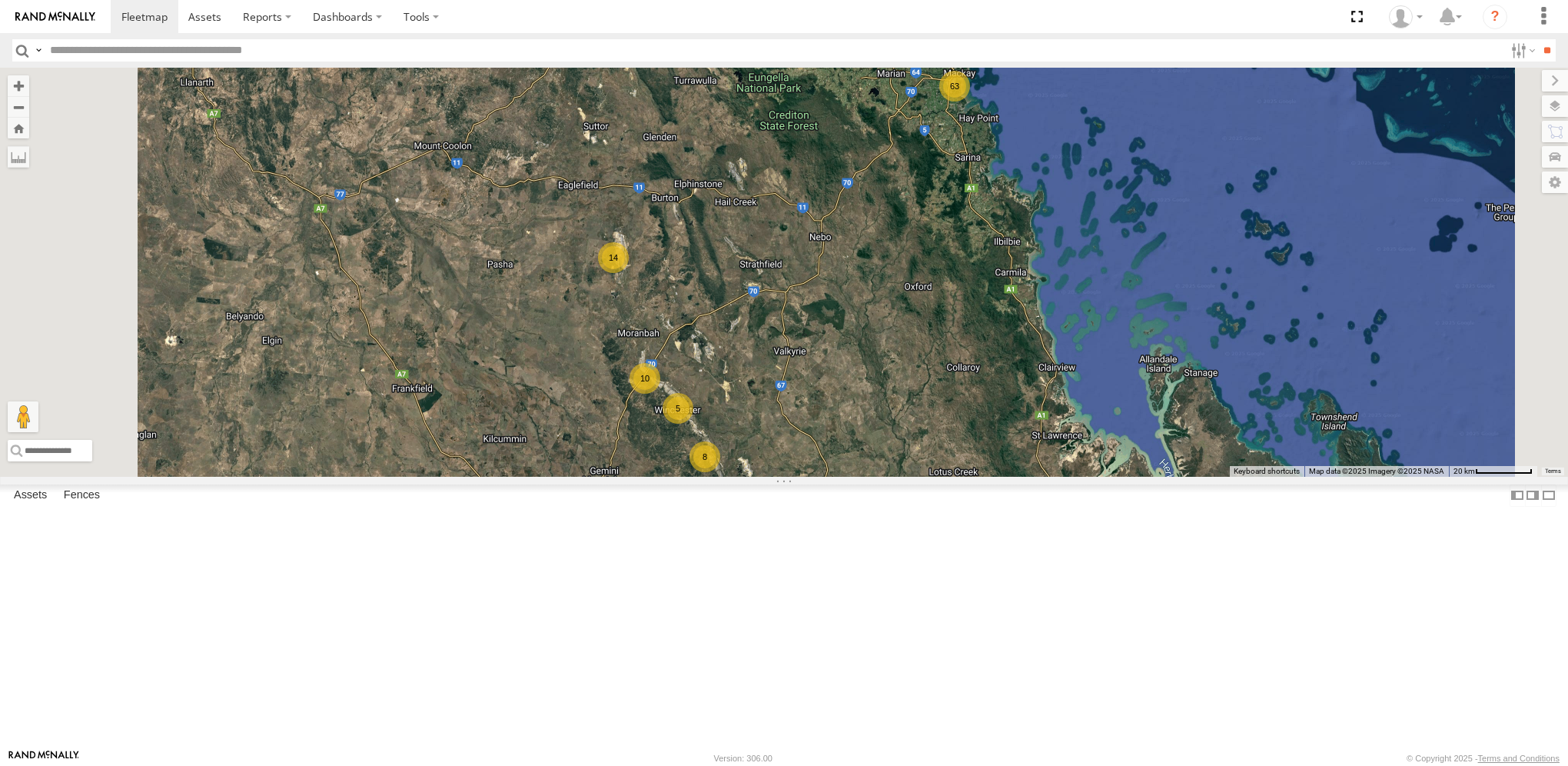
click at [970, 101] on div "63" at bounding box center [955, 86] width 31 height 31
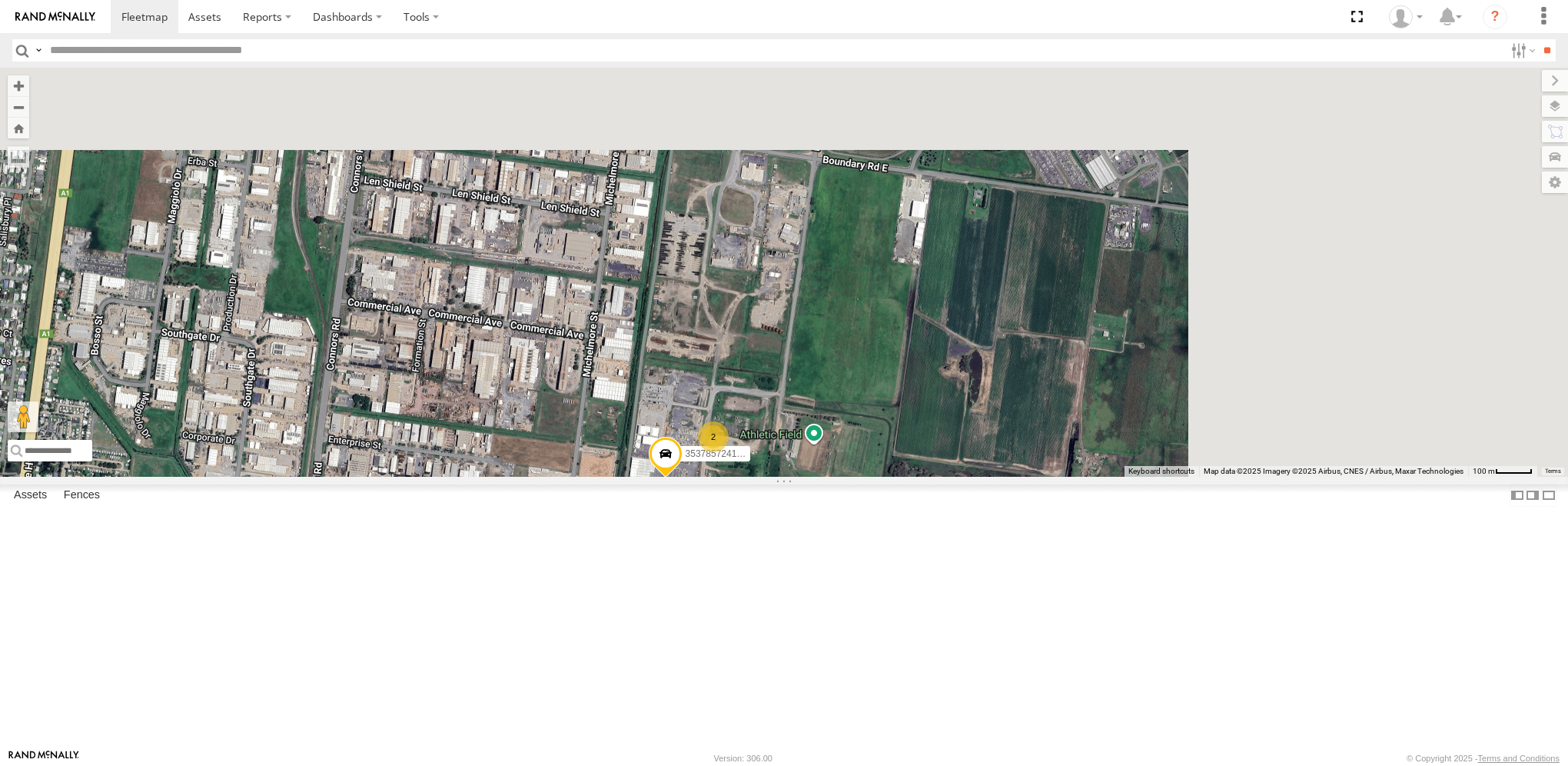
drag, startPoint x: 1048, startPoint y: 322, endPoint x: 800, endPoint y: 669, distance: 426.5
click at [800, 476] on div "8 353785724150270 47 2 353785724157879 353785724150437 353785724561625 35378572…" at bounding box center [784, 272] width 1568 height 408
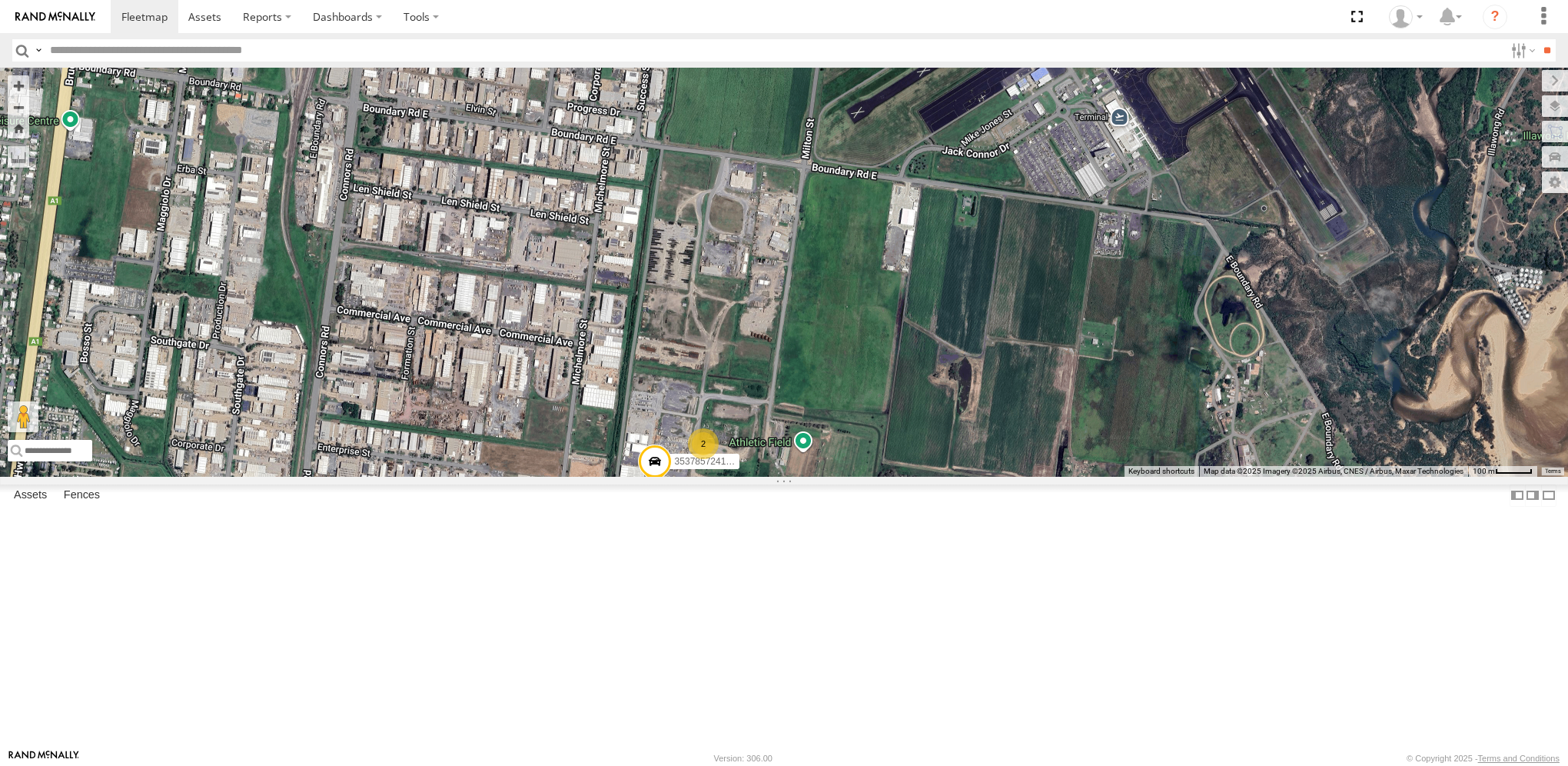
click at [719, 459] on div "2" at bounding box center [703, 443] width 31 height 31
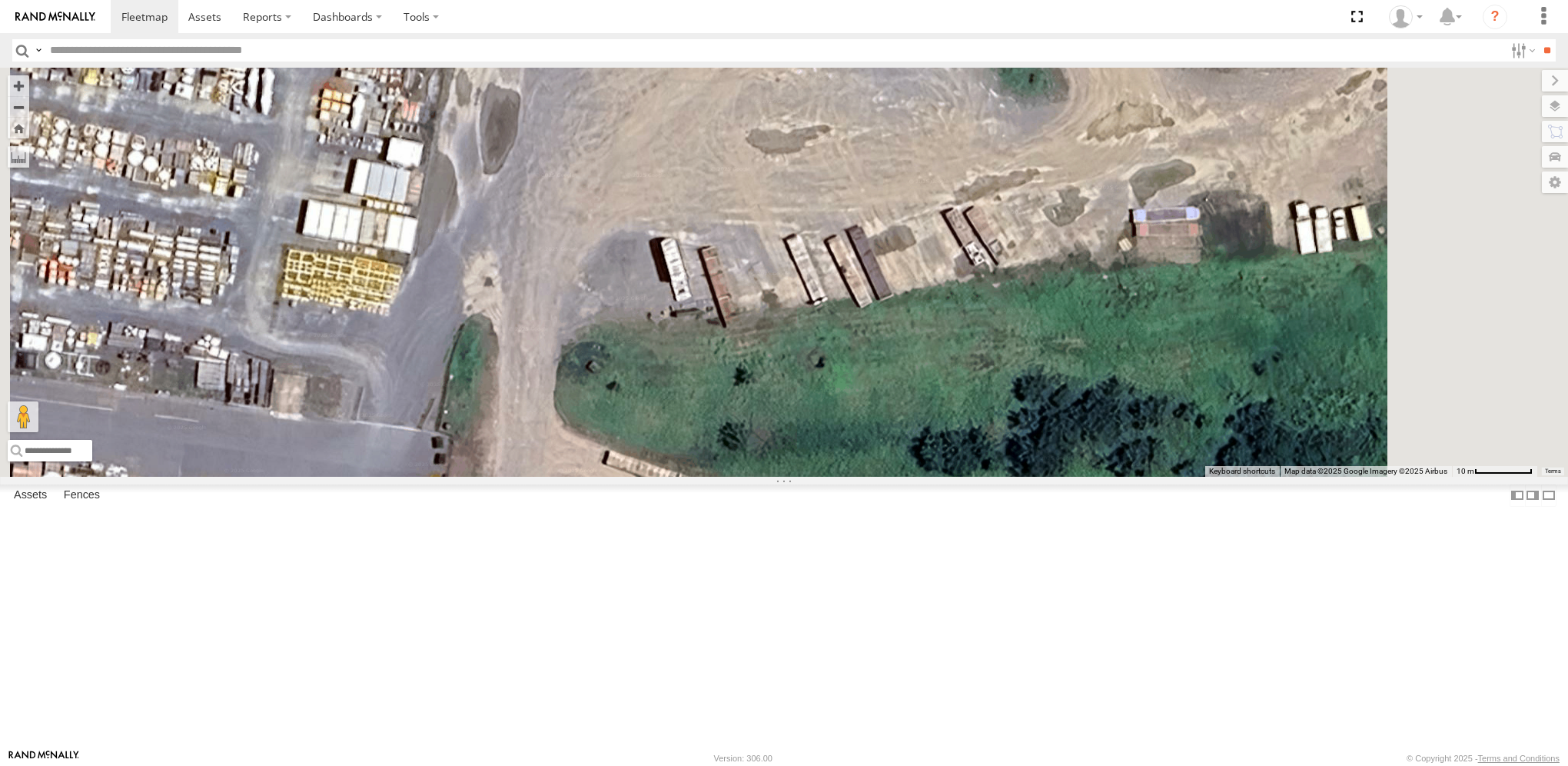
drag, startPoint x: 972, startPoint y: 471, endPoint x: 921, endPoint y: 174, distance: 301.3
click at [921, 174] on div "353785724150270 353785724157879 353785724150437 353785724561625 353785720025450…" at bounding box center [784, 272] width 1568 height 408
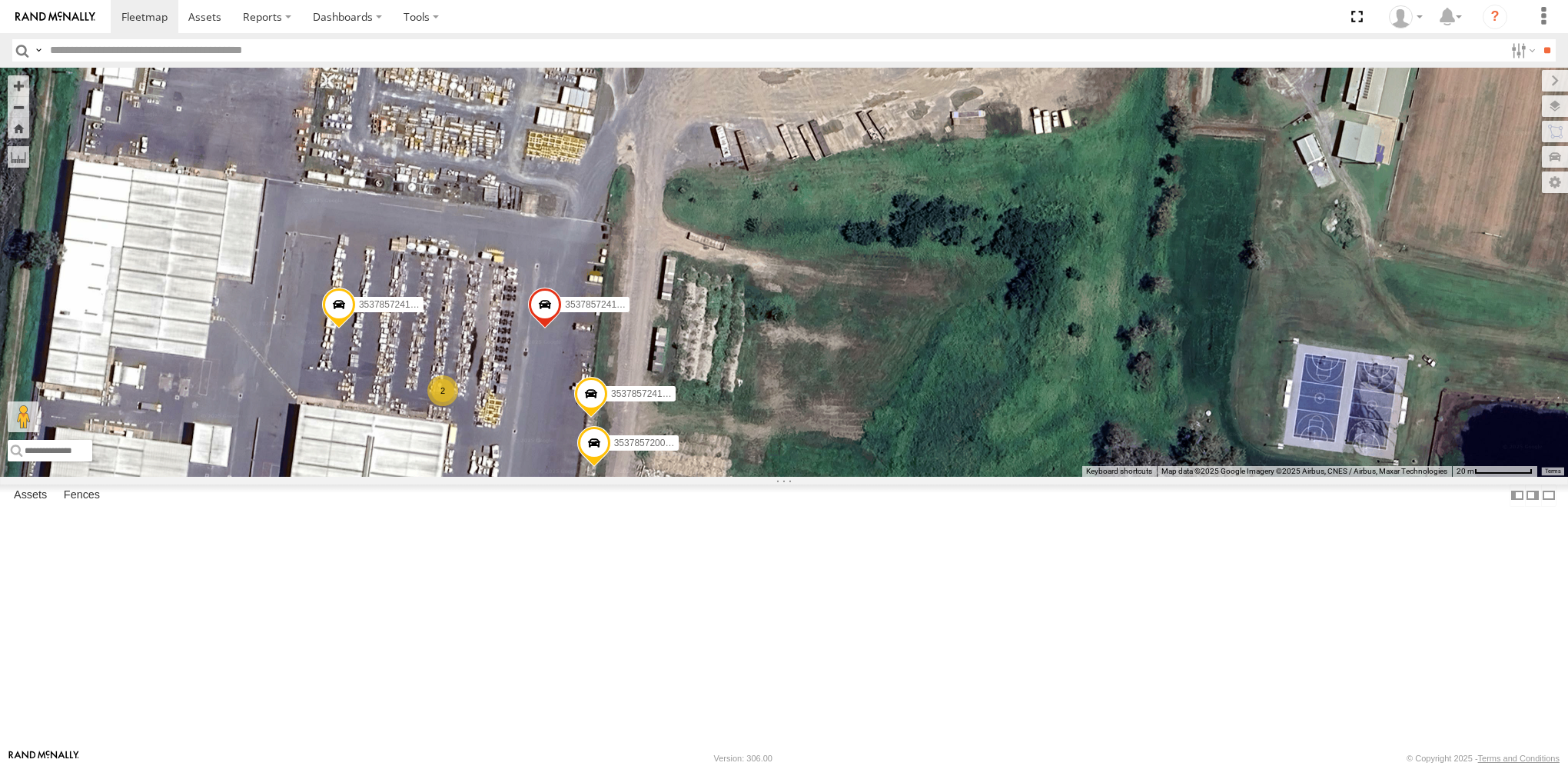
drag, startPoint x: 974, startPoint y: 431, endPoint x: 919, endPoint y: 359, distance: 90.6
click at [919, 359] on div "353785724150270 353785724157879 353785724150437 353785724561625 353785720025450…" at bounding box center [784, 272] width 1568 height 408
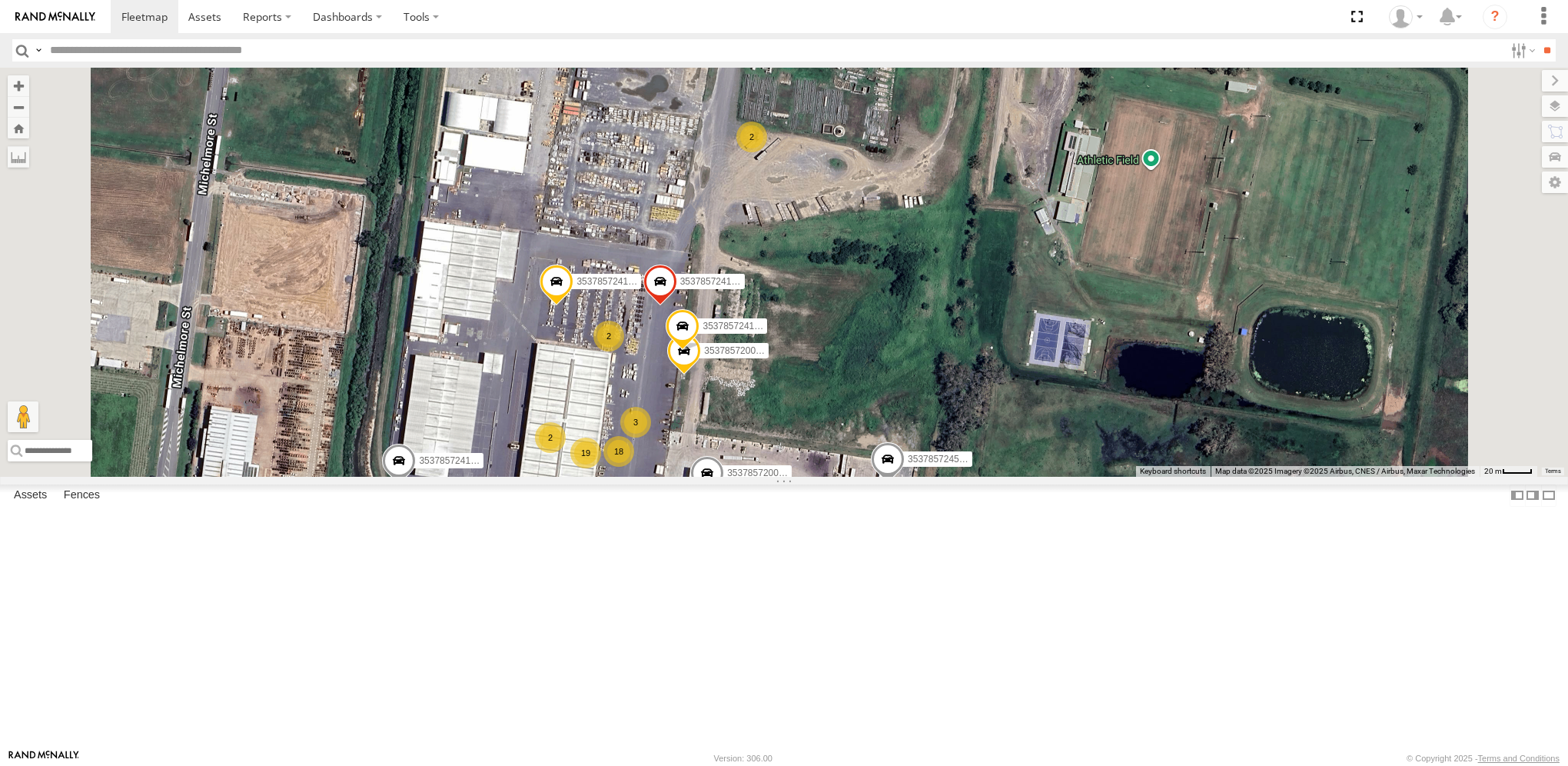
click at [1033, 403] on div "353785724150270 353785724157879 353785724150437 353785724561625 353785720025450…" at bounding box center [784, 272] width 1568 height 408
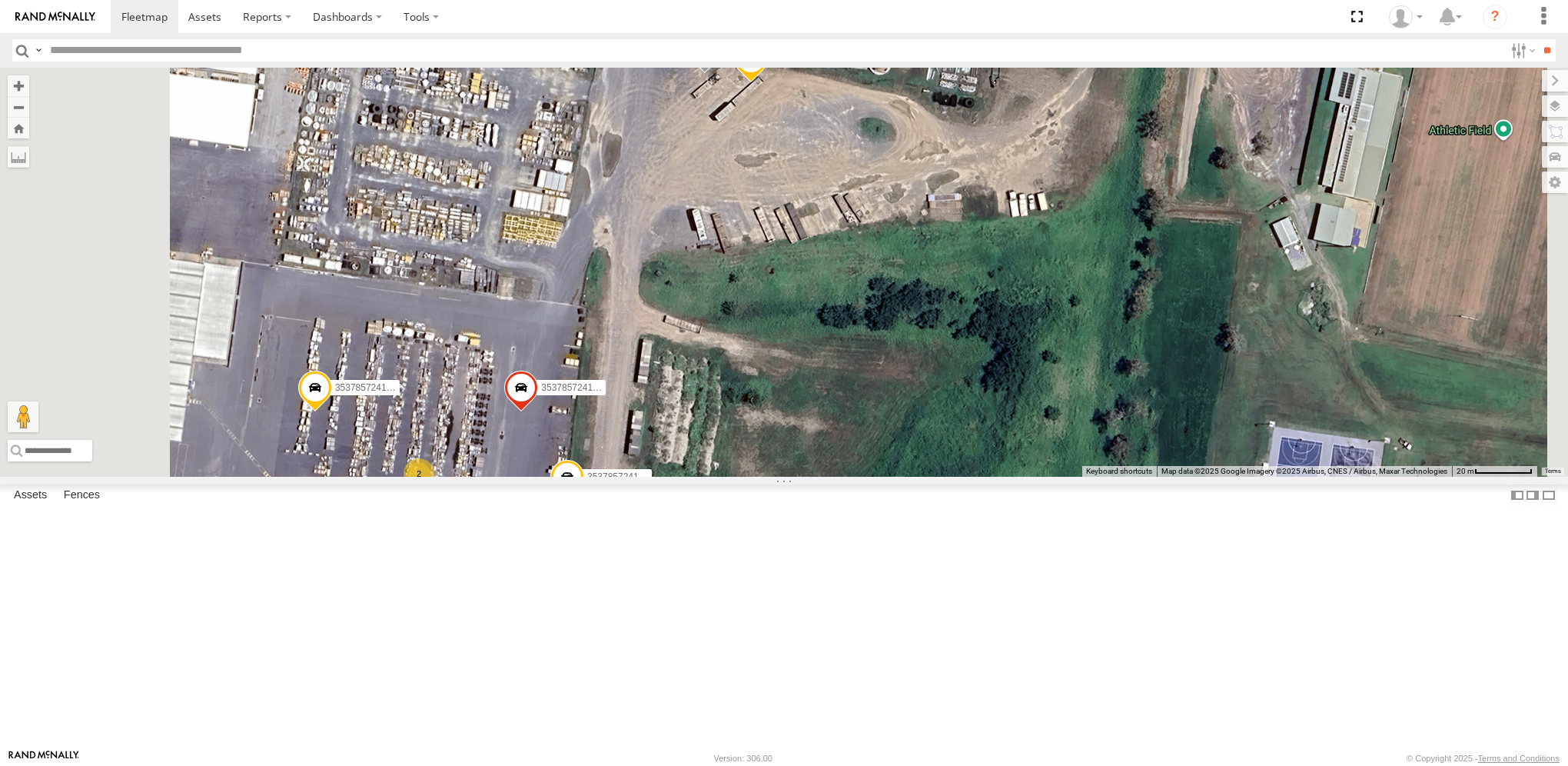
drag, startPoint x: 1036, startPoint y: 399, endPoint x: 1086, endPoint y: 489, distance: 103.0
click at [1086, 476] on div "353785724150270 353785724157879 353785724150437 353785724561625 353785720025450…" at bounding box center [784, 272] width 1568 height 408
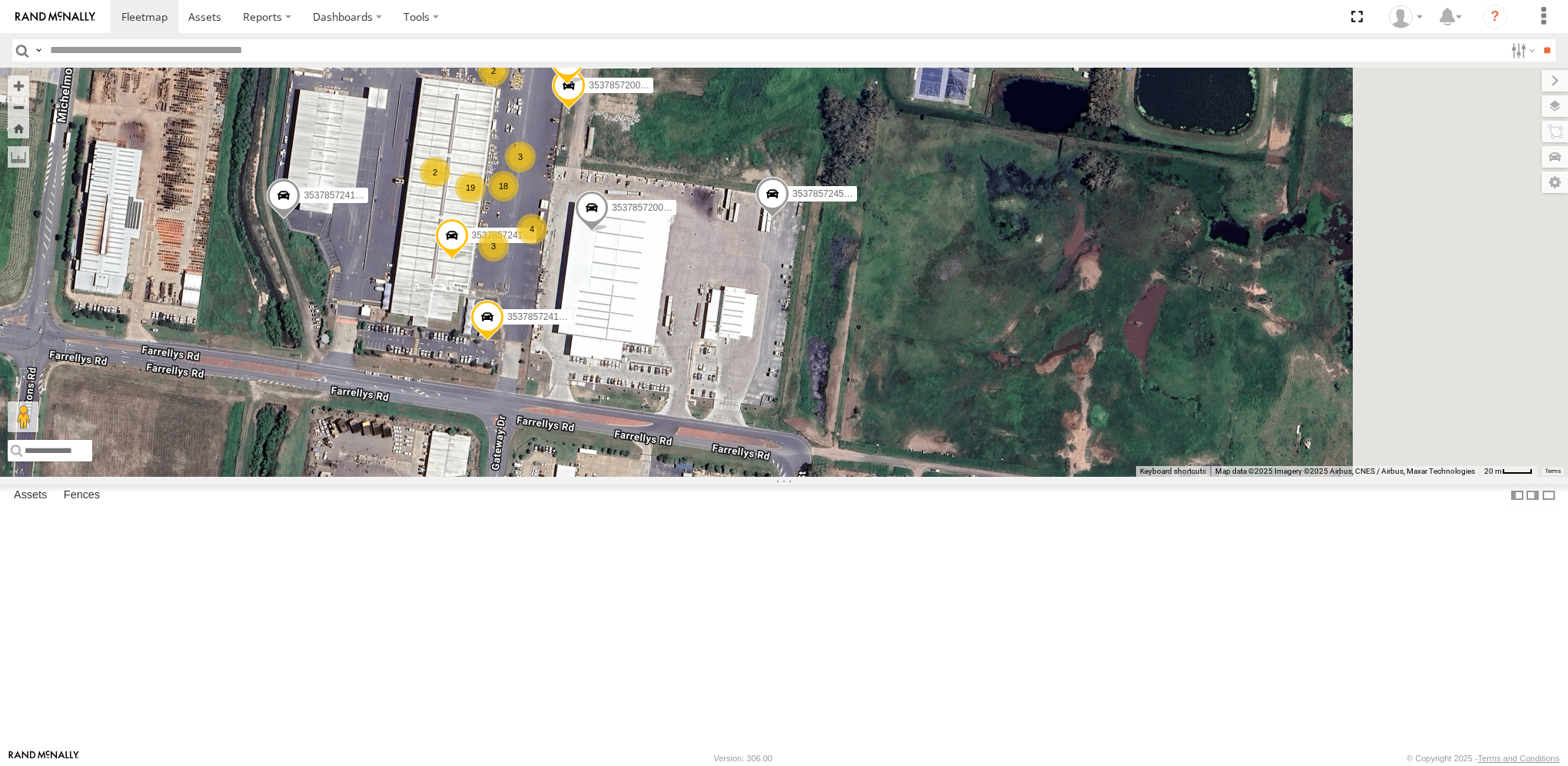
drag, startPoint x: 1131, startPoint y: 610, endPoint x: 948, endPoint y: 314, distance: 348.0
click at [790, 218] on span at bounding box center [772, 197] width 34 height 42
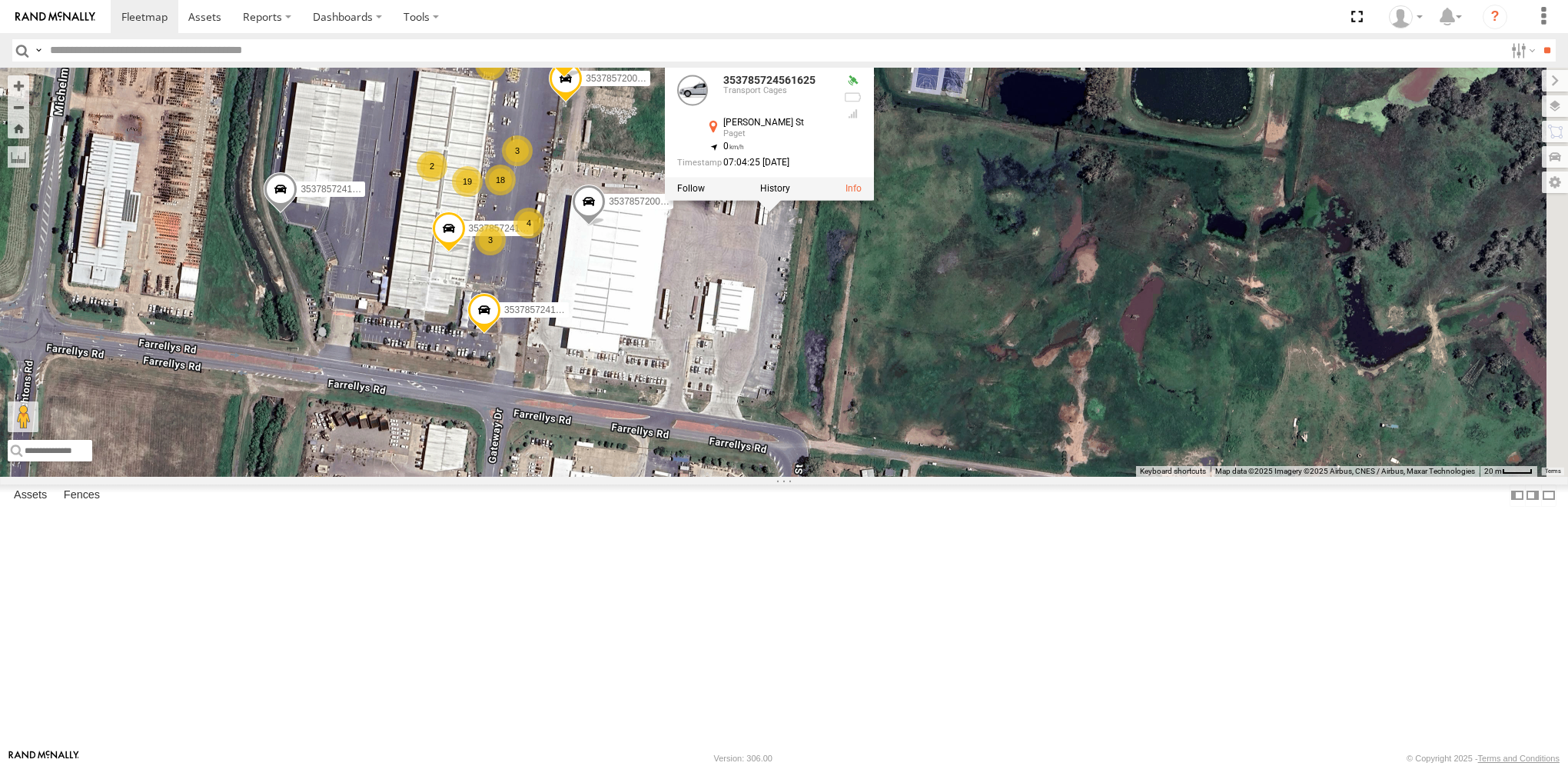
click at [1003, 455] on div "353785724150270 353785724157879 353785724150437 353785724561625 353785720025450…" at bounding box center [784, 272] width 1568 height 408
